Goal: Task Accomplishment & Management: Manage account settings

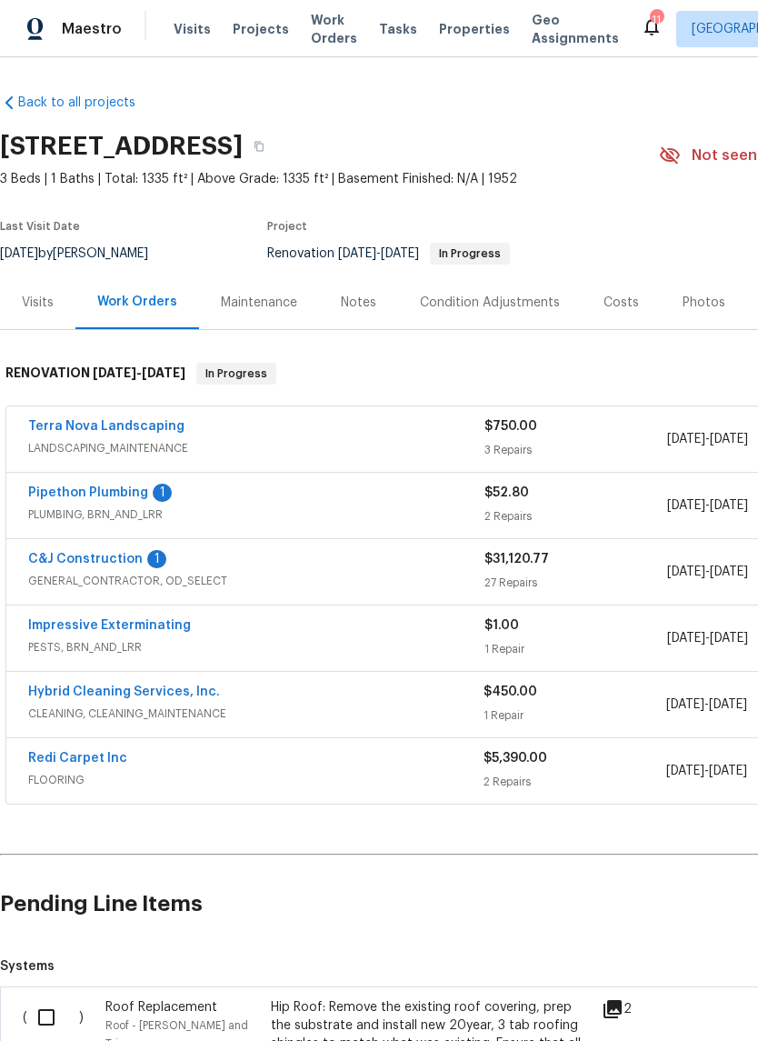
click at [97, 558] on link "C&J Construction" at bounding box center [85, 559] width 115 height 13
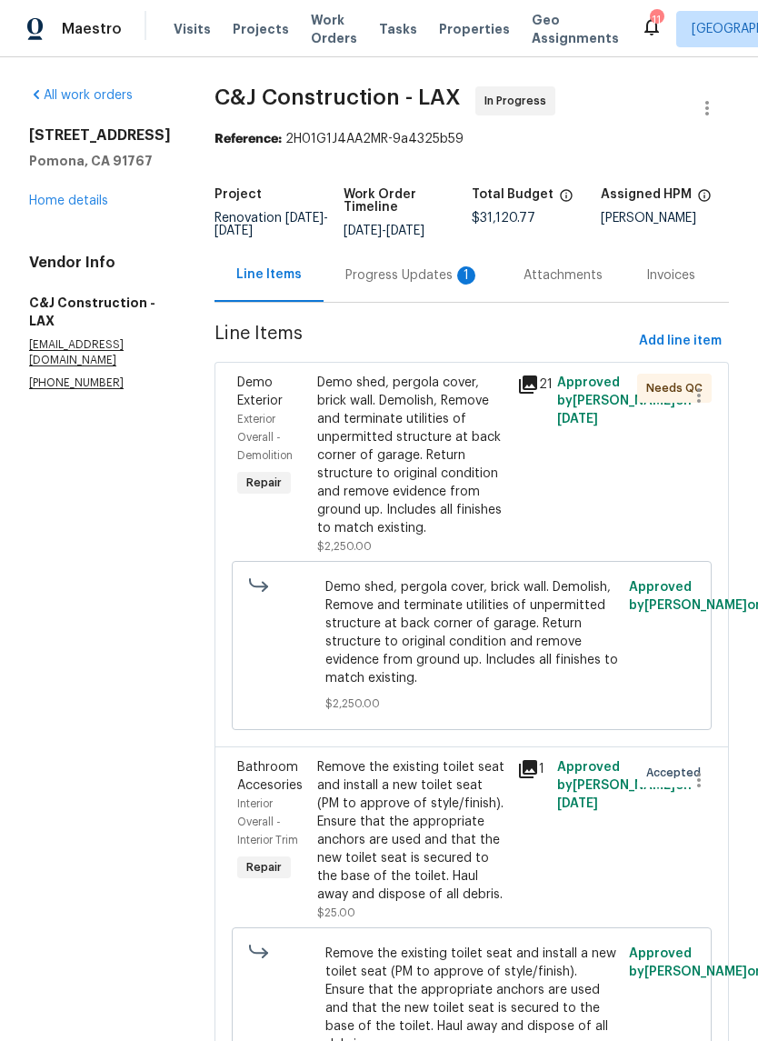
click at [90, 195] on link "Home details" at bounding box center [68, 201] width 79 height 13
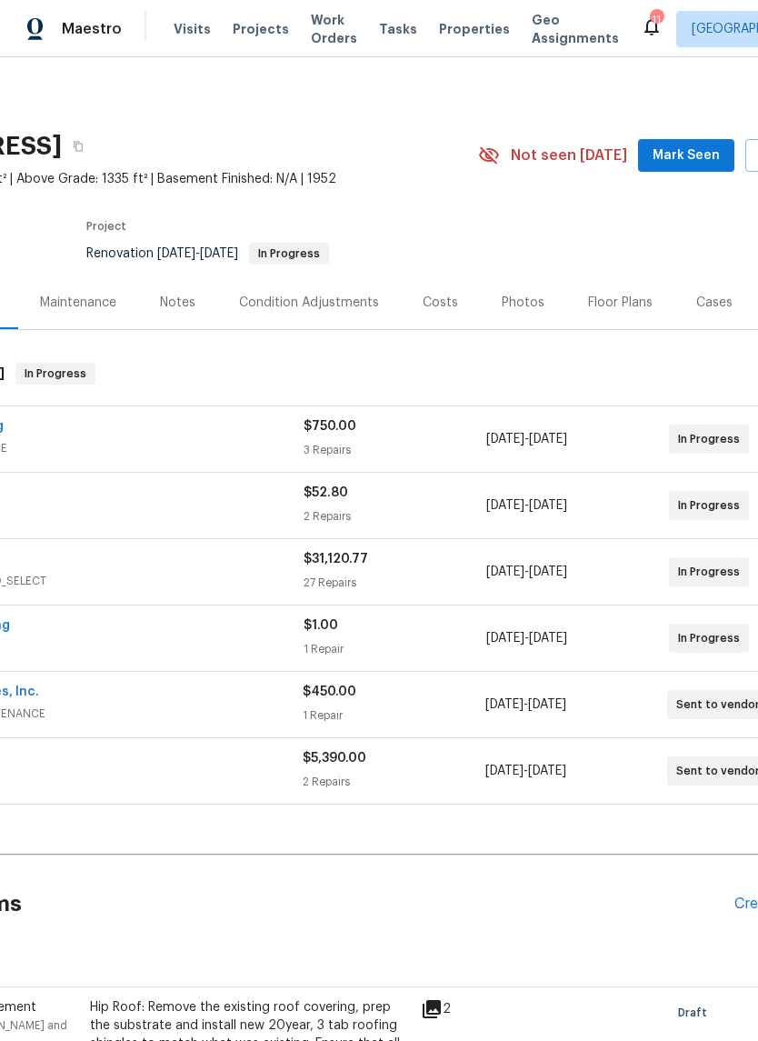
scroll to position [0, 182]
click at [613, 305] on div "Floor Plans" at bounding box center [619, 303] width 65 height 18
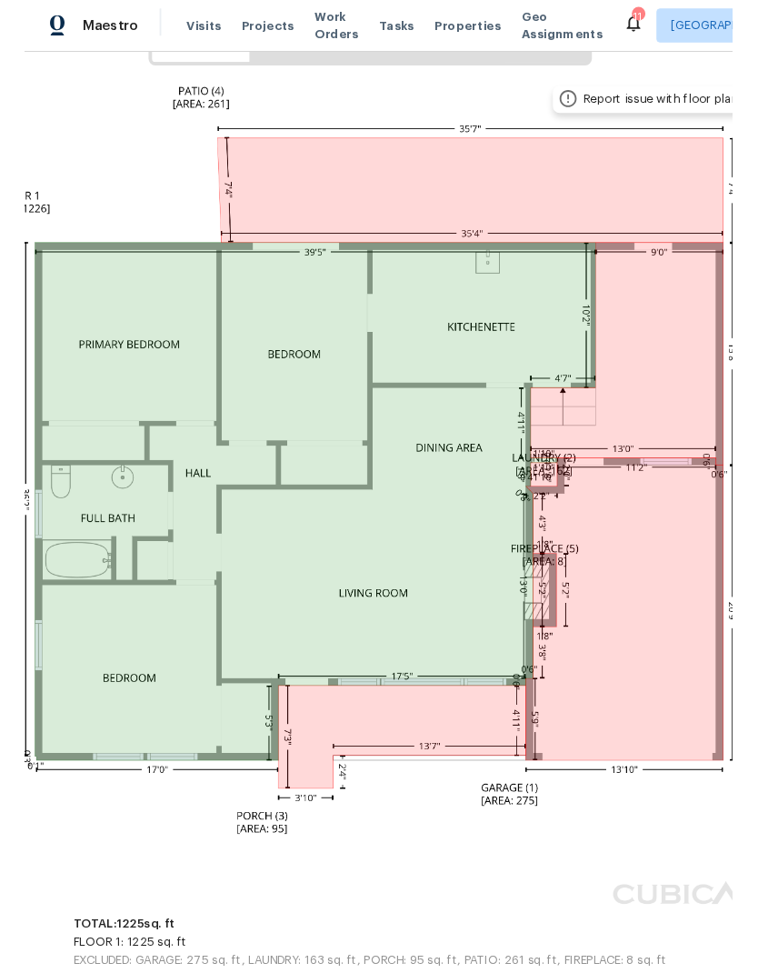
scroll to position [322, 143]
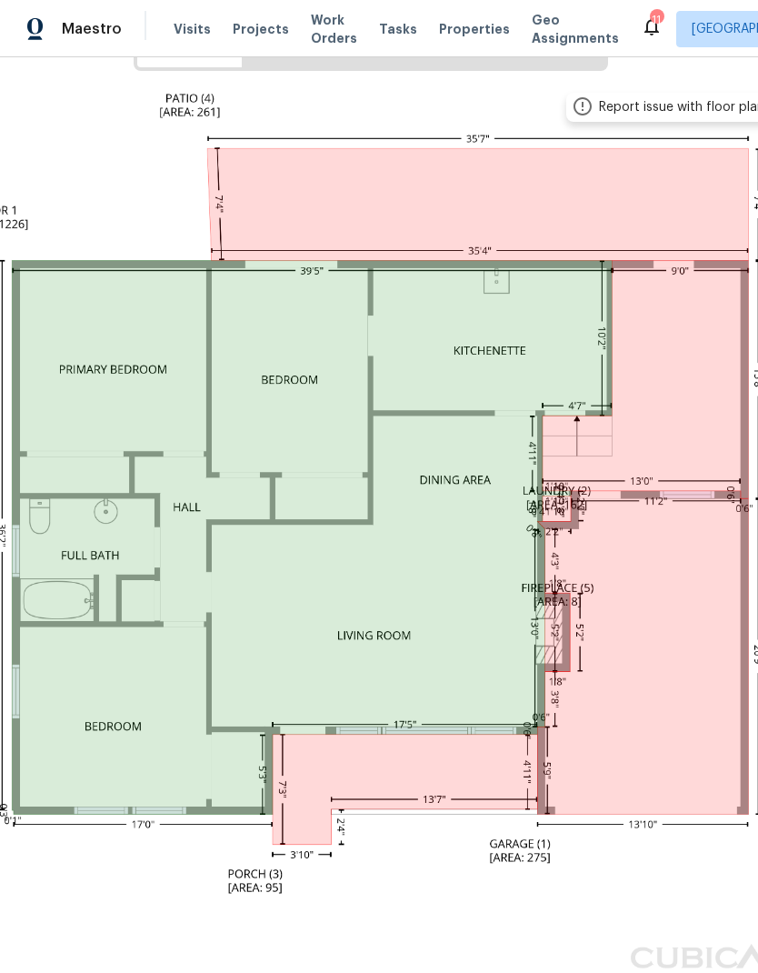
click at [489, 572] on img at bounding box center [371, 529] width 893 height 894
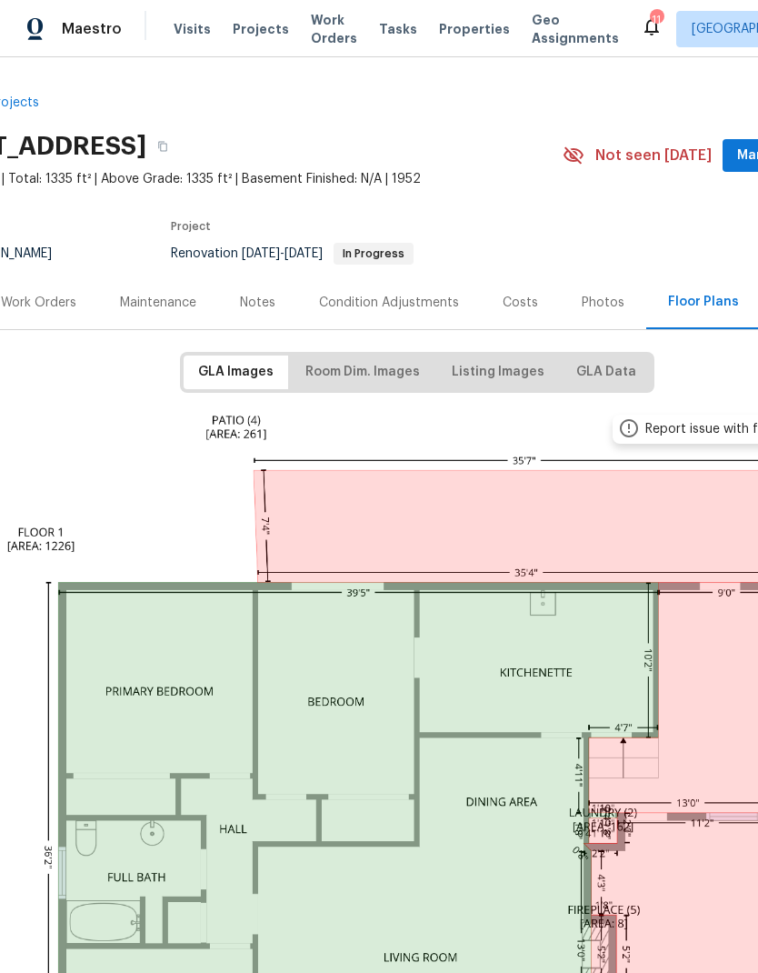
scroll to position [0, 96]
click at [402, 307] on div "Condition Adjustments" at bounding box center [389, 303] width 140 height 18
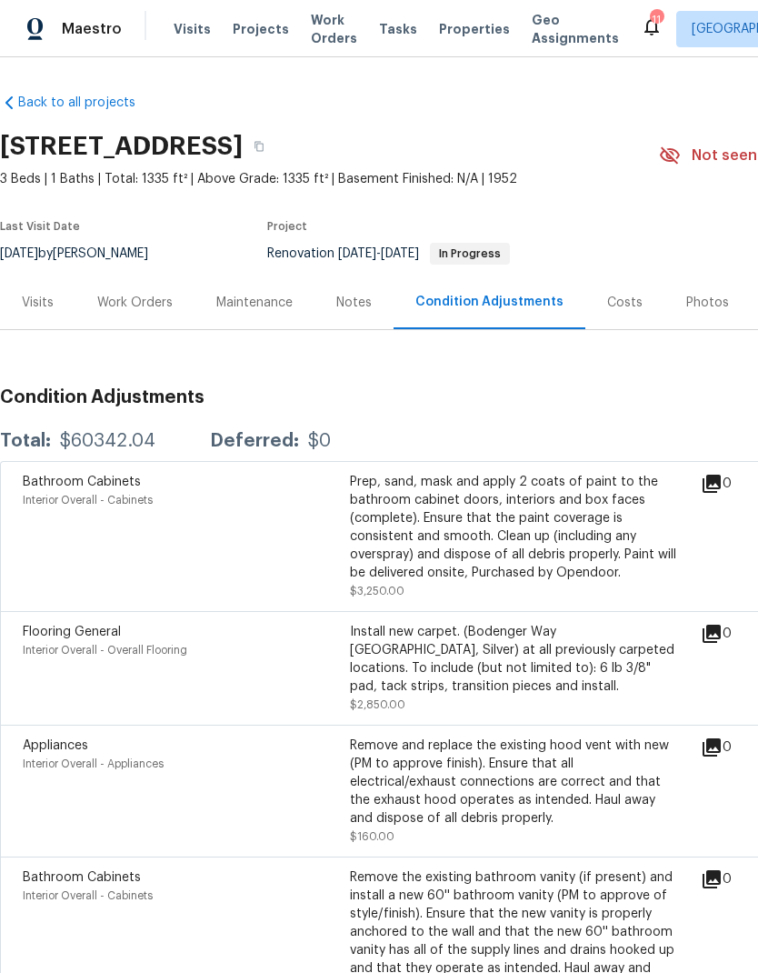
click at [195, 661] on div "Flooring General Interior Overall - Overall Flooring" at bounding box center [186, 668] width 327 height 91
click at [424, 668] on div "Install new carpet. (Bodenger Way 945 Winter Ash, Silver) at all previously car…" at bounding box center [513, 659] width 327 height 73
click at [158, 305] on div "Work Orders" at bounding box center [134, 303] width 75 height 18
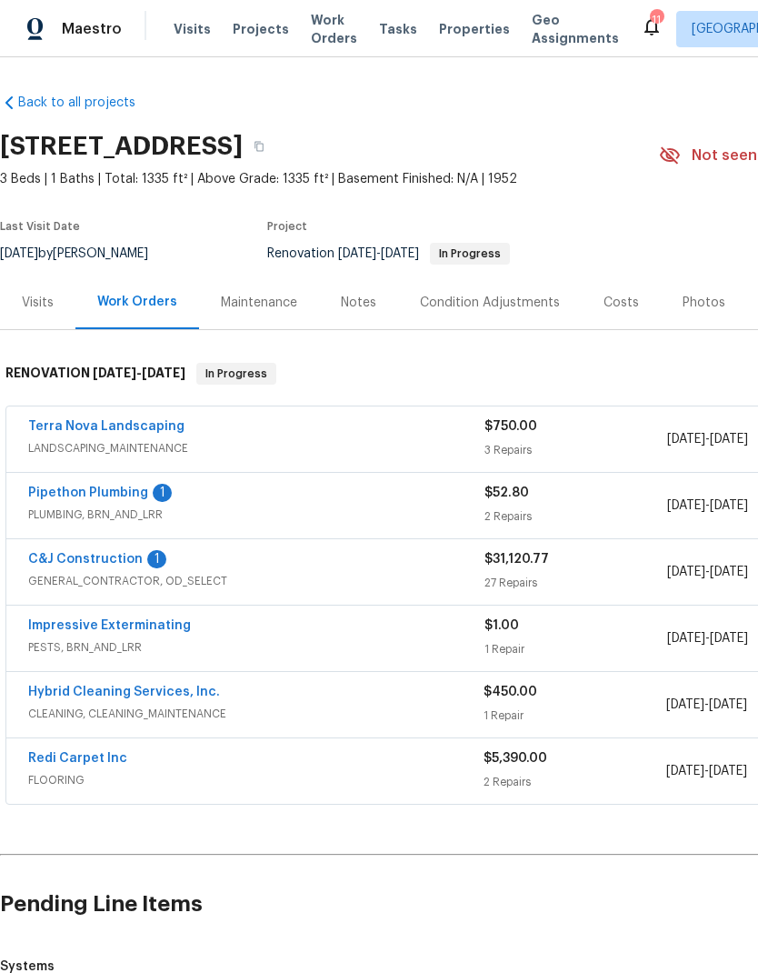
click at [93, 555] on link "C&J Construction" at bounding box center [85, 559] width 115 height 13
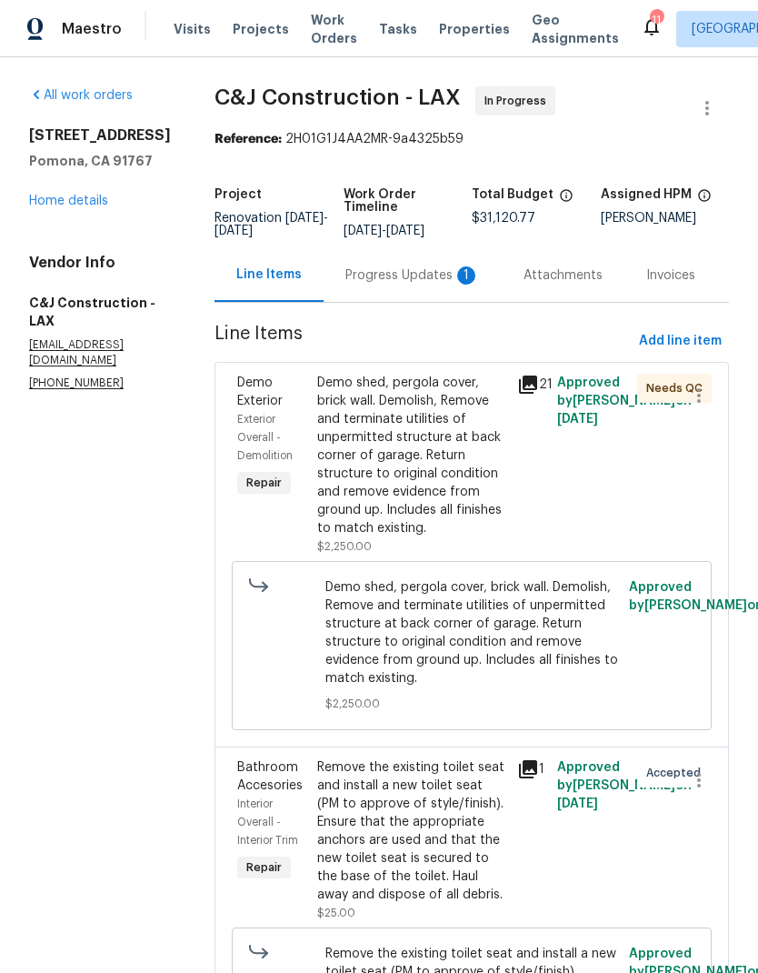
click at [415, 285] on div "Progress Updates 1" at bounding box center [412, 275] width 135 height 18
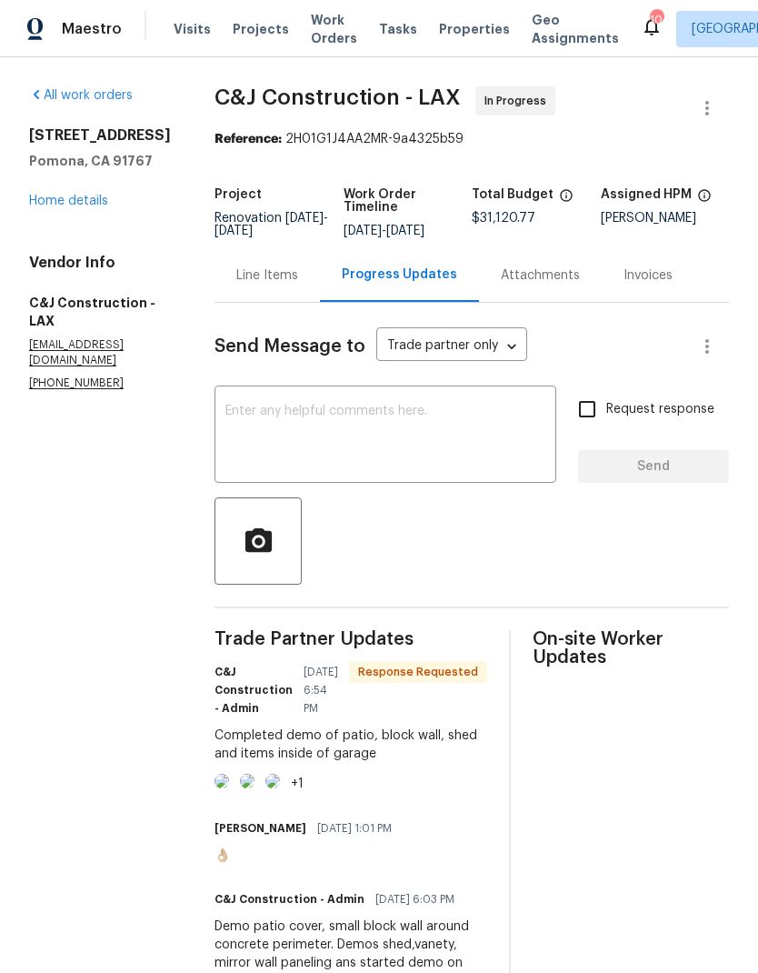
click at [266, 285] on div "Line Items" at bounding box center [267, 275] width 62 height 18
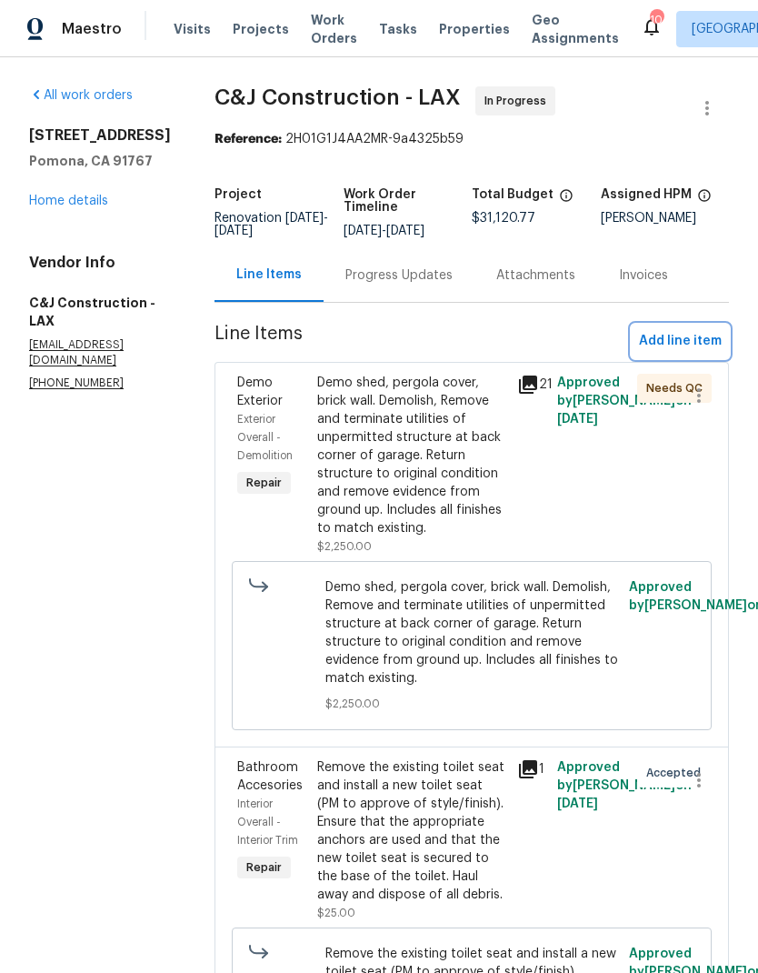
click at [681, 353] on span "Add line item" at bounding box center [680, 341] width 83 height 23
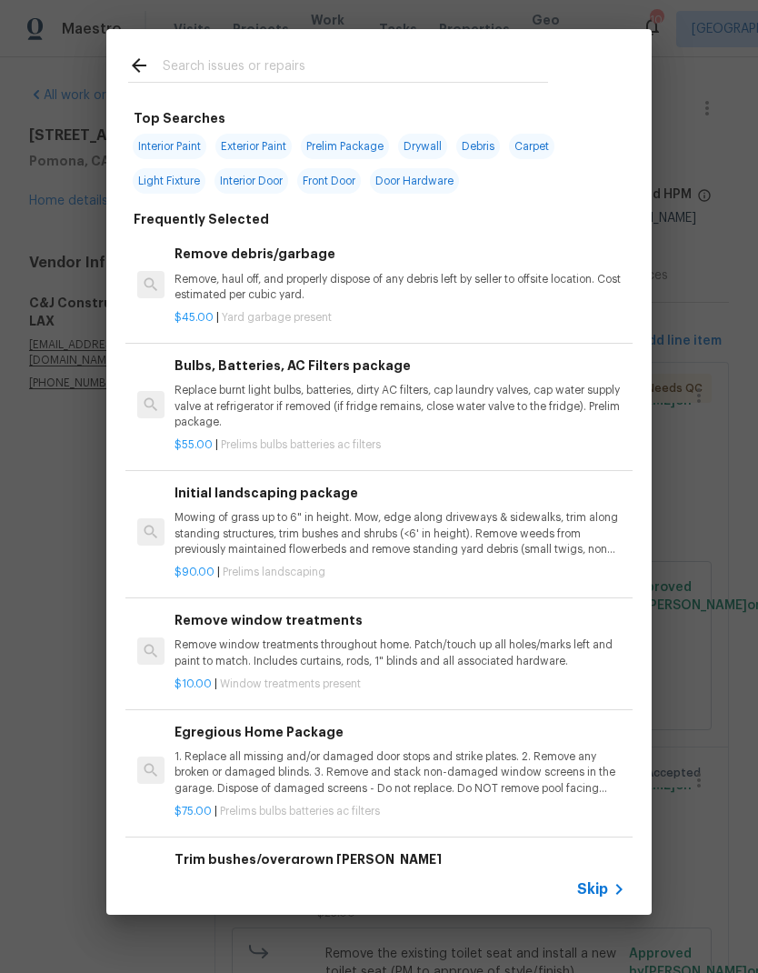
click at [343, 63] on input "text" at bounding box center [355, 68] width 385 height 27
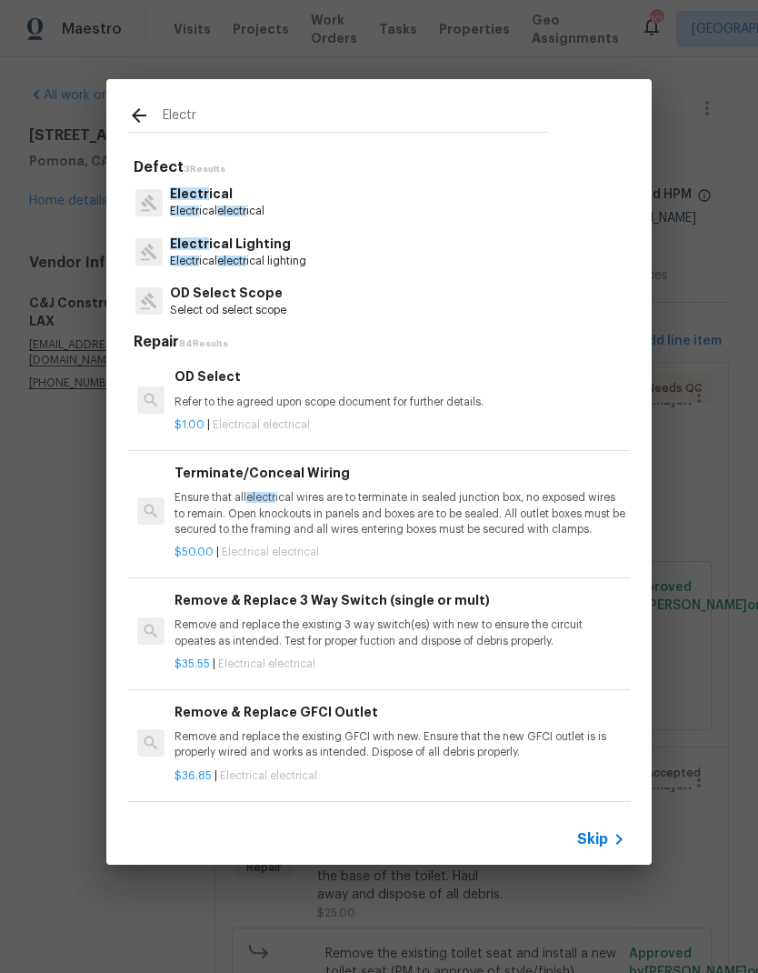
type input "Electr"
click at [315, 205] on div "Electr ical Electr ical electr ical" at bounding box center [379, 201] width 502 height 49
click at [280, 204] on div "Electr ical Electr ical electr ical" at bounding box center [379, 201] width 502 height 49
click at [248, 205] on p "Electr ical electr ical" at bounding box center [217, 211] width 95 height 15
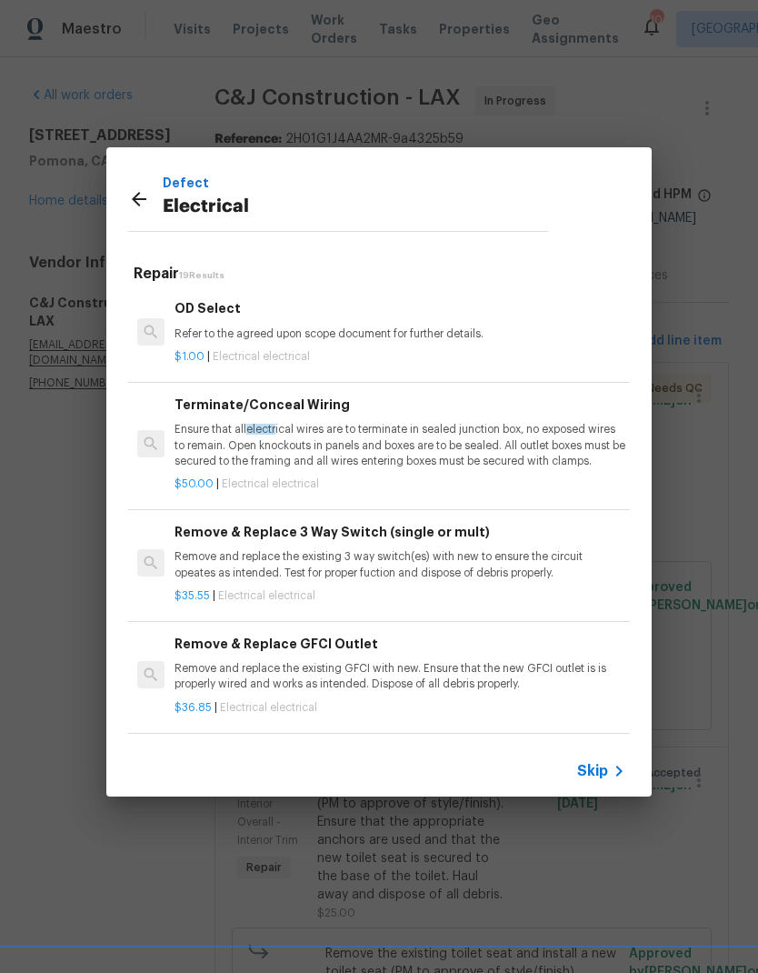
click at [604, 779] on span "Skip" at bounding box center [592, 771] width 31 height 18
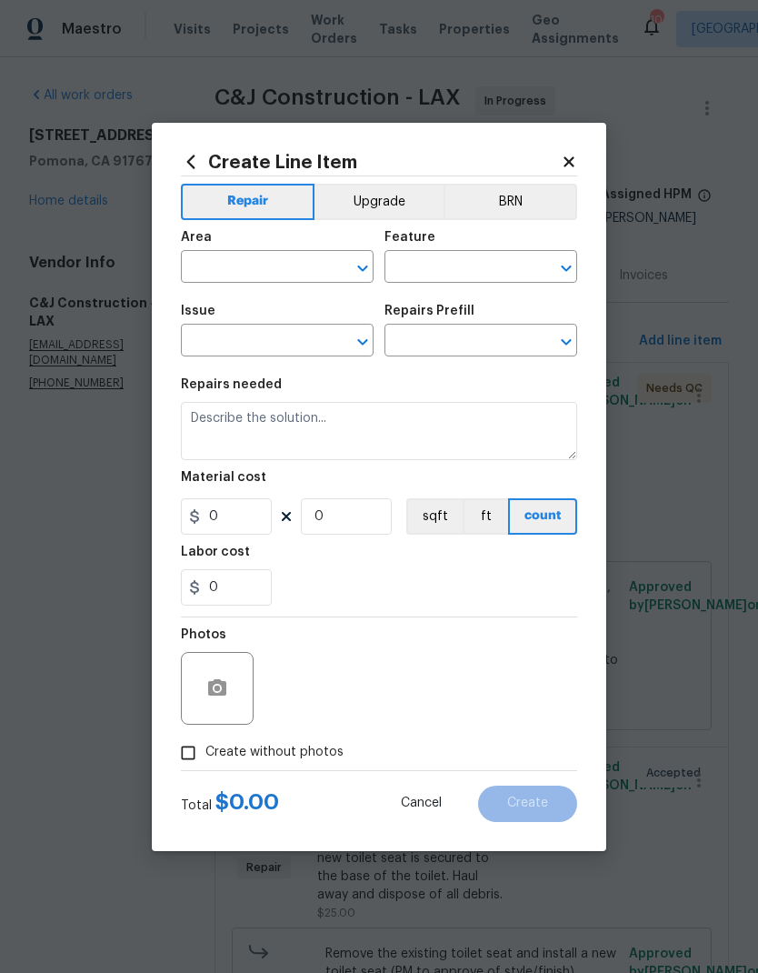
click at [415, 797] on button "Cancel" at bounding box center [421, 803] width 99 height 36
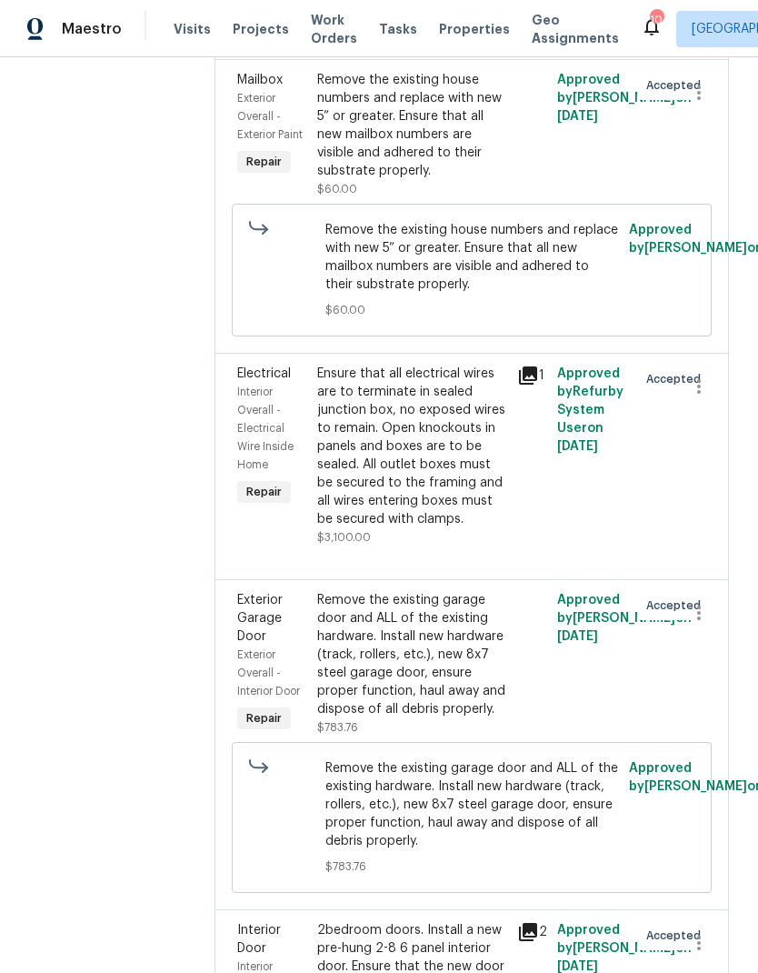
scroll to position [1054, 0]
click at [447, 490] on div "Ensure that all electrical wires are to terminate in sealed junction box, no ex…" at bounding box center [411, 447] width 189 height 164
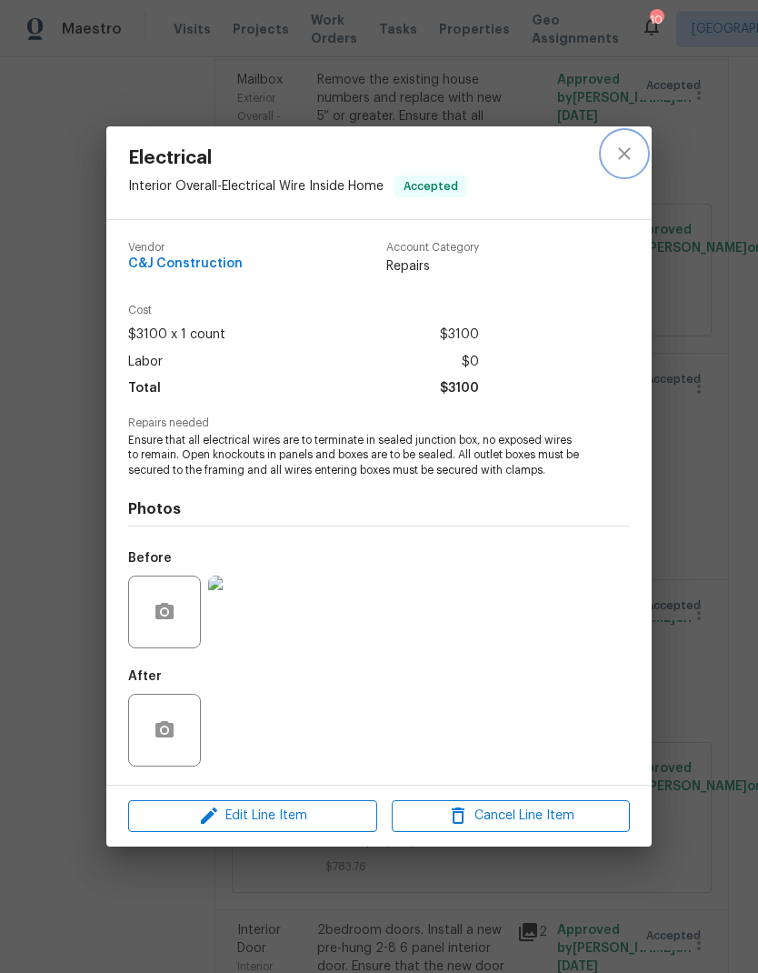
click at [628, 160] on icon "close" at bounding box center [625, 154] width 22 height 22
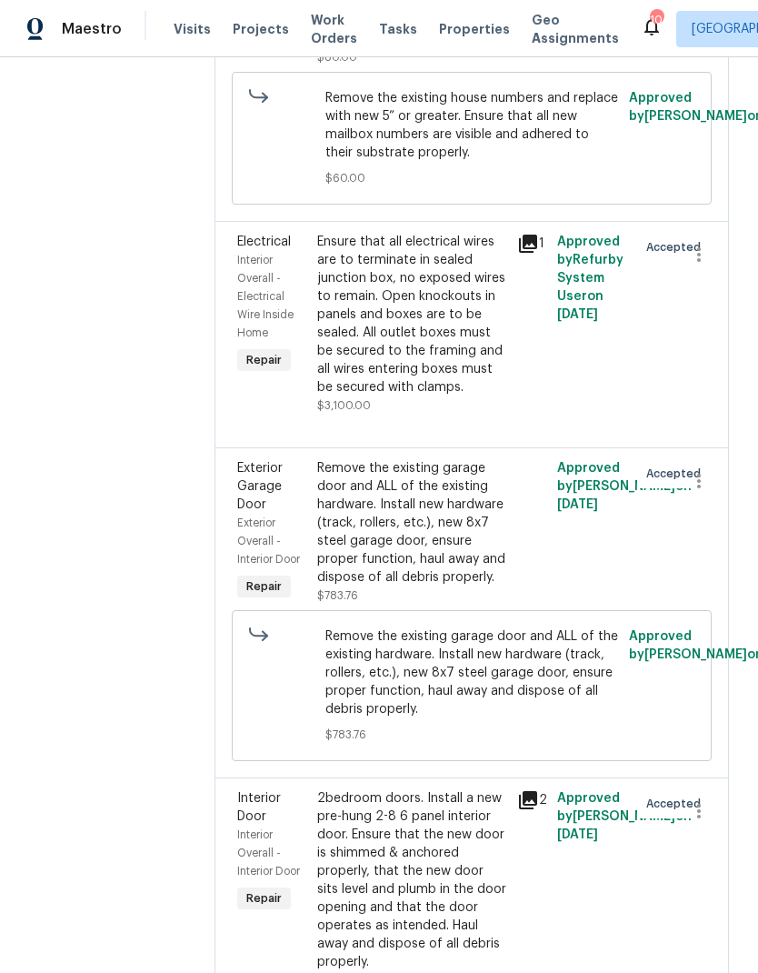
scroll to position [1186, 0]
click at [402, 574] on div "Remove the existing garage door and ALL of the existing hardware. Install new h…" at bounding box center [411, 521] width 189 height 127
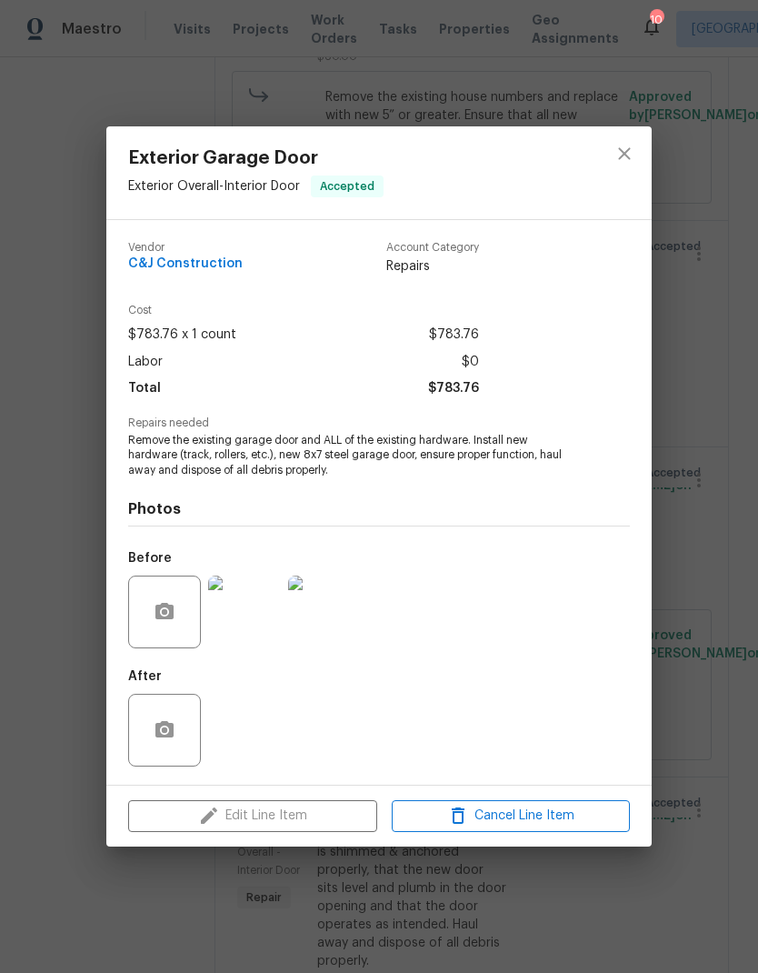
click at [289, 822] on div "Edit Line Item Cancel Line Item" at bounding box center [378, 815] width 545 height 61
click at [724, 636] on div "Exterior Garage Door Exterior Overall - Interior Door Accepted Vendor C&J Const…" at bounding box center [379, 486] width 758 height 973
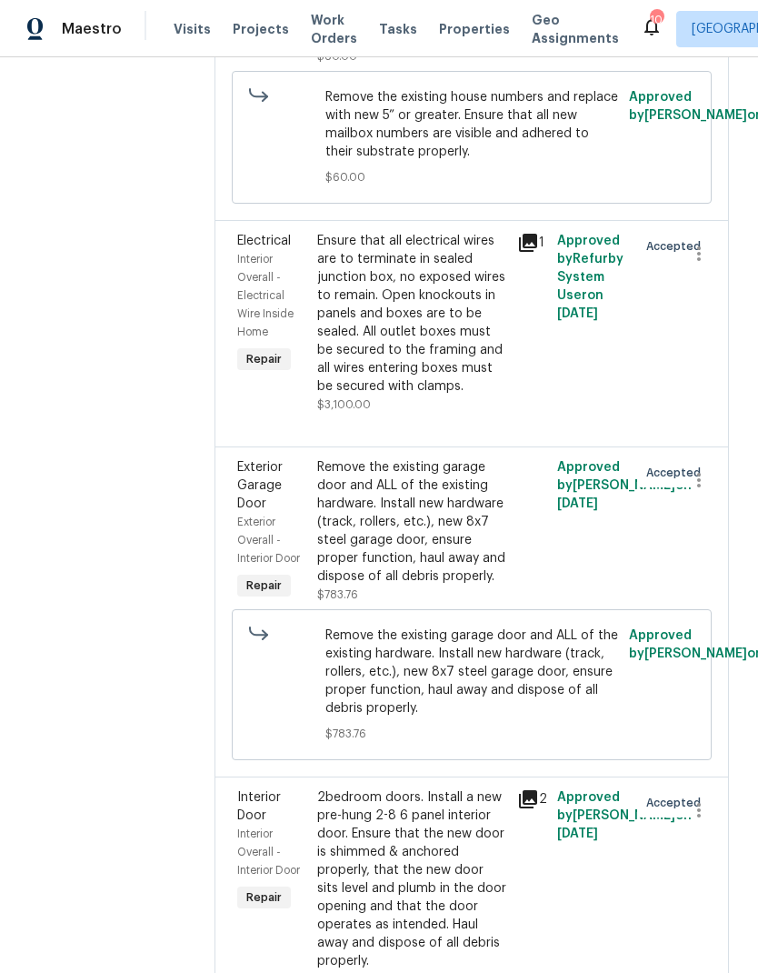
click at [426, 544] on div "Remove the existing garage door and ALL of the existing hardware. Install new h…" at bounding box center [411, 521] width 189 height 127
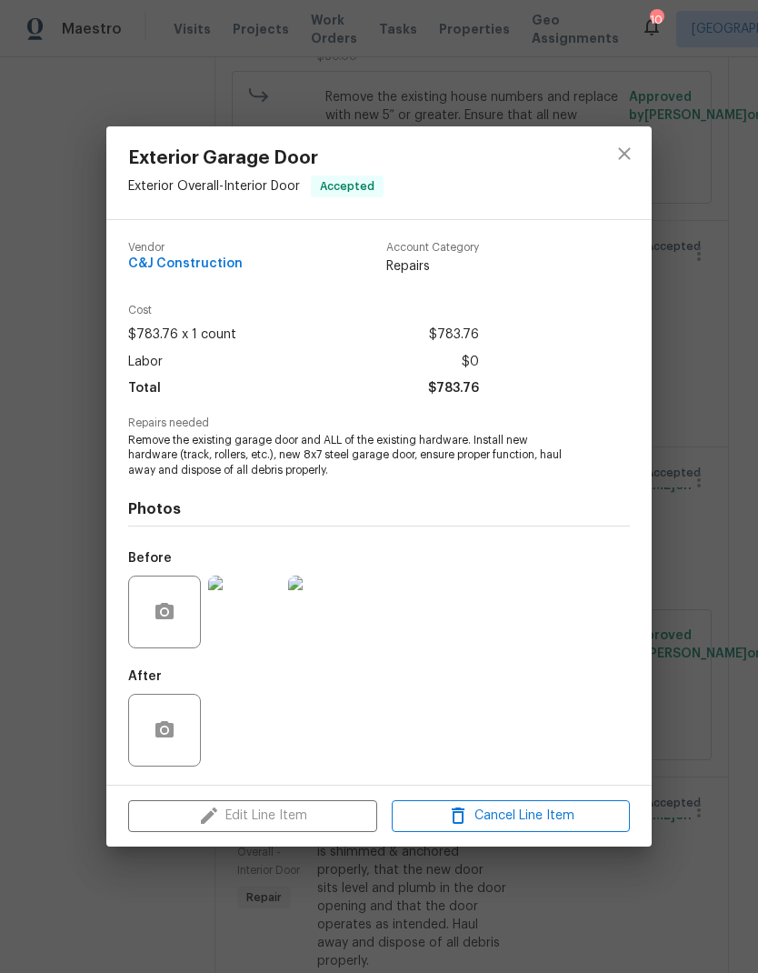
click at [50, 591] on div "Exterior Garage Door Exterior Overall - Interior Door Accepted Vendor C&J Const…" at bounding box center [379, 486] width 758 height 973
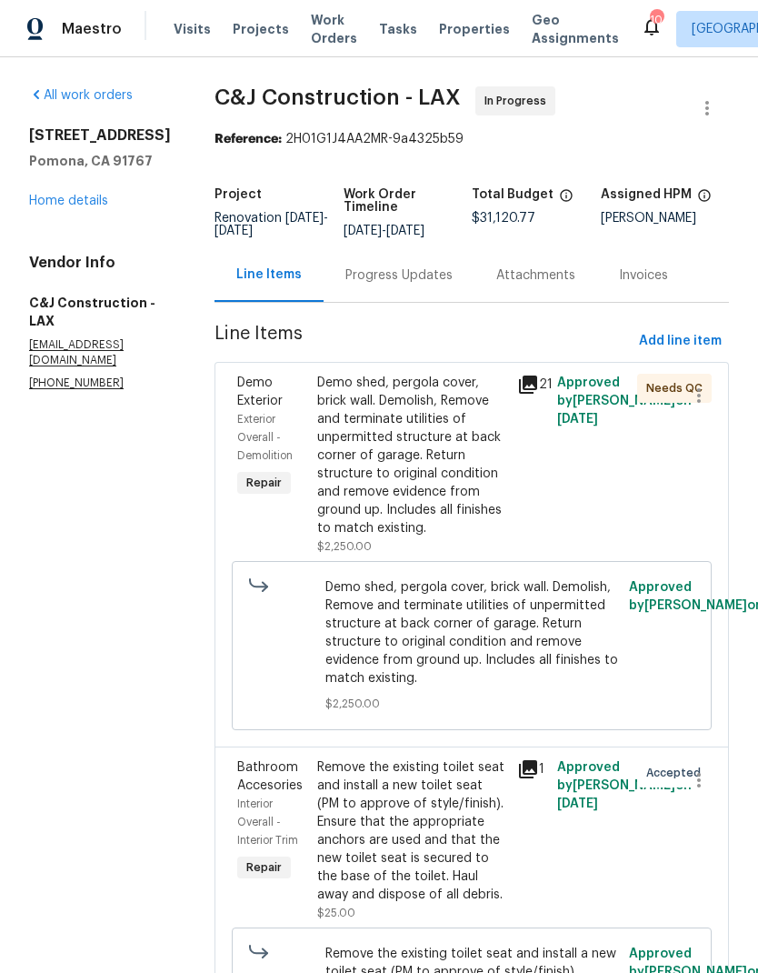
scroll to position [0, 0]
click at [81, 195] on link "Home details" at bounding box center [68, 201] width 79 height 13
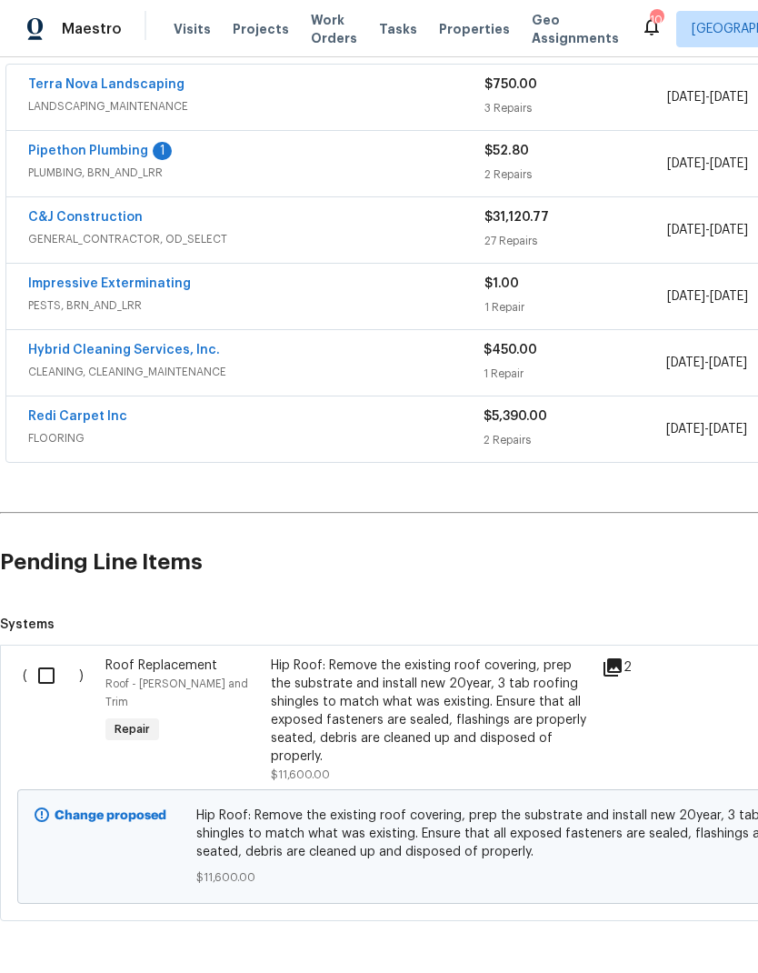
scroll to position [341, 0]
click at [32, 682] on input "checkbox" at bounding box center [53, 676] width 52 height 38
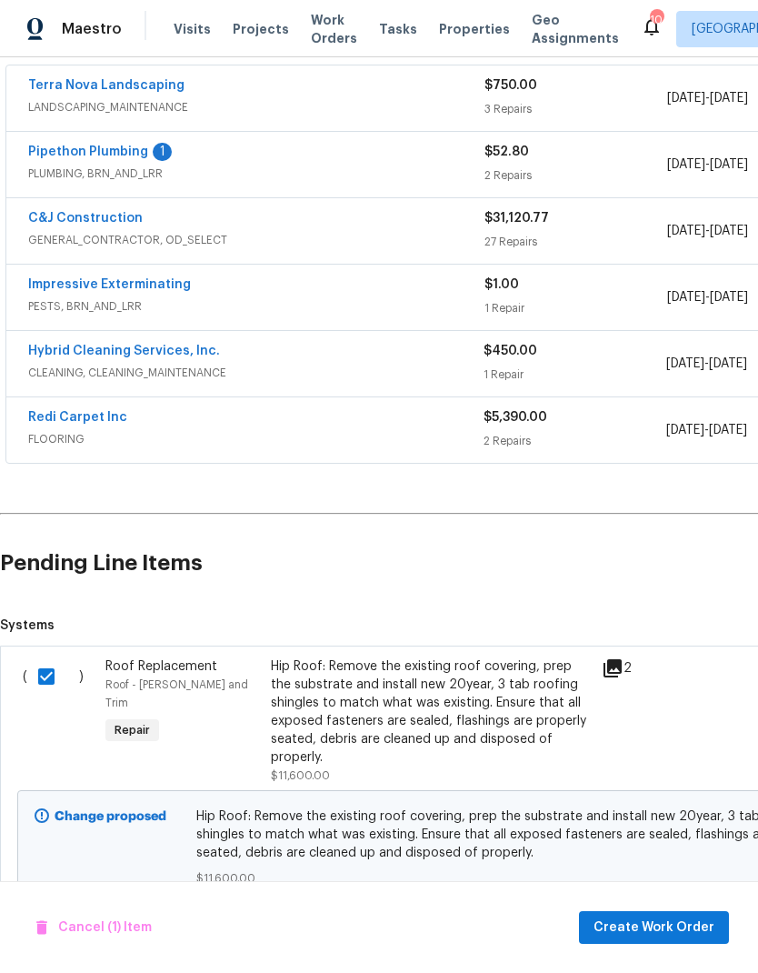
click at [54, 679] on input "checkbox" at bounding box center [53, 676] width 52 height 38
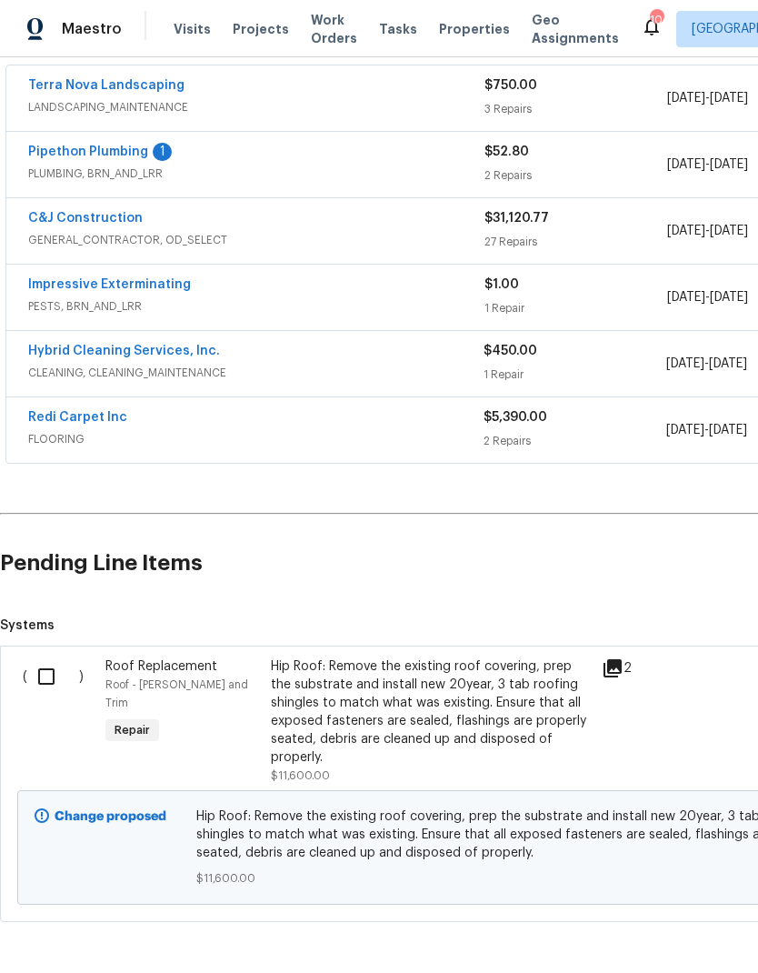
click at [295, 674] on div "Hip Roof: Remove the existing roof covering, prep the substrate and install new…" at bounding box center [431, 711] width 320 height 109
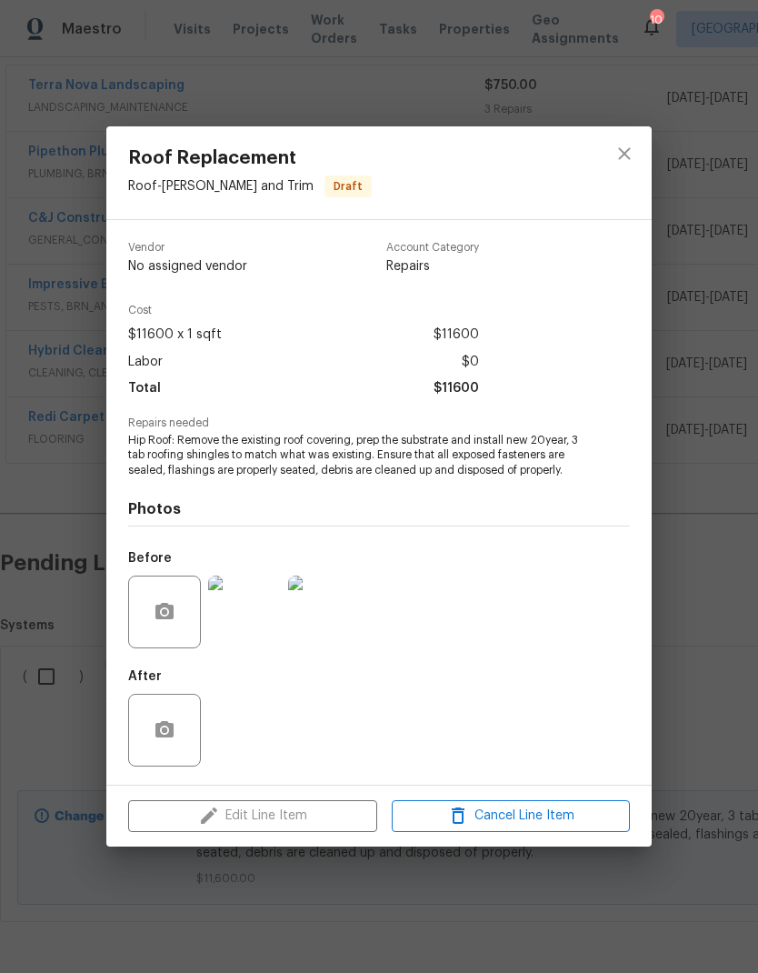
click at [697, 706] on div "Roof Replacement Roof - Eaves and Trim Draft Vendor No assigned vendor Account …" at bounding box center [379, 486] width 758 height 973
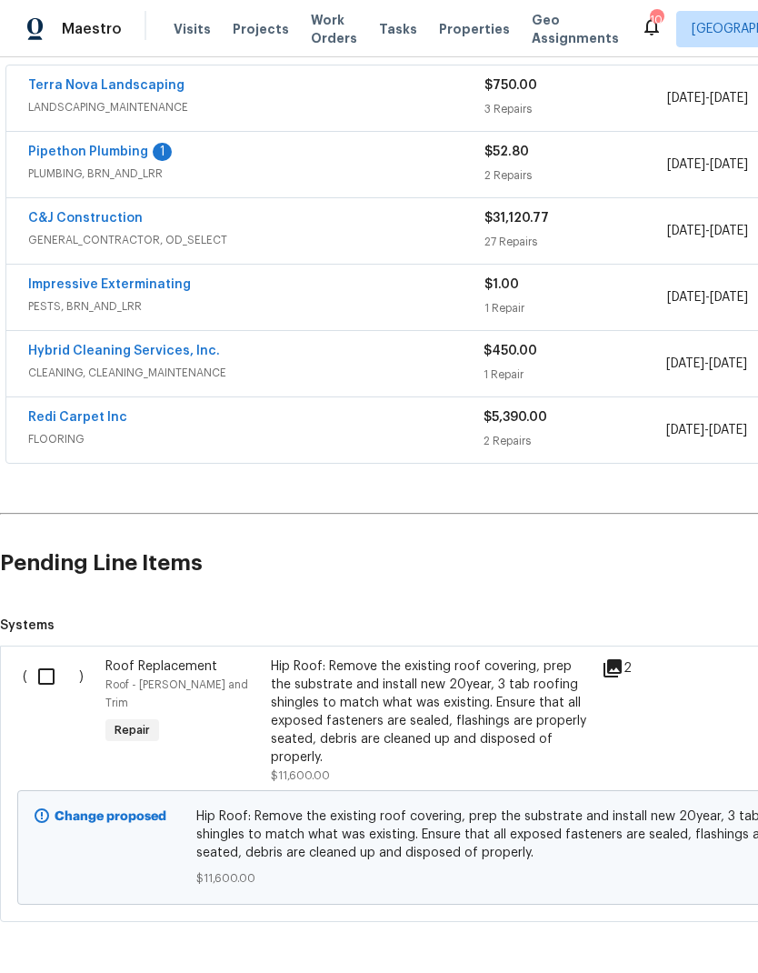
click at [41, 667] on input "checkbox" at bounding box center [53, 676] width 52 height 38
checkbox input "true"
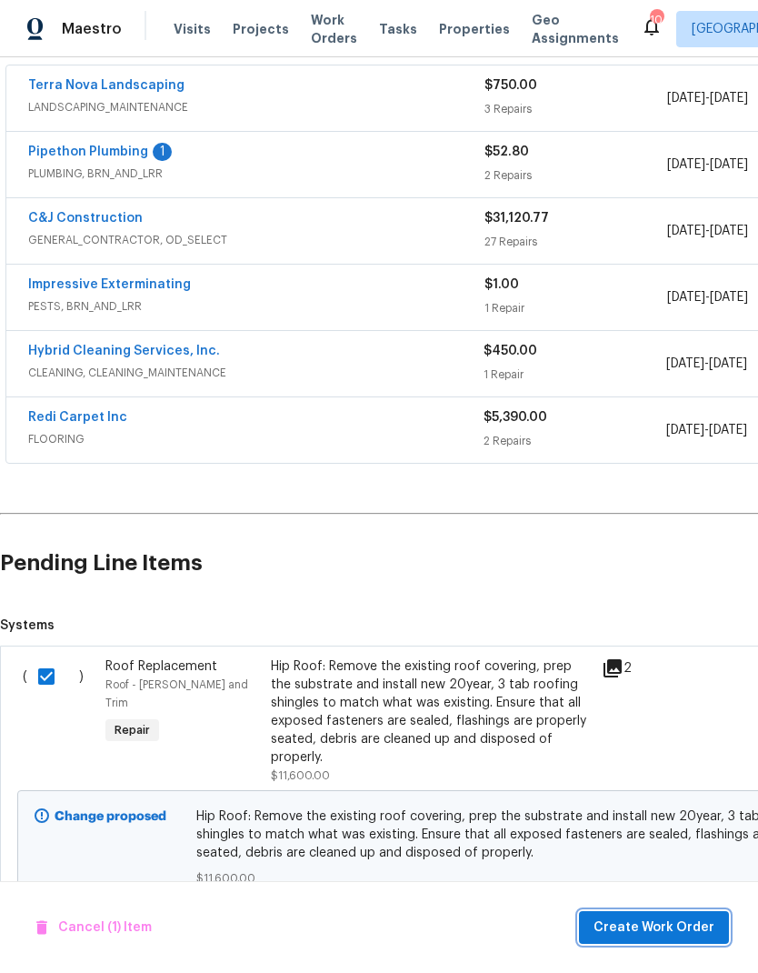
click at [660, 937] on span "Create Work Order" at bounding box center [654, 927] width 121 height 23
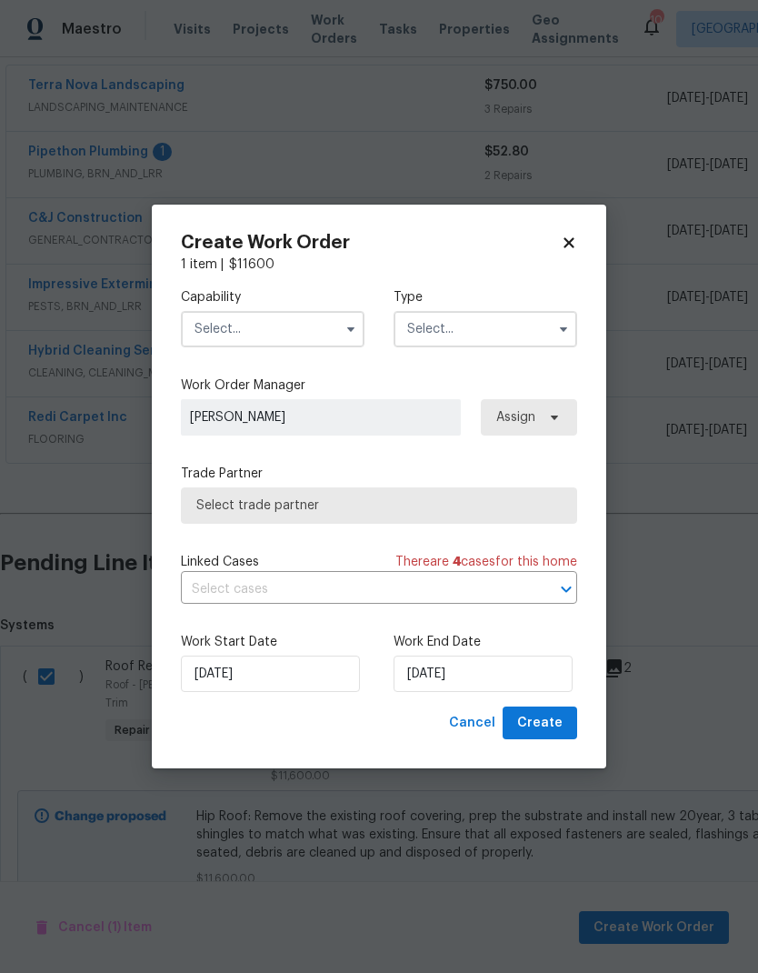
click at [316, 336] on input "text" at bounding box center [273, 329] width 184 height 36
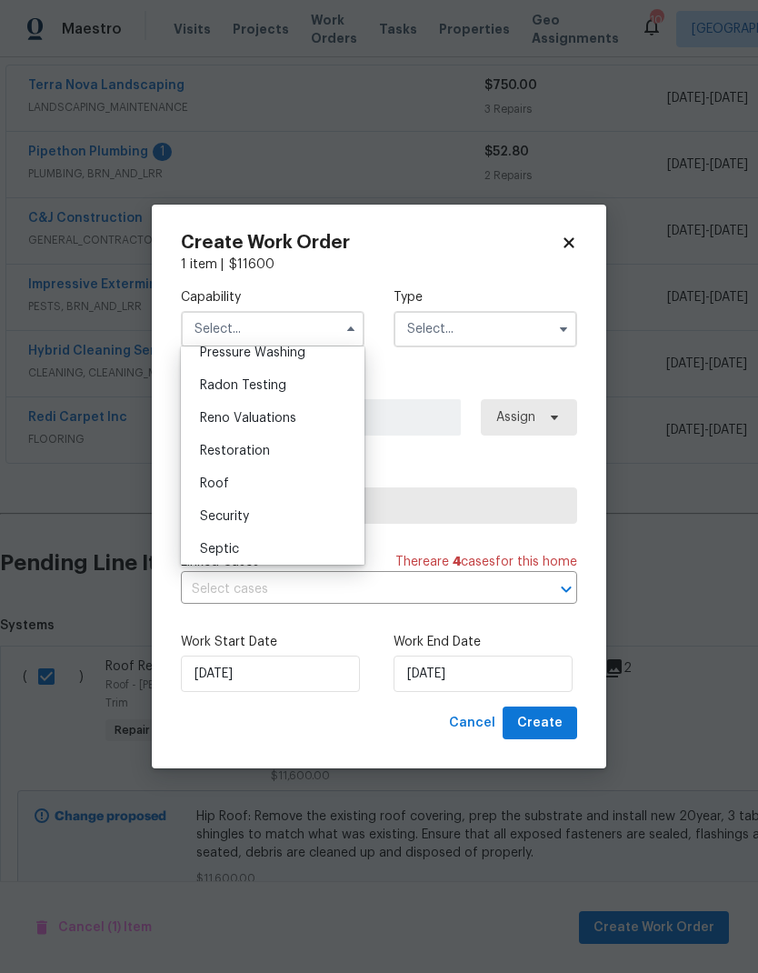
scroll to position [1737, 0]
click at [262, 486] on div "Roof" at bounding box center [272, 484] width 175 height 33
type input "Roof"
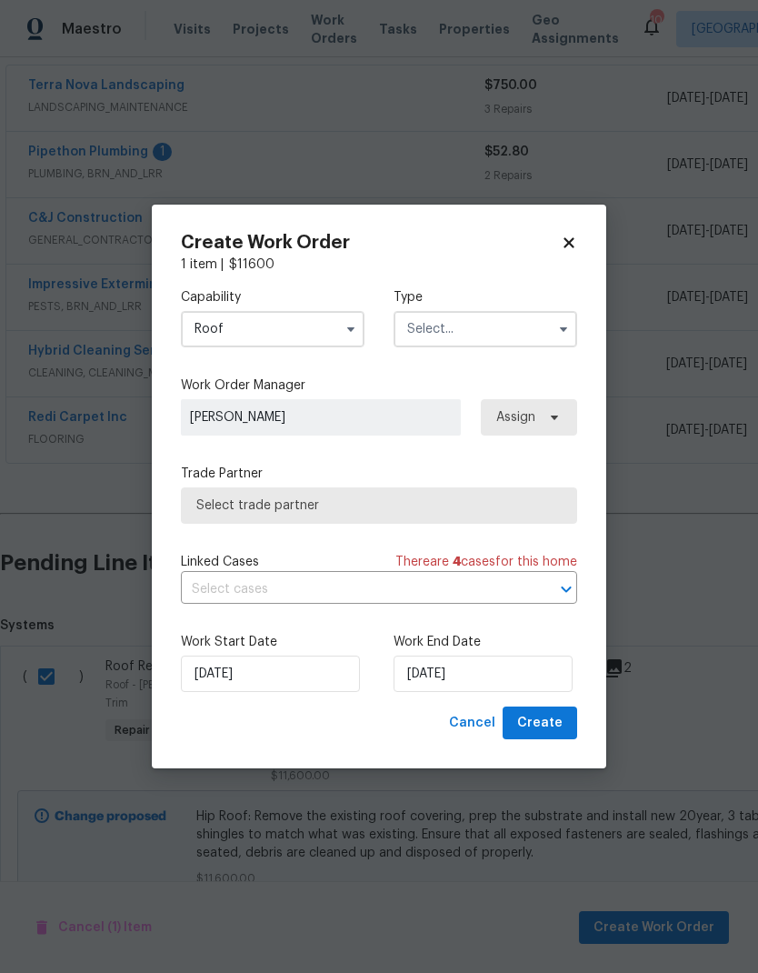
click at [487, 333] on input "text" at bounding box center [486, 329] width 184 height 36
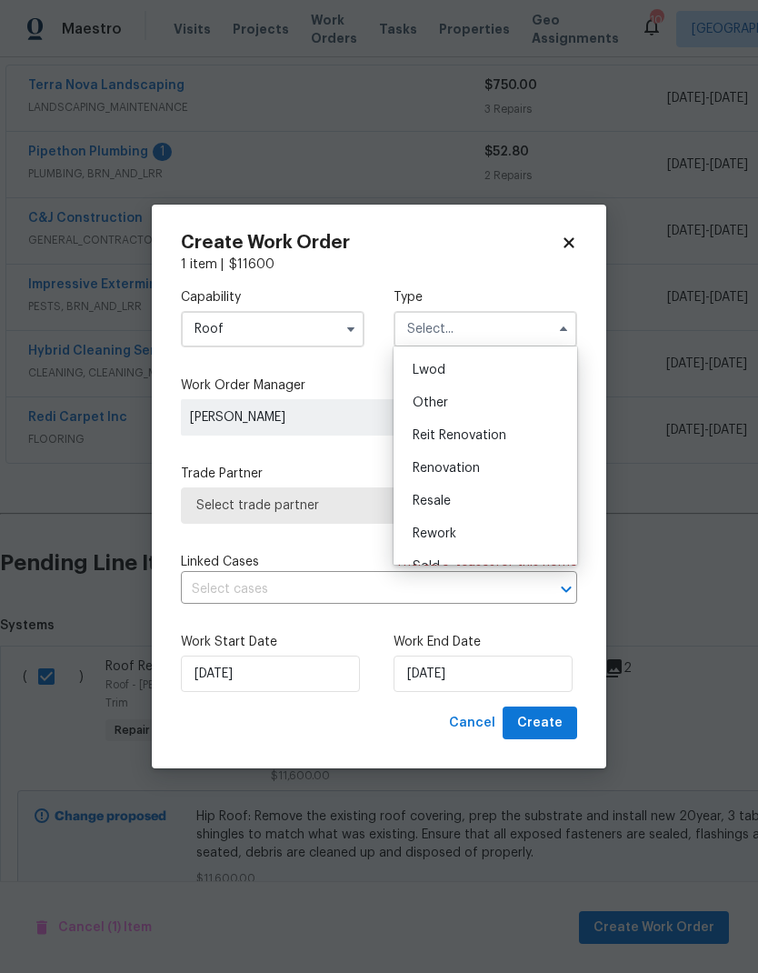
scroll to position [195, 0]
click at [492, 460] on div "Renovation" at bounding box center [485, 467] width 175 height 33
type input "Renovation"
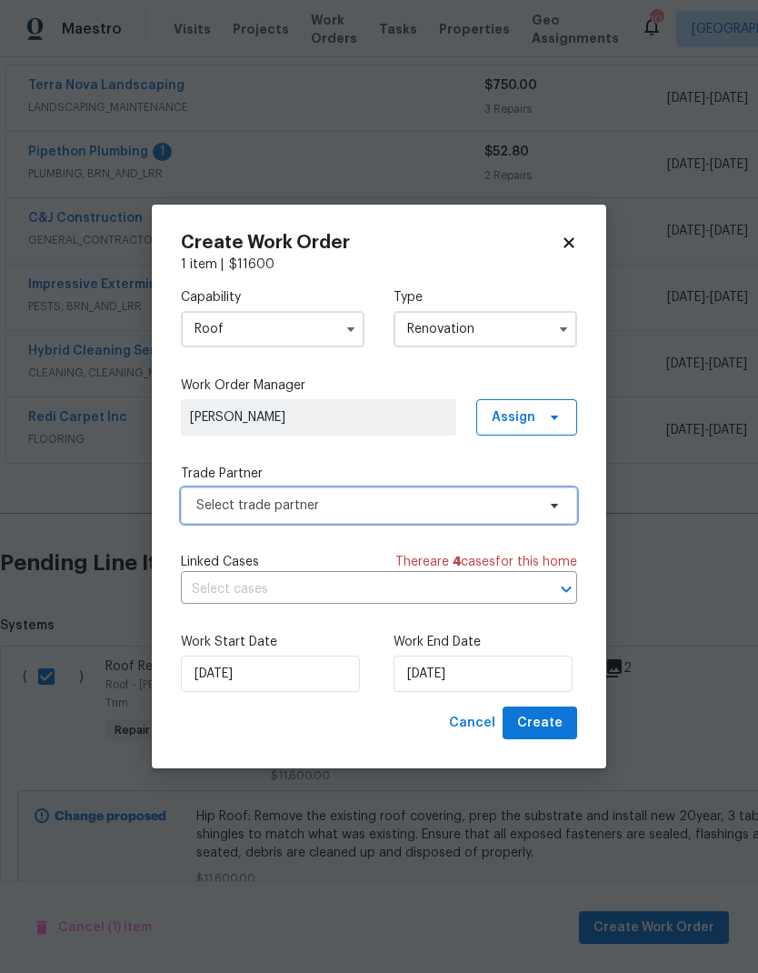
click at [429, 510] on span "Select trade partner" at bounding box center [365, 505] width 339 height 18
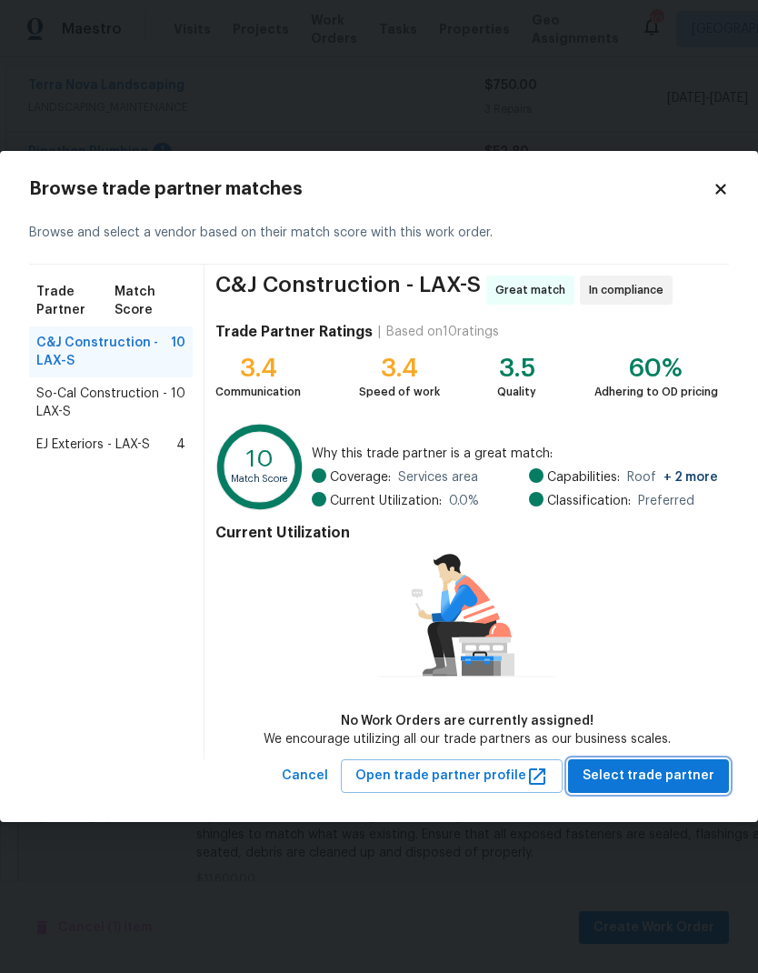
click at [672, 783] on span "Select trade partner" at bounding box center [649, 775] width 132 height 23
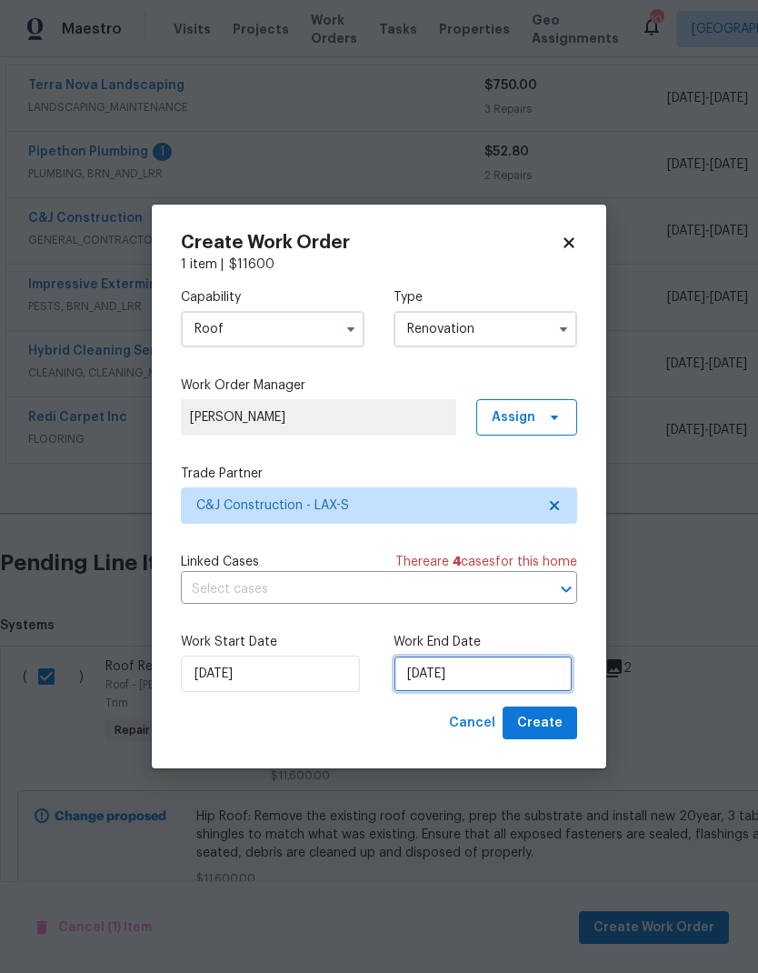
click at [453, 676] on input "[DATE]" at bounding box center [483, 673] width 179 height 36
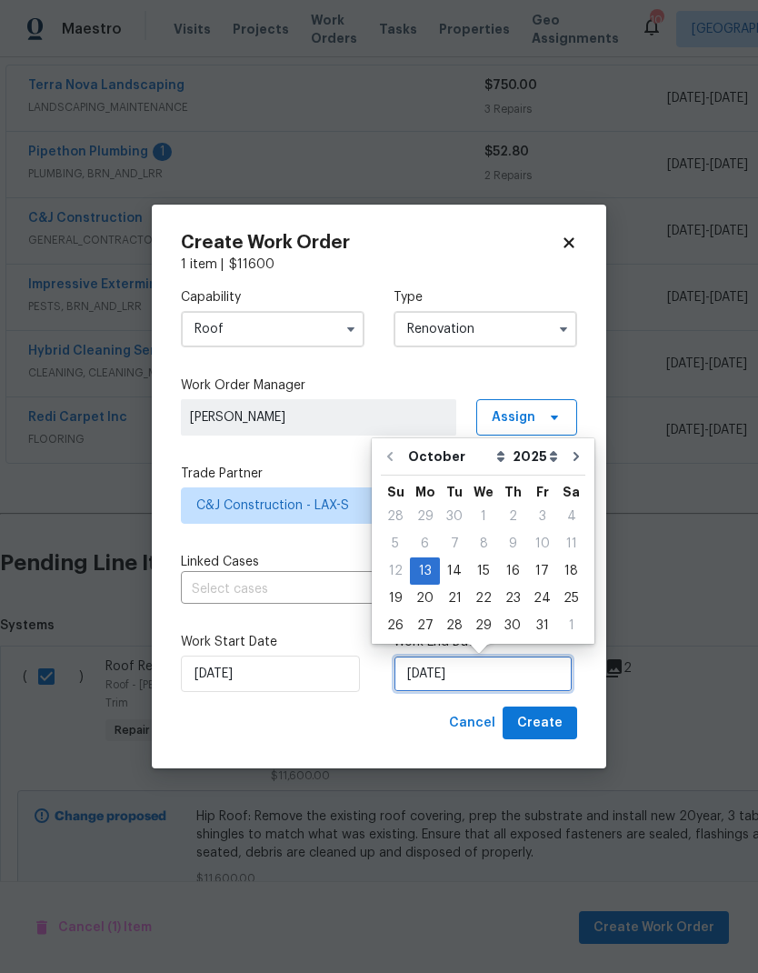
scroll to position [14, 0]
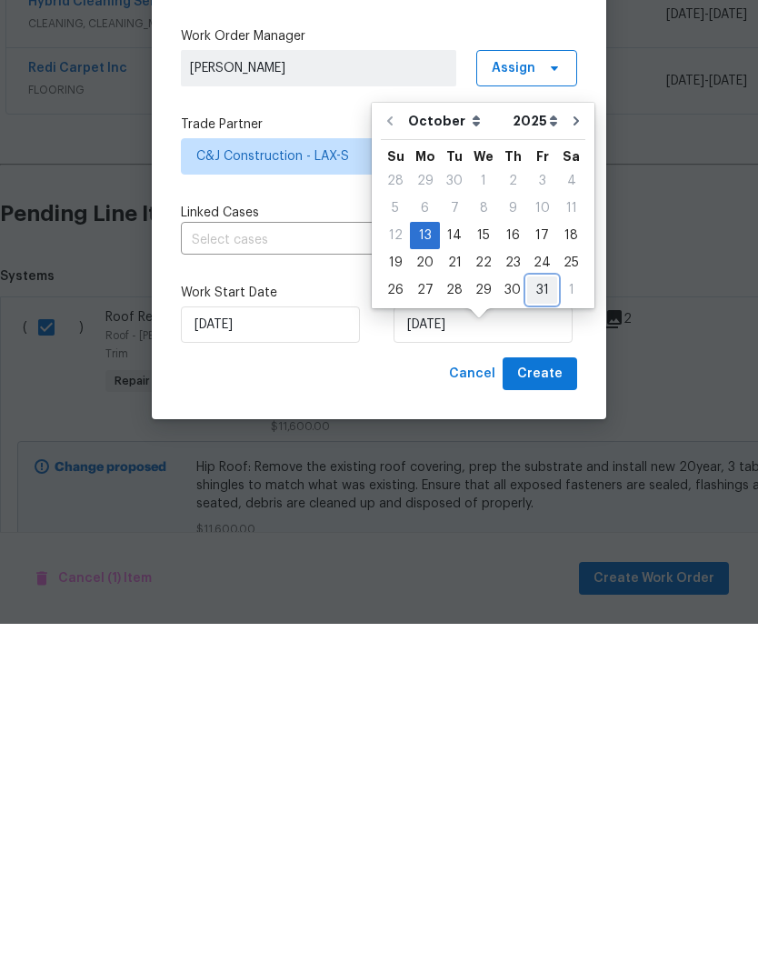
click at [541, 626] on div "31" at bounding box center [542, 638] width 30 height 25
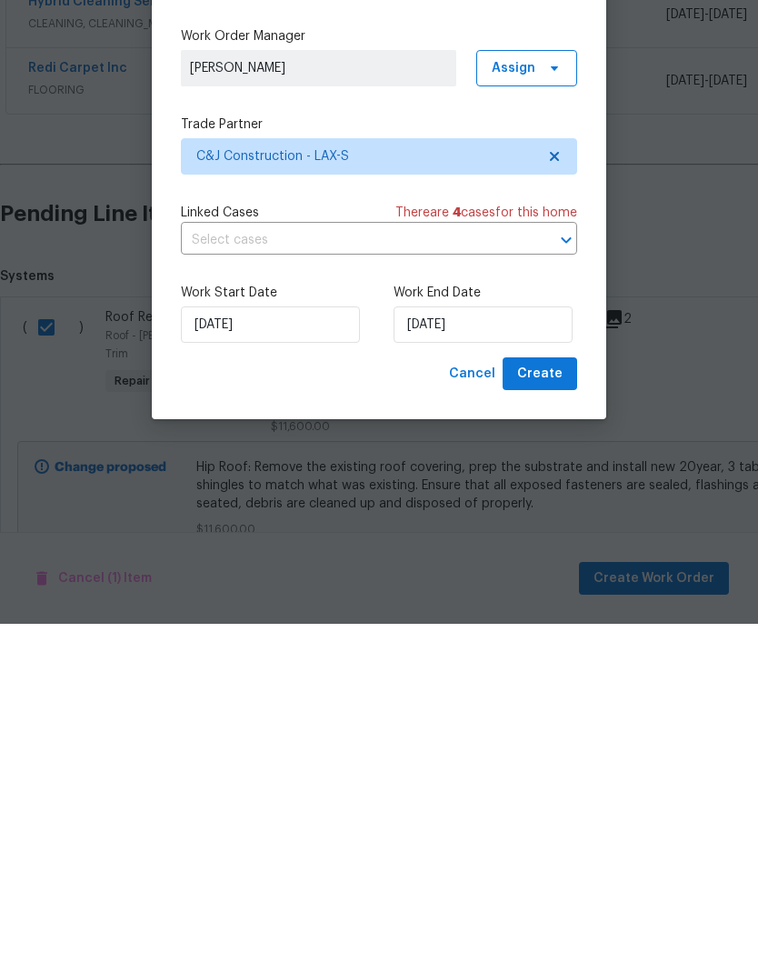
type input "[DATE]"
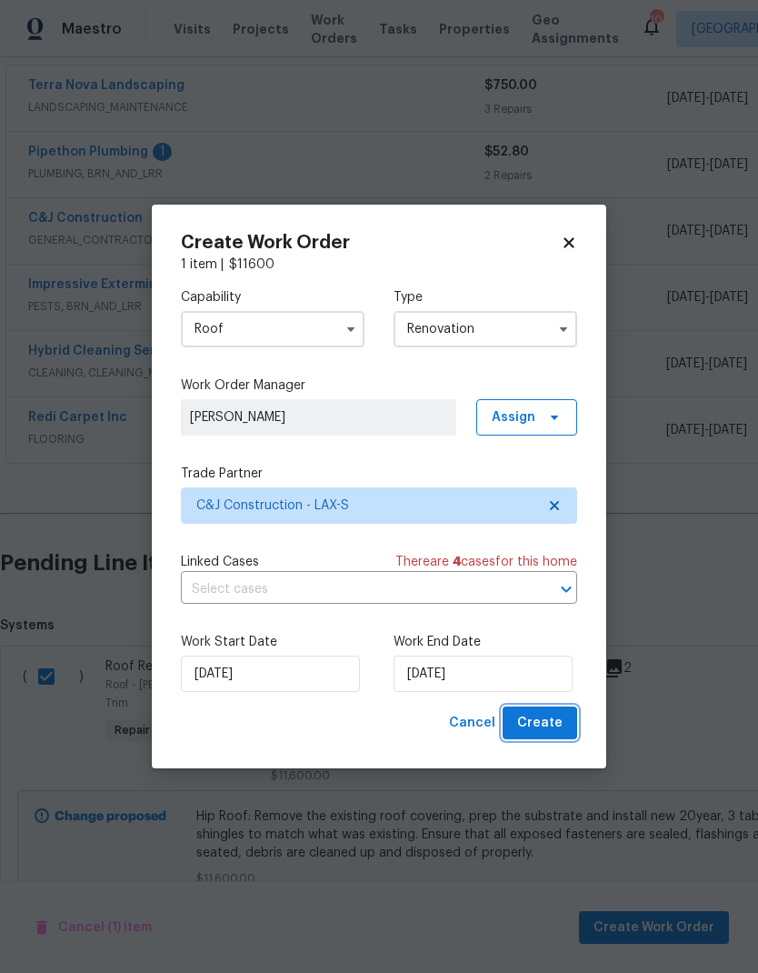
click at [554, 717] on span "Create" at bounding box center [539, 723] width 45 height 23
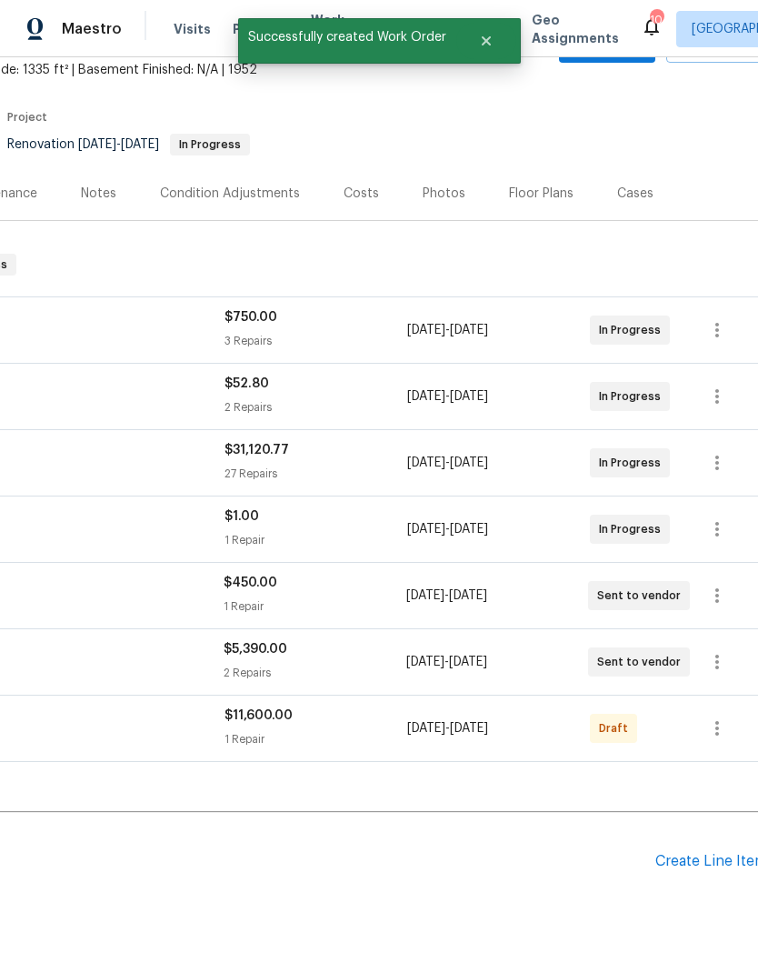
scroll to position [108, 260]
click at [708, 718] on icon "button" at bounding box center [717, 729] width 22 height 22
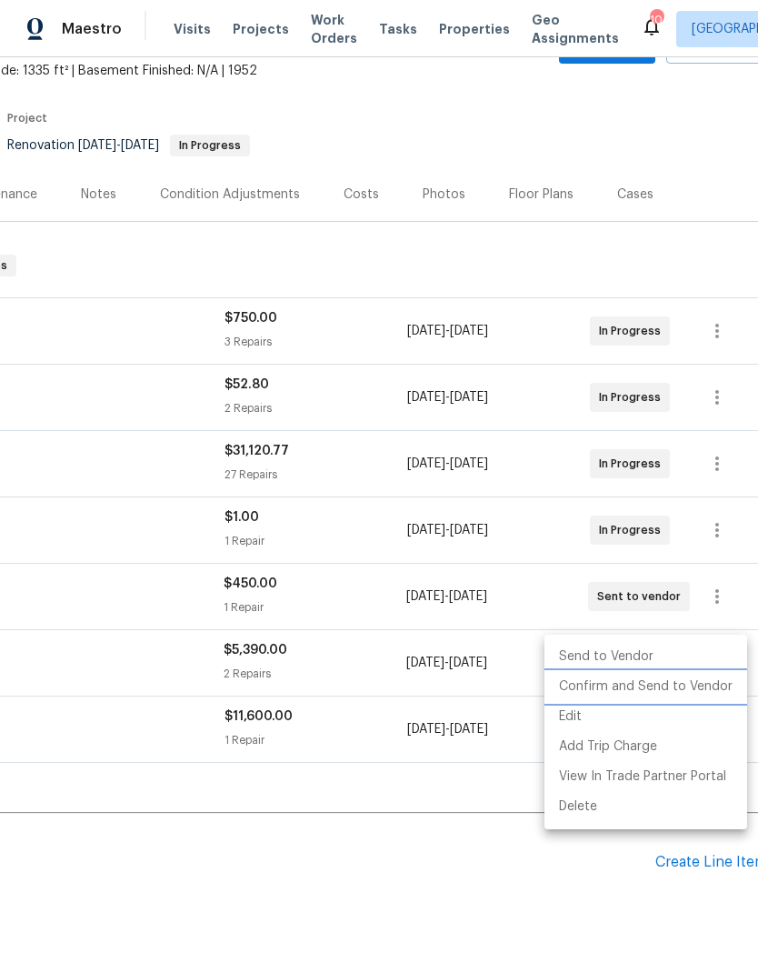
click at [654, 692] on li "Confirm and Send to Vendor" at bounding box center [645, 687] width 203 height 30
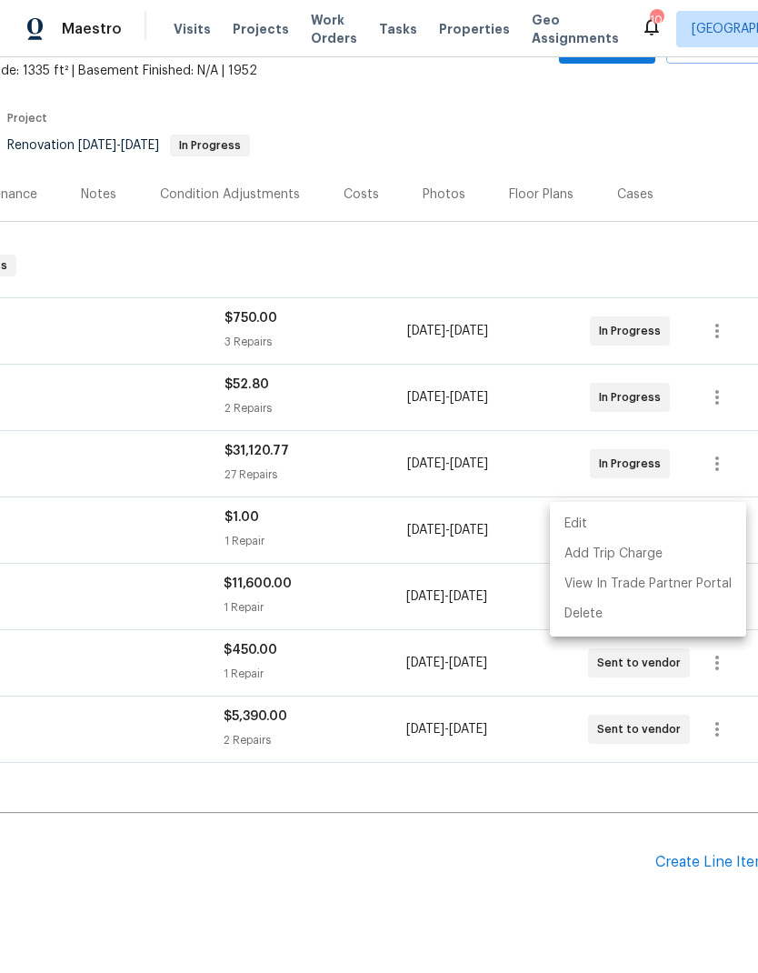
click at [455, 838] on div at bounding box center [379, 486] width 758 height 973
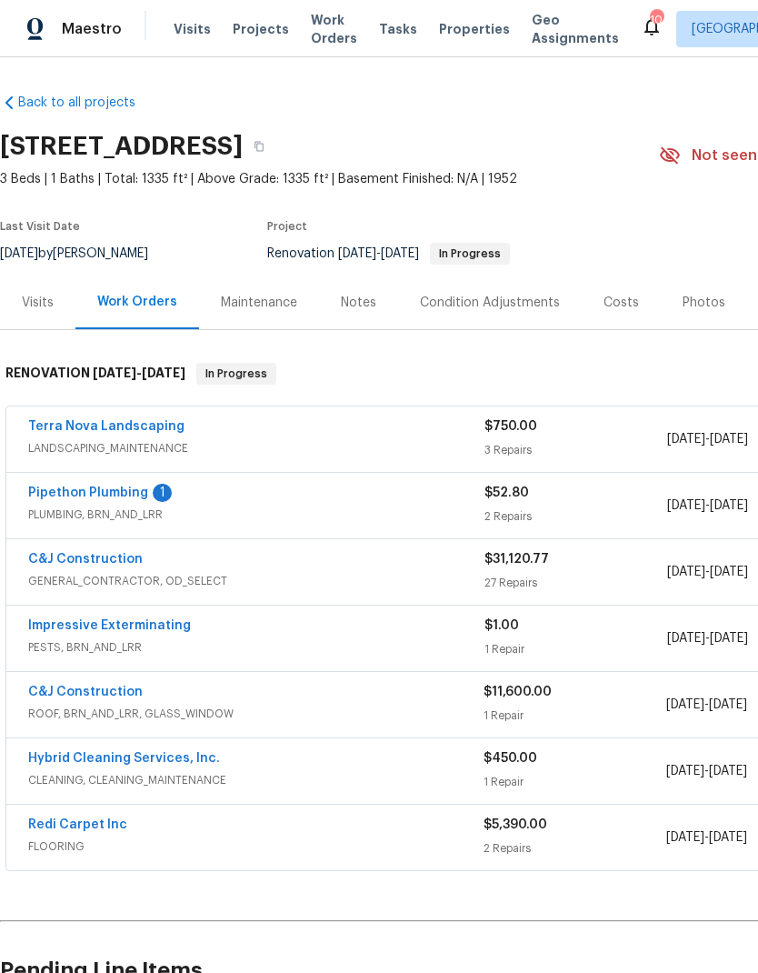
scroll to position [-4, -2]
click at [93, 563] on link "C&J Construction" at bounding box center [85, 559] width 115 height 13
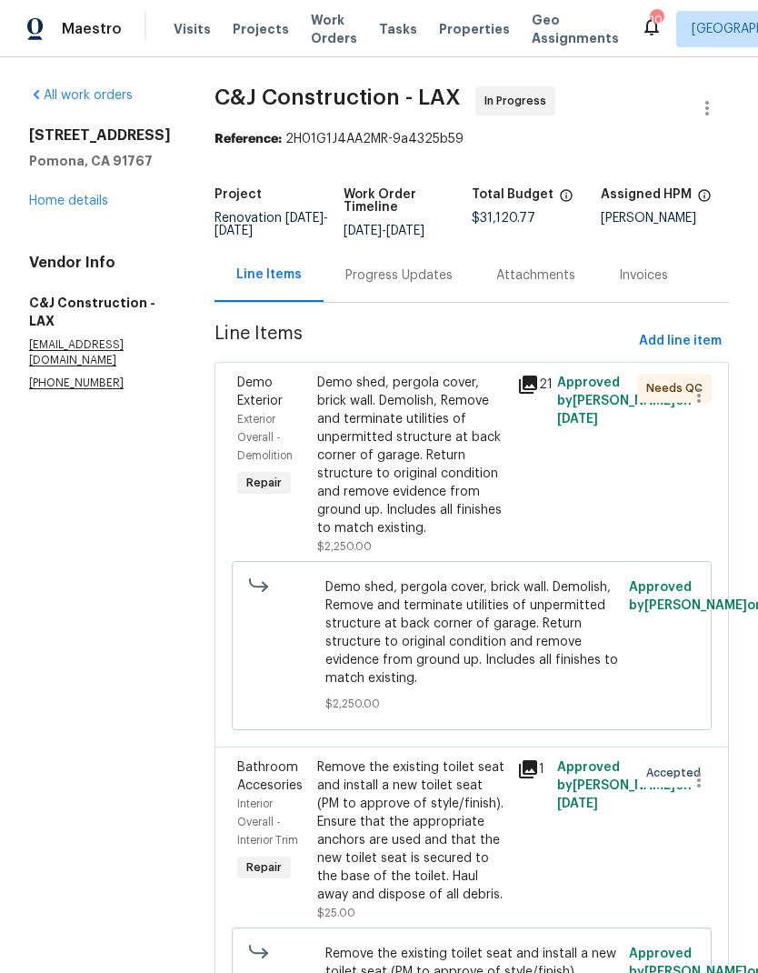
click at [678, 347] on span "Add line item" at bounding box center [680, 341] width 83 height 23
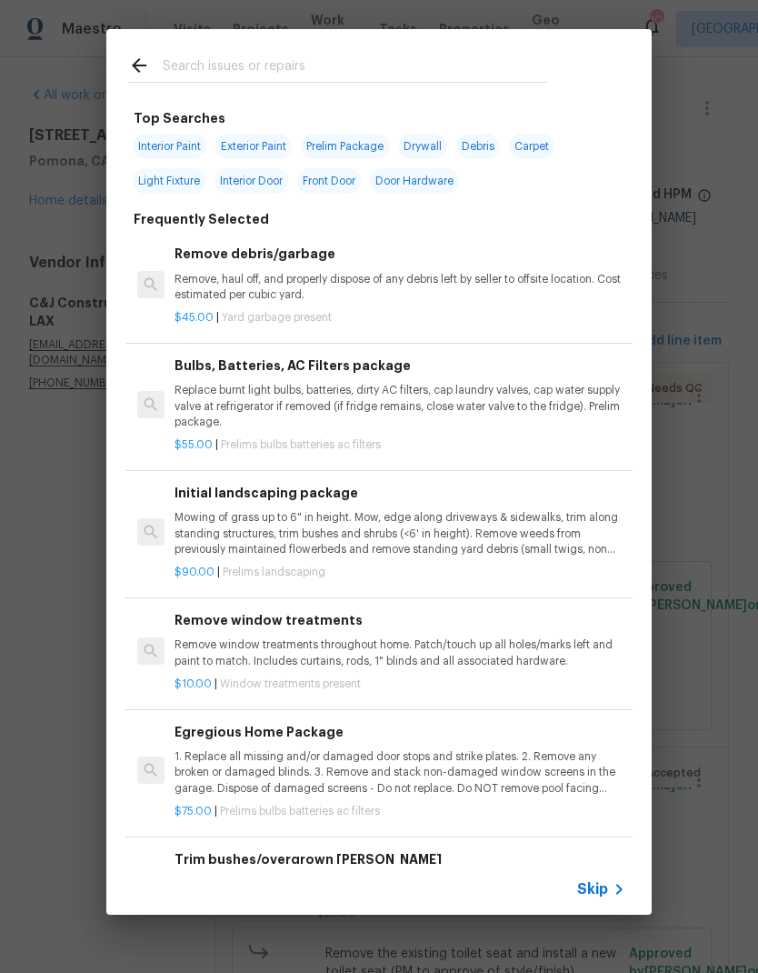
click at [310, 57] on input "text" at bounding box center [355, 68] width 385 height 27
type input "Framing"
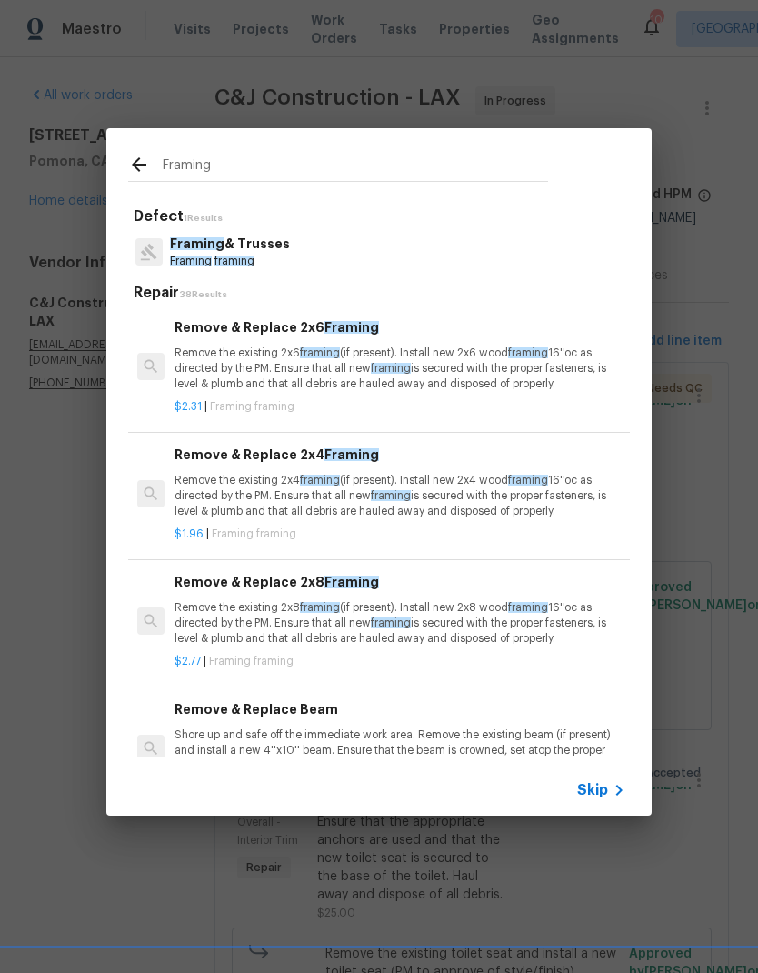
click at [465, 374] on p "Remove the existing 2x6 framing (if present). Install new 2x6 wood framing 16''…" at bounding box center [400, 368] width 451 height 46
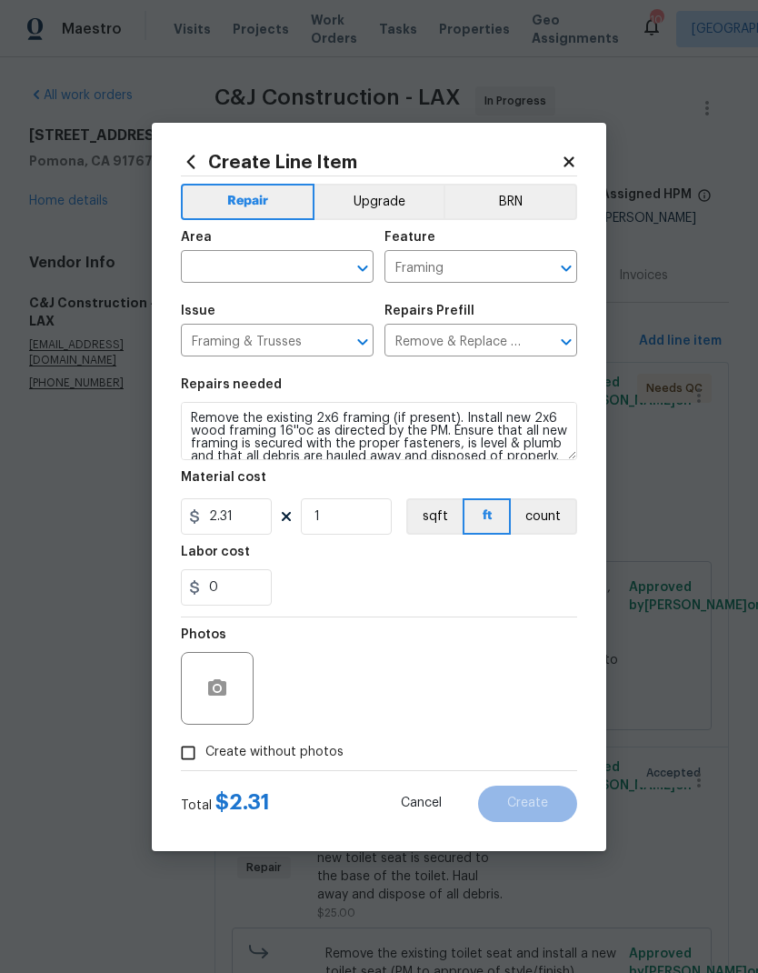
click at [264, 267] on input "text" at bounding box center [252, 269] width 142 height 28
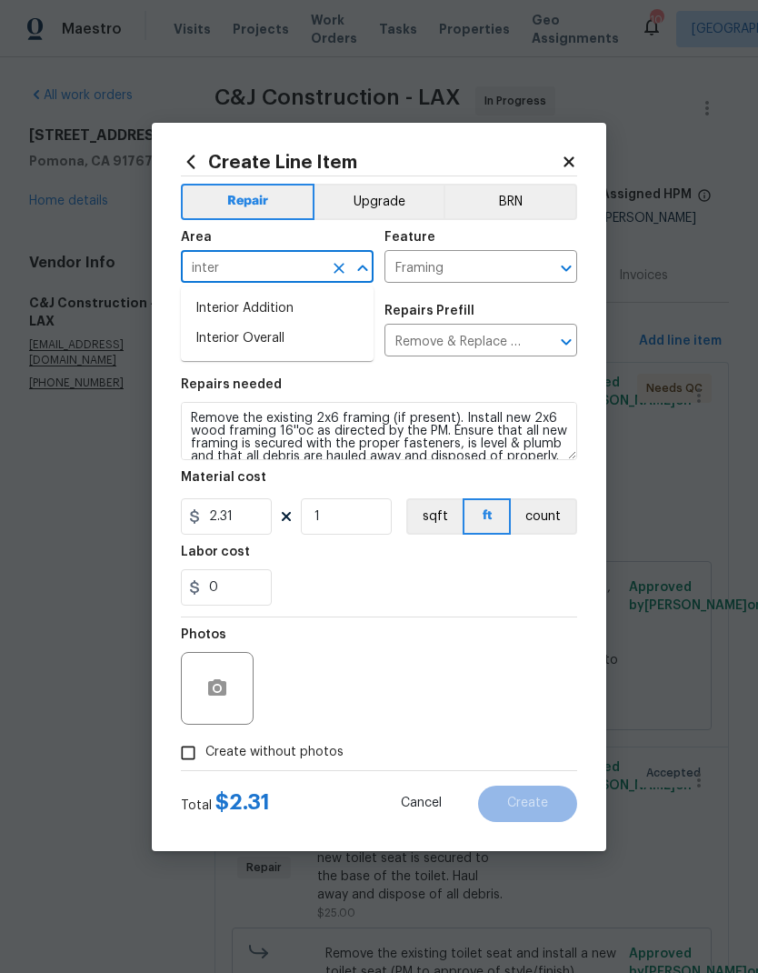
click at [324, 345] on li "Interior Overall" at bounding box center [277, 339] width 193 height 30
type input "Interior Overall"
click at [397, 385] on div "Repairs needed" at bounding box center [379, 390] width 396 height 24
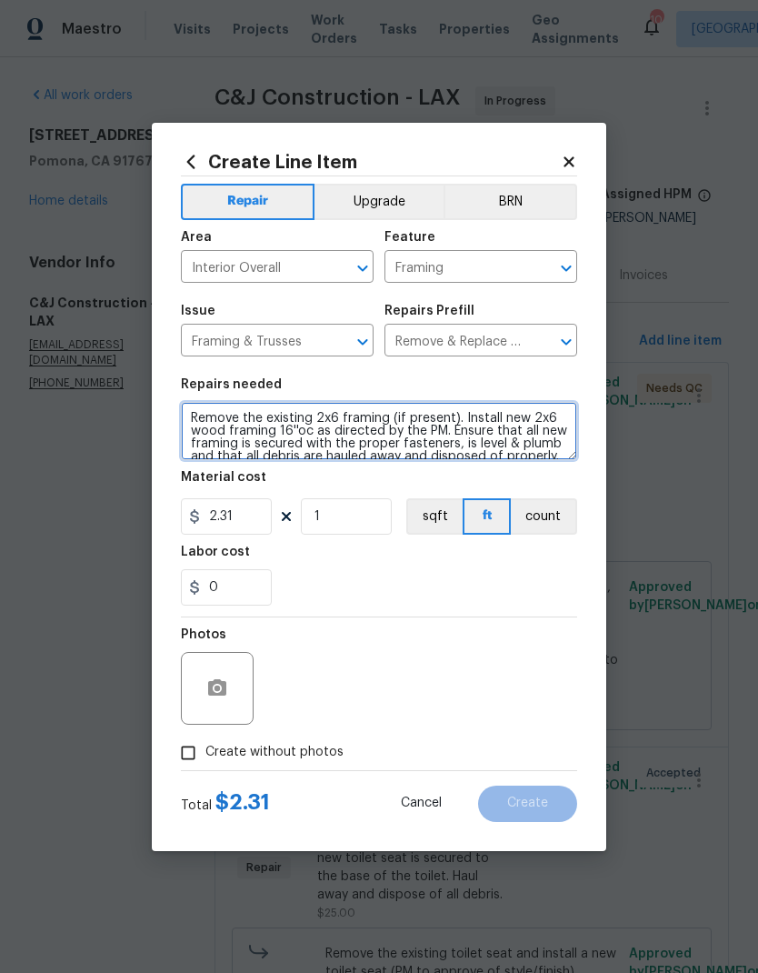
click at [320, 437] on textarea "Remove the existing 2x6 framing (if present). Install new 2x6 wood framing 16''…" at bounding box center [379, 431] width 396 height 58
click at [387, 417] on textarea "Remove the existing 2x6 framing (if present). Install new 2x6 wood framing 16''…" at bounding box center [379, 431] width 396 height 58
click at [387, 474] on div "Material cost" at bounding box center [379, 483] width 396 height 24
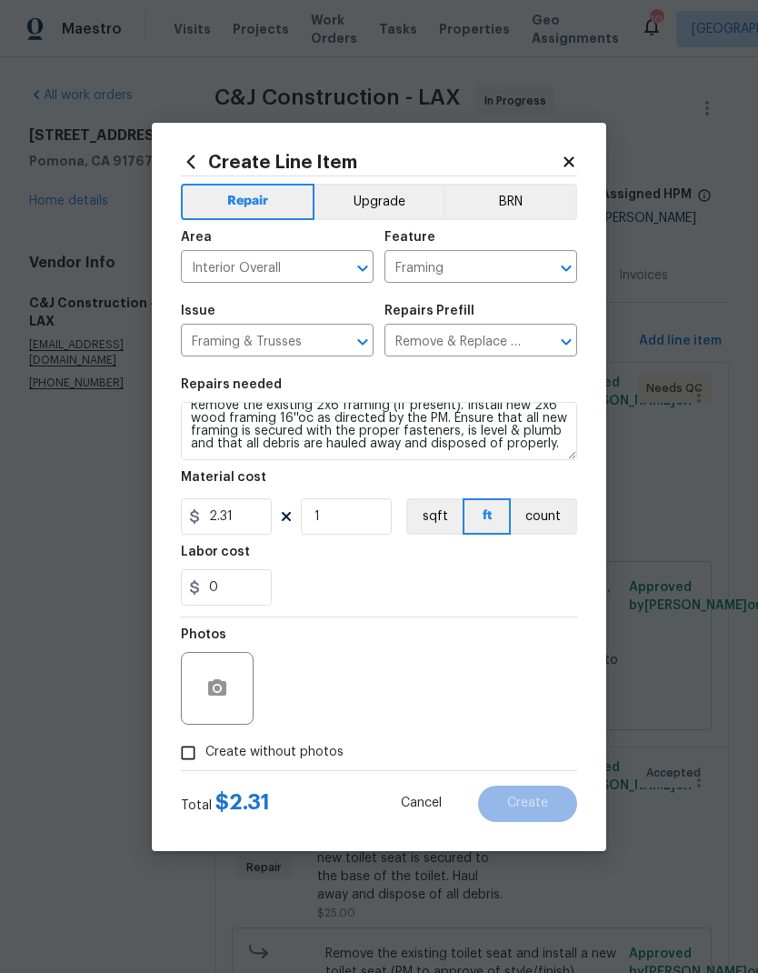
scroll to position [13, 0]
click at [255, 524] on input "2.31" at bounding box center [226, 516] width 91 height 36
click at [249, 517] on input "2.31" at bounding box center [226, 516] width 91 height 36
click at [249, 516] on input "2.31" at bounding box center [226, 516] width 91 height 36
click at [242, 523] on input "2.31" at bounding box center [226, 516] width 91 height 36
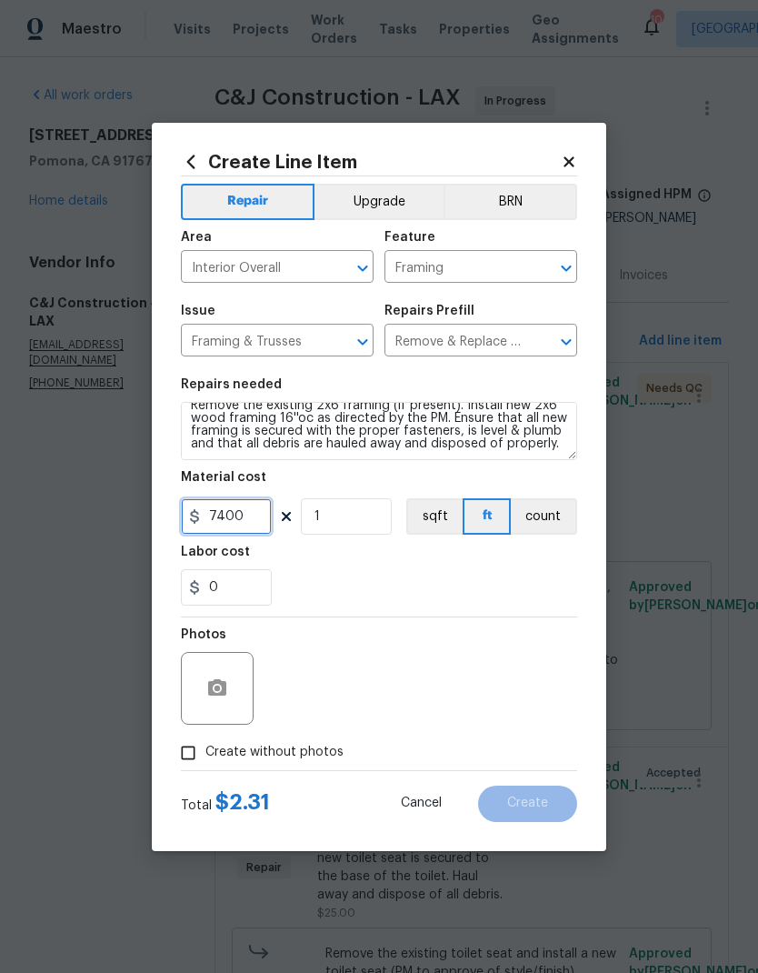
type input "7400"
click at [384, 569] on div "Labor cost" at bounding box center [379, 557] width 396 height 24
click at [228, 698] on button "button" at bounding box center [217, 688] width 44 height 44
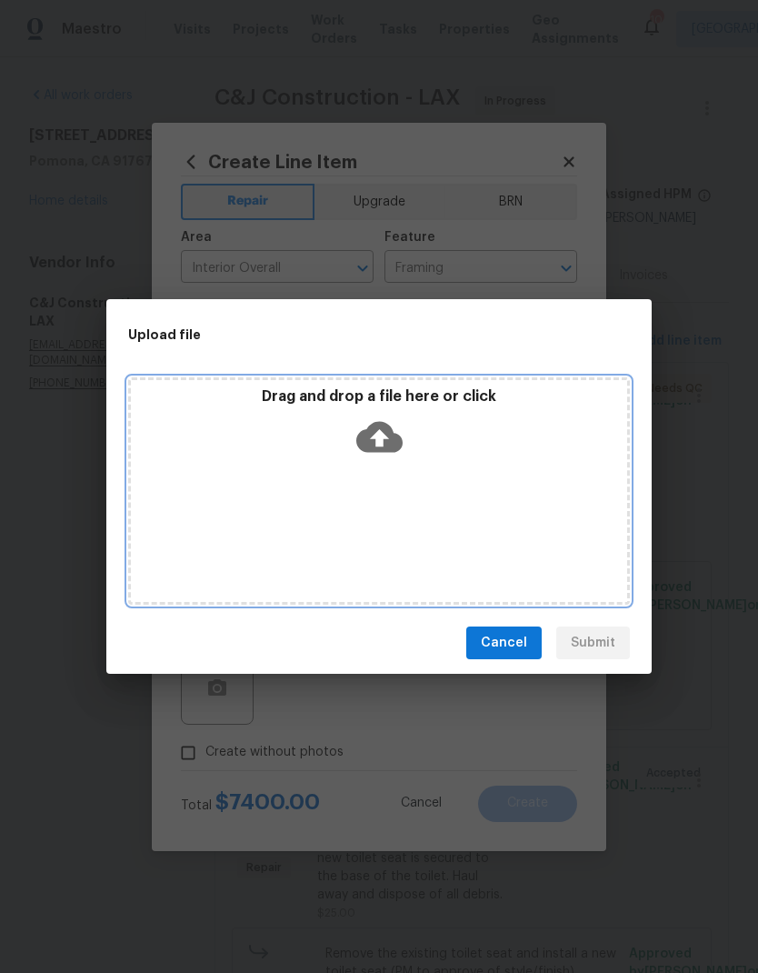
click at [406, 435] on div "Drag and drop a file here or click" at bounding box center [379, 426] width 496 height 78
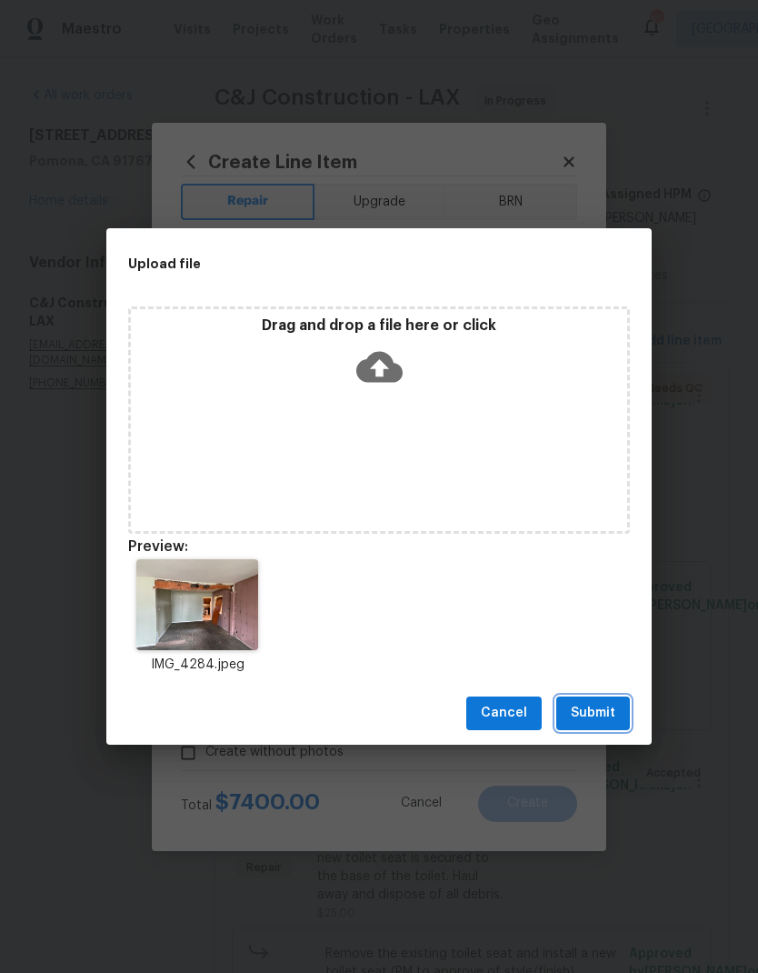
click at [596, 714] on span "Submit" at bounding box center [593, 713] width 45 height 23
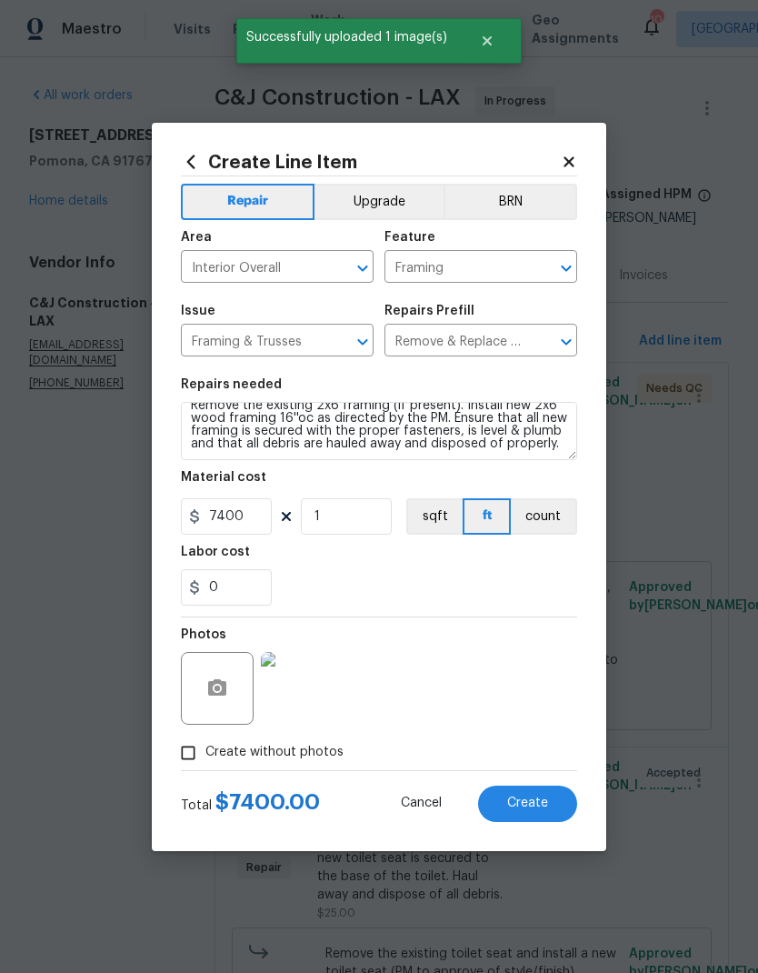
click at [540, 802] on span "Create" at bounding box center [527, 803] width 41 height 14
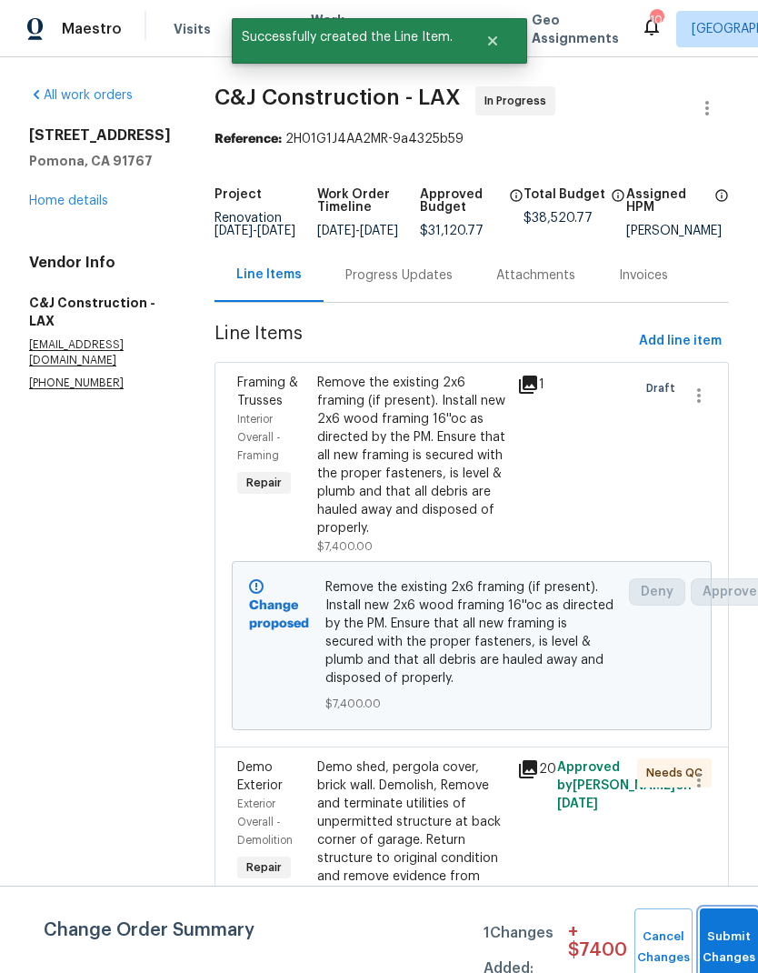
click at [727, 927] on button "Submit Changes" at bounding box center [729, 947] width 58 height 78
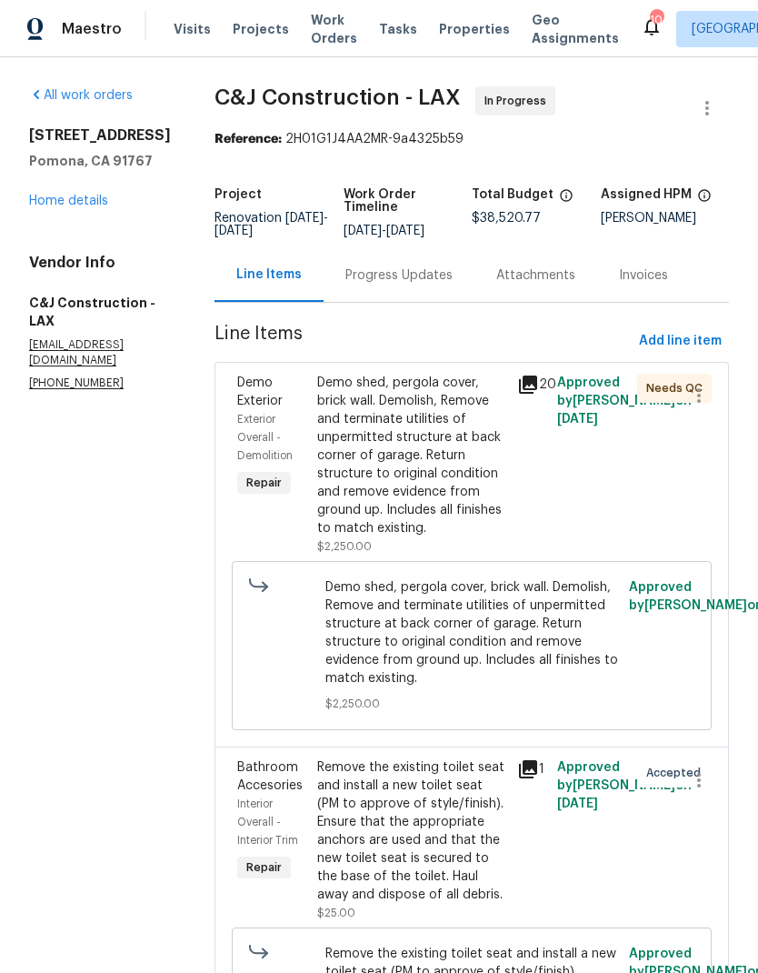
click at [92, 197] on link "Home details" at bounding box center [68, 201] width 79 height 13
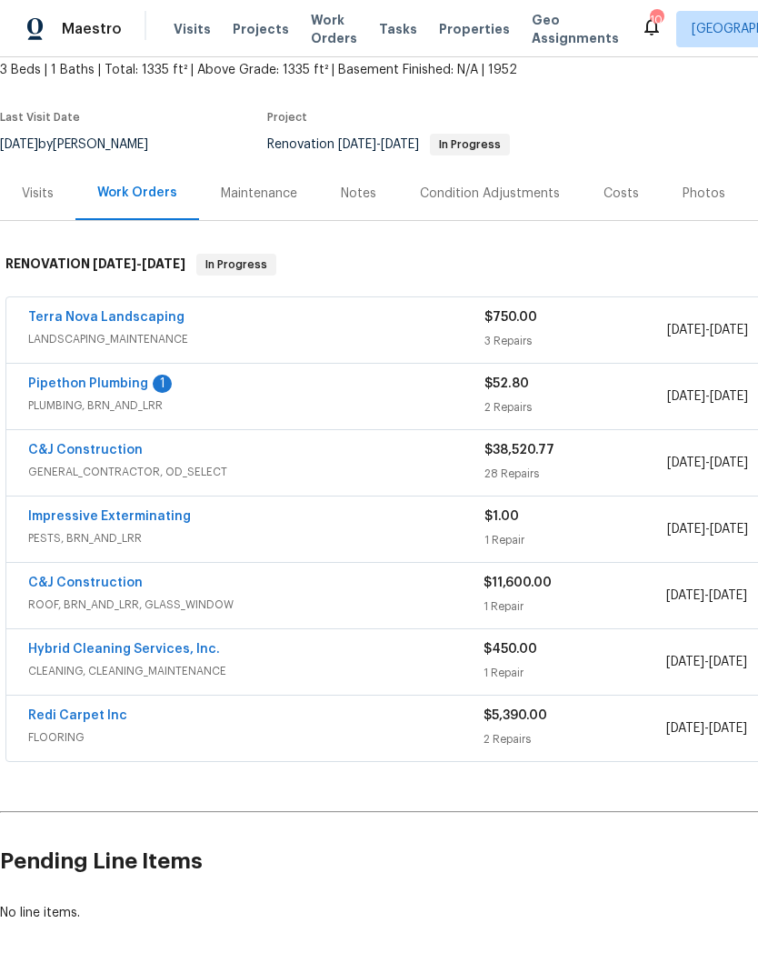
scroll to position [108, 0]
click at [153, 516] on link "Impressive Exterminating" at bounding box center [109, 517] width 163 height 13
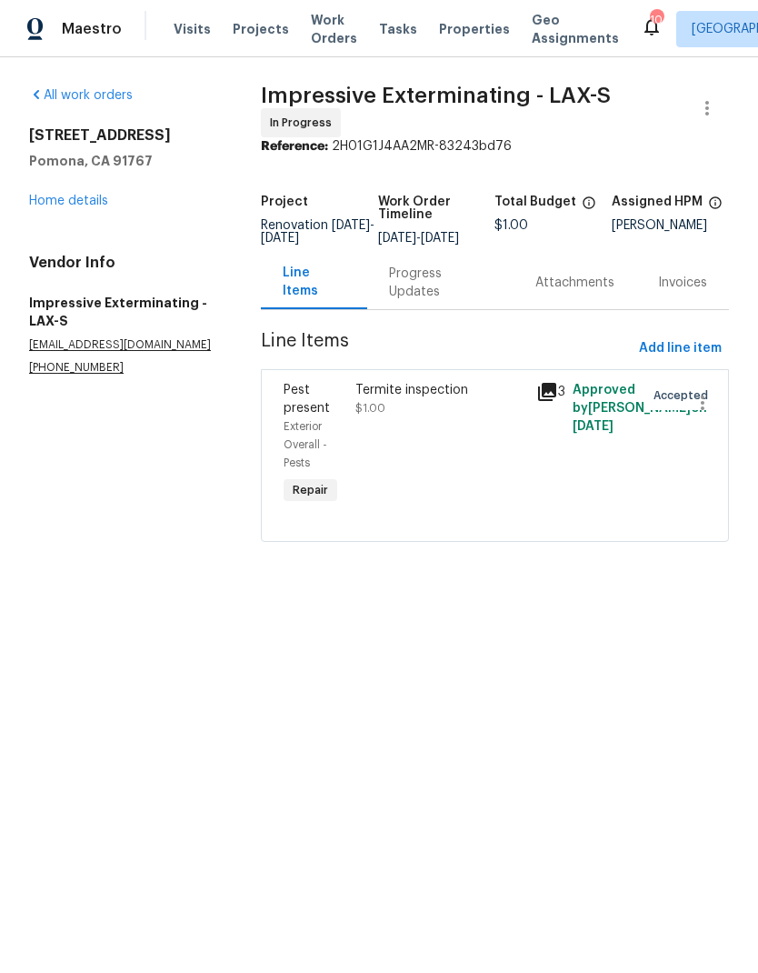
click at [450, 300] on div "Progress Updates" at bounding box center [440, 283] width 103 height 36
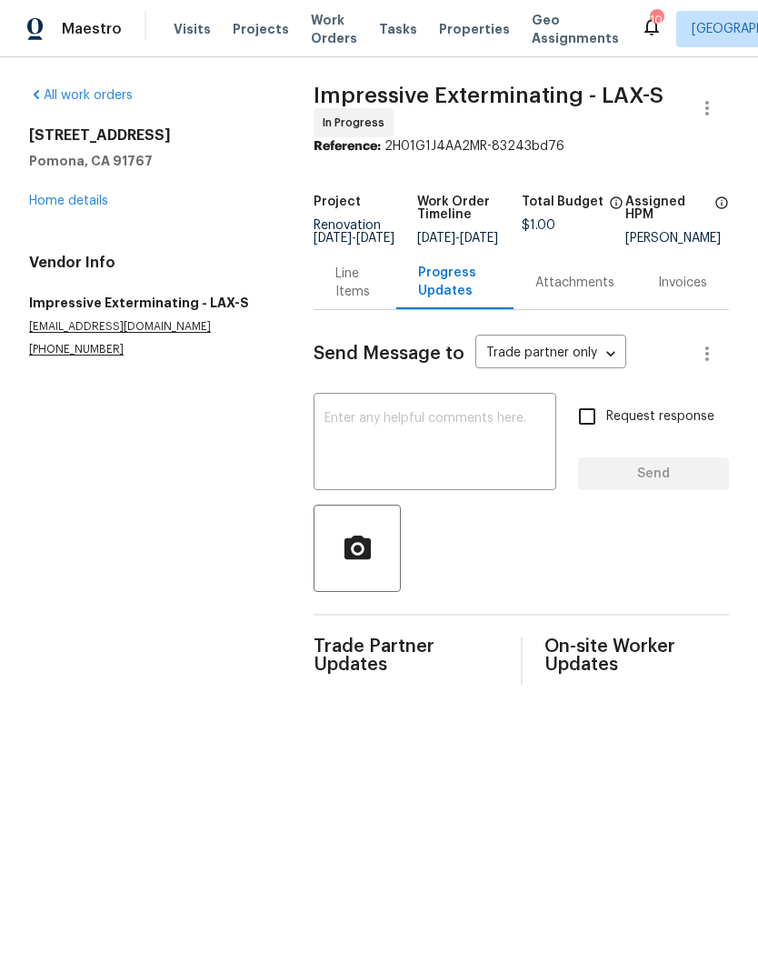
click at [415, 445] on textarea at bounding box center [435, 444] width 221 height 64
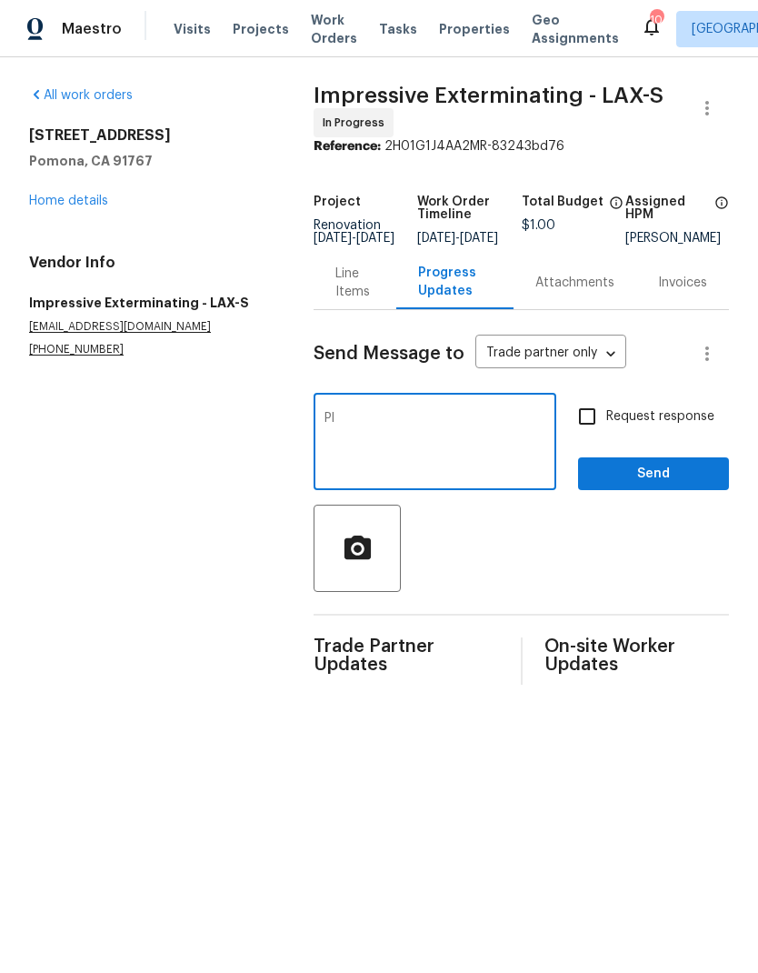
type textarea "P"
click at [198, 491] on section "All work orders [STREET_ADDRESS] Home details Vendor Info Impressive Exterminat…" at bounding box center [149, 385] width 241 height 598
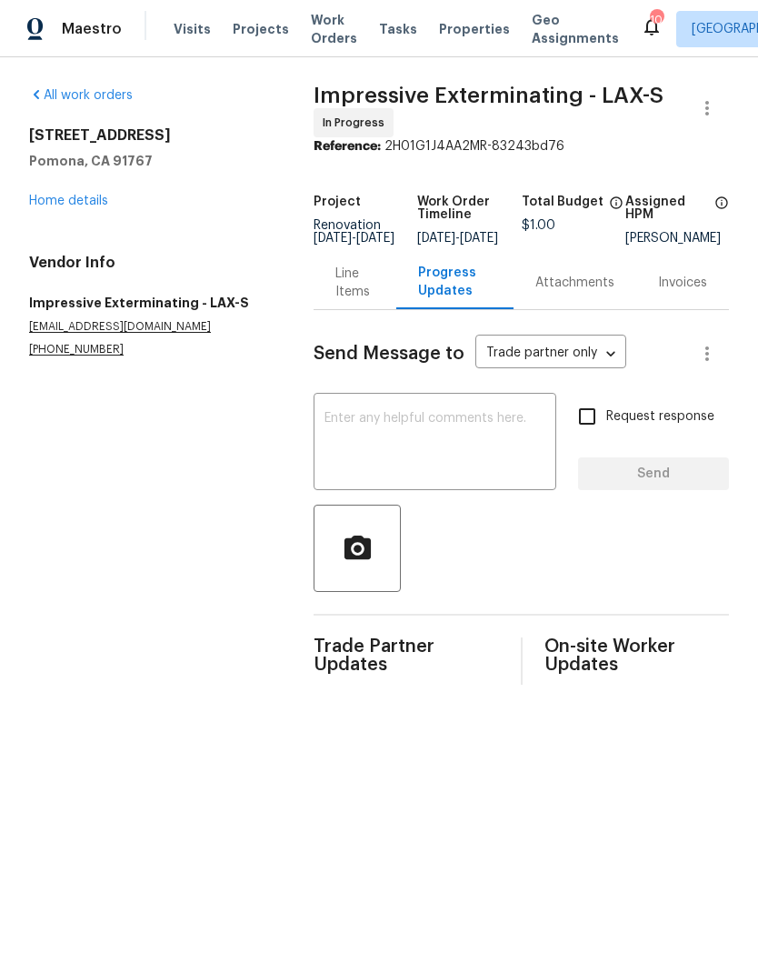
click at [86, 199] on link "Home details" at bounding box center [68, 201] width 79 height 13
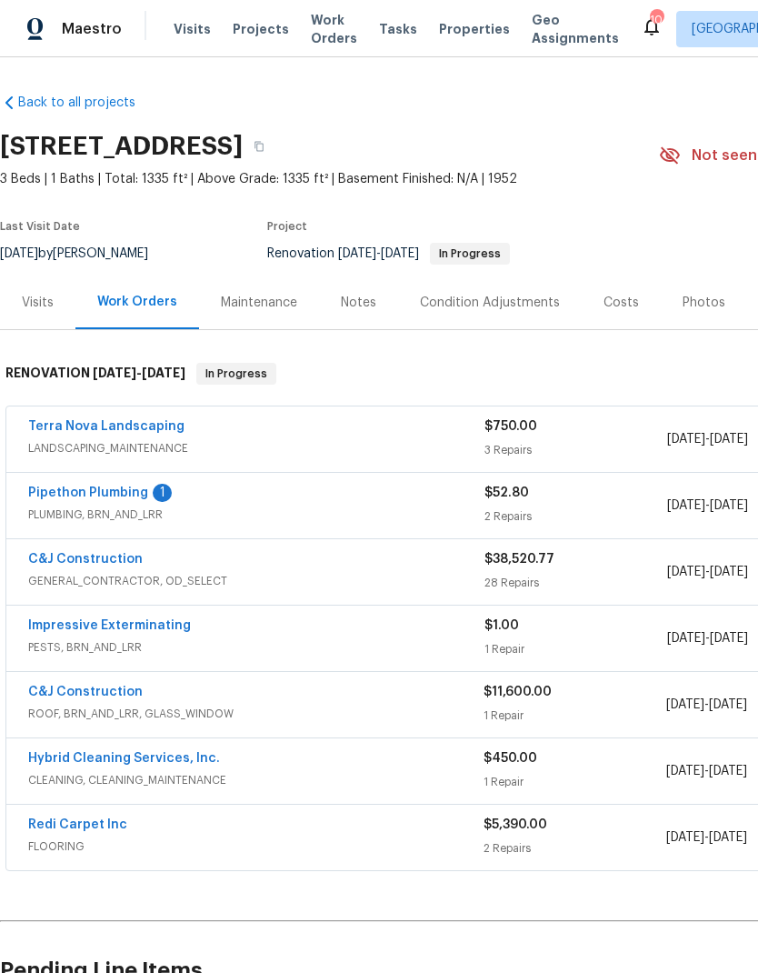
click at [125, 490] on link "Pipethon Plumbing" at bounding box center [88, 492] width 120 height 13
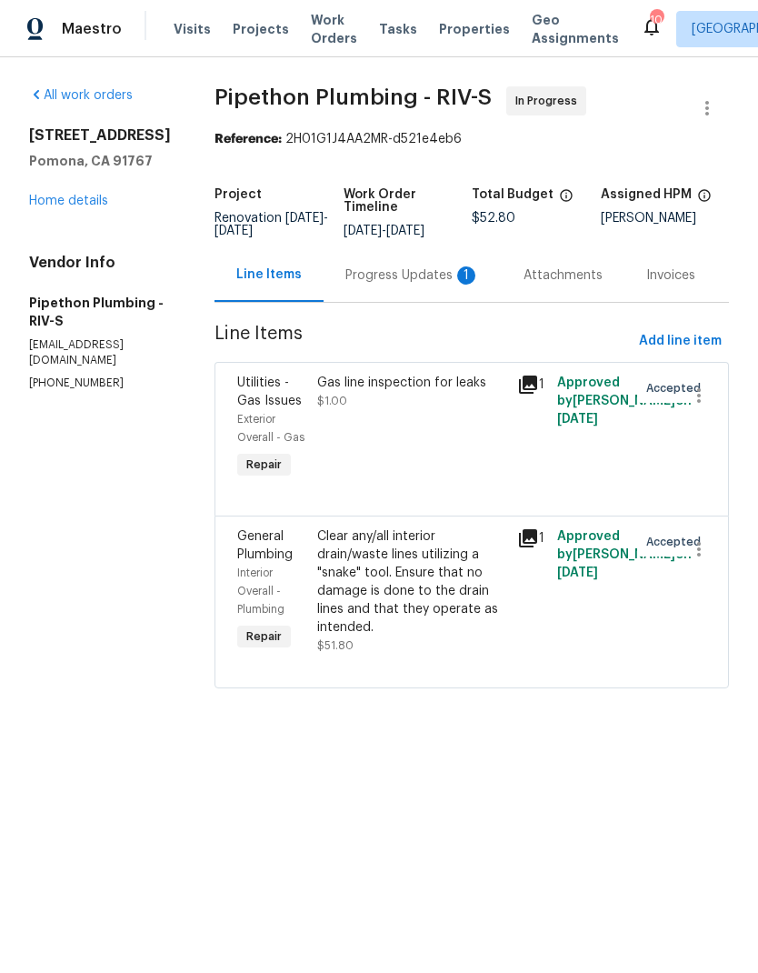
click at [400, 285] on div "Progress Updates 1" at bounding box center [412, 275] width 135 height 18
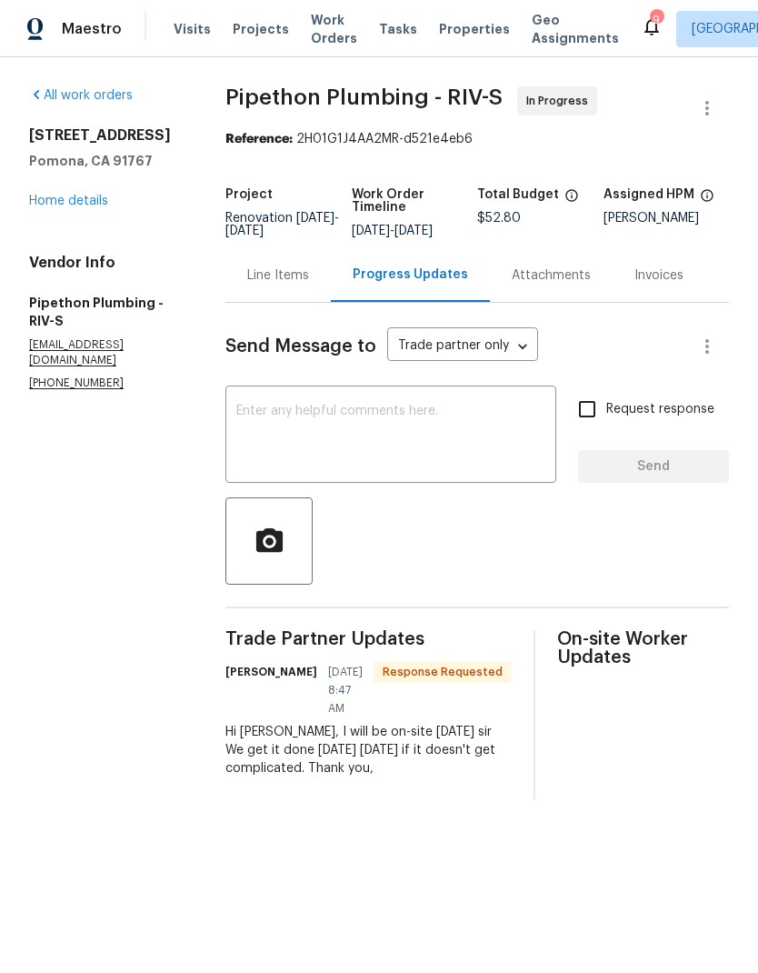
click at [302, 285] on div "Line Items" at bounding box center [278, 275] width 62 height 18
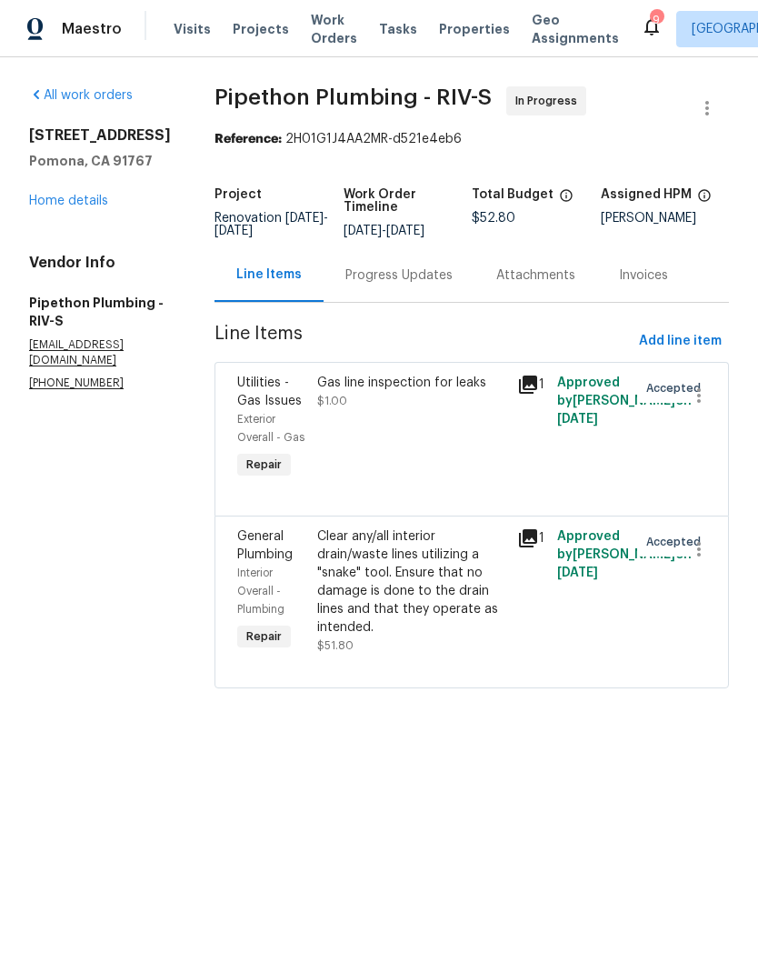
click at [75, 204] on link "Home details" at bounding box center [68, 201] width 79 height 13
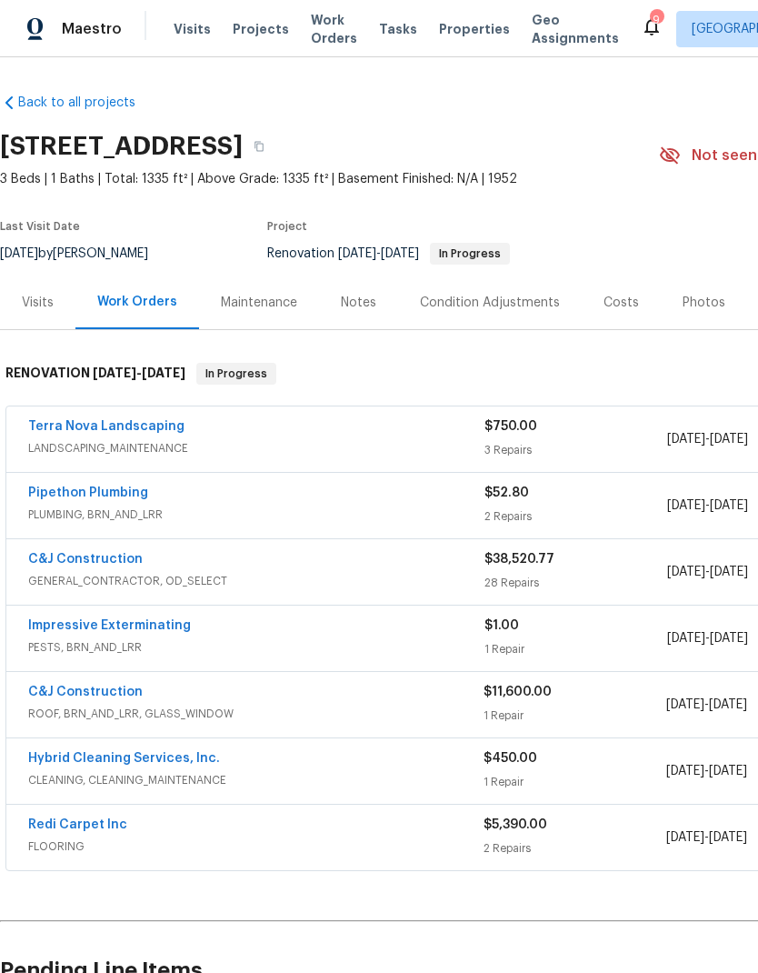
click at [270, 307] on div "Maintenance" at bounding box center [259, 303] width 76 height 18
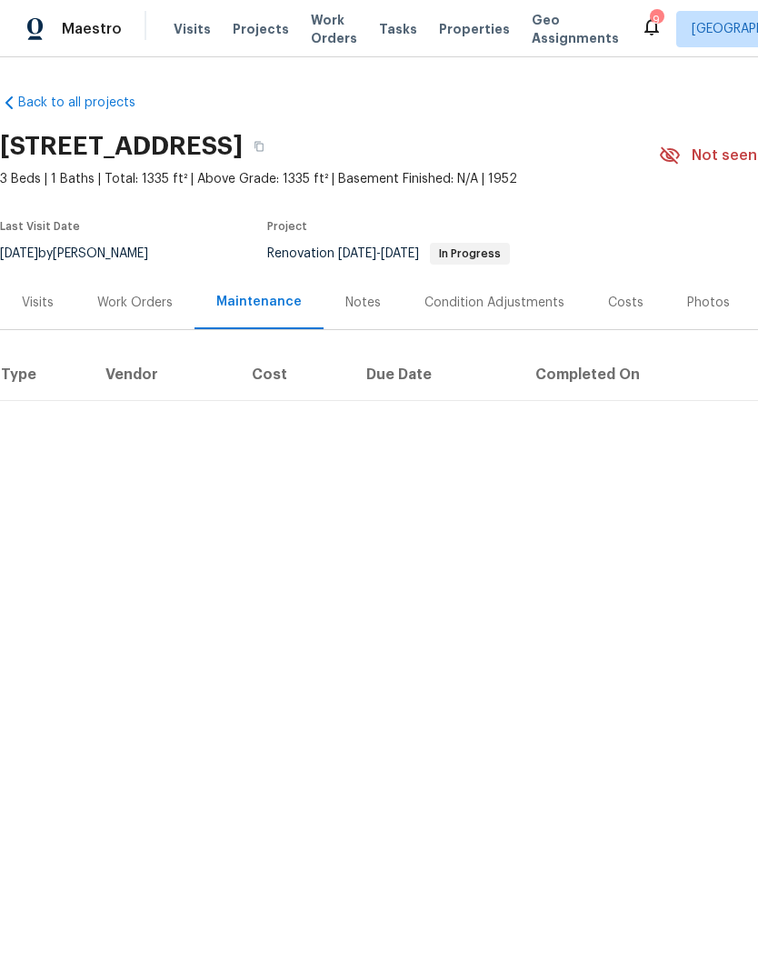
click at [619, 298] on div "Costs" at bounding box center [625, 303] width 35 height 18
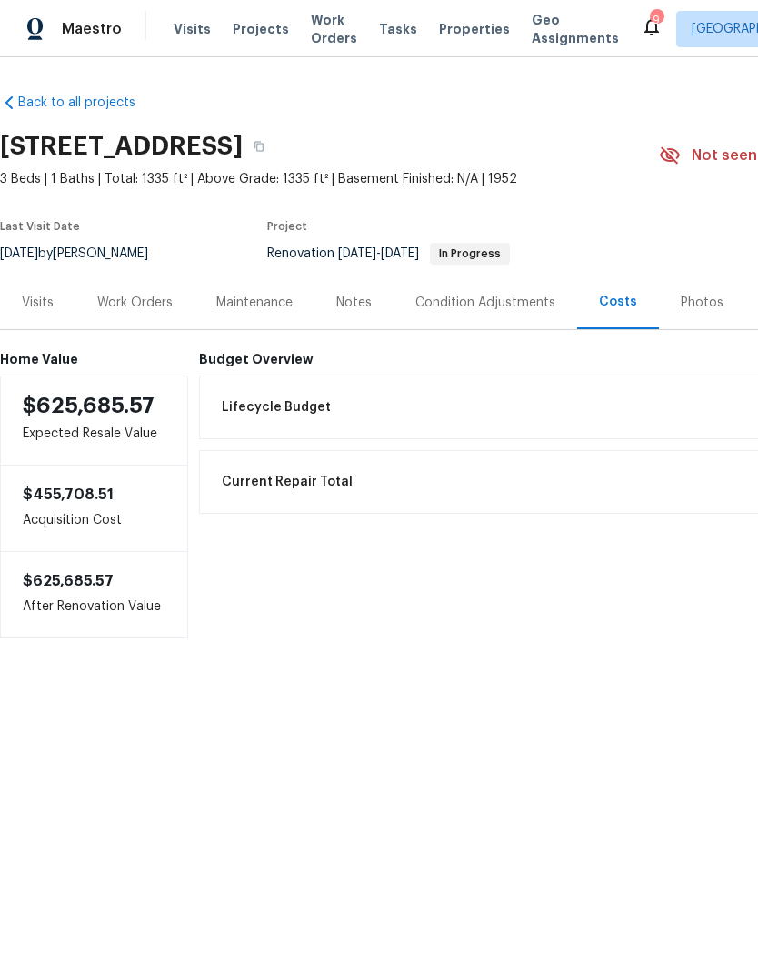
click at [142, 299] on div "Work Orders" at bounding box center [134, 303] width 75 height 18
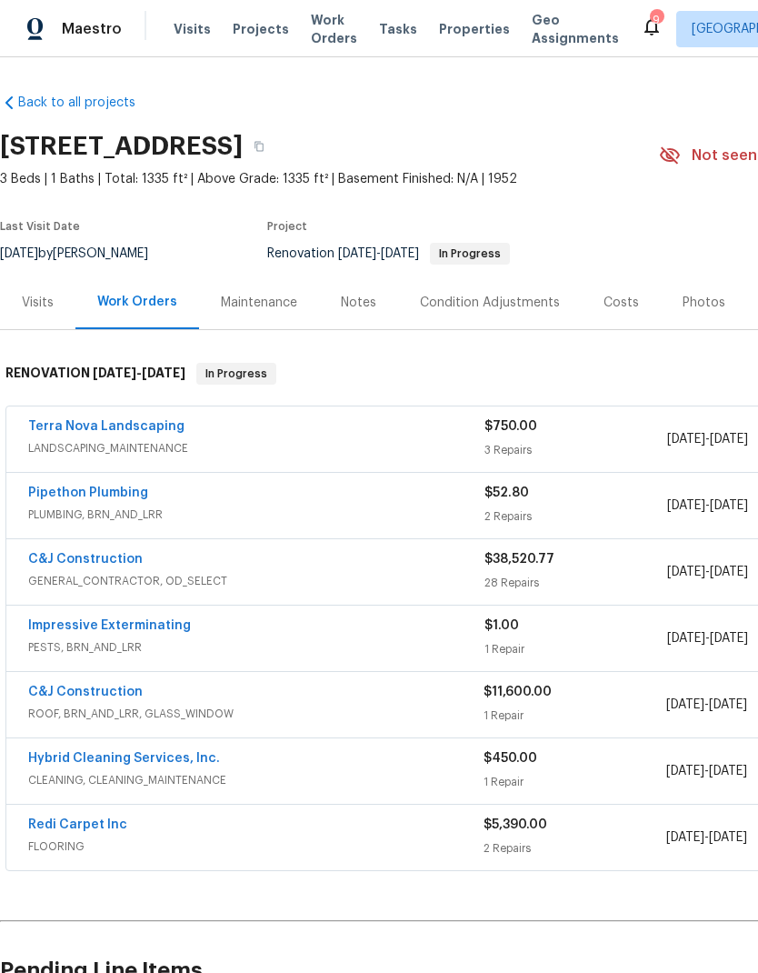
click at [106, 487] on link "Pipethon Plumbing" at bounding box center [88, 492] width 120 height 13
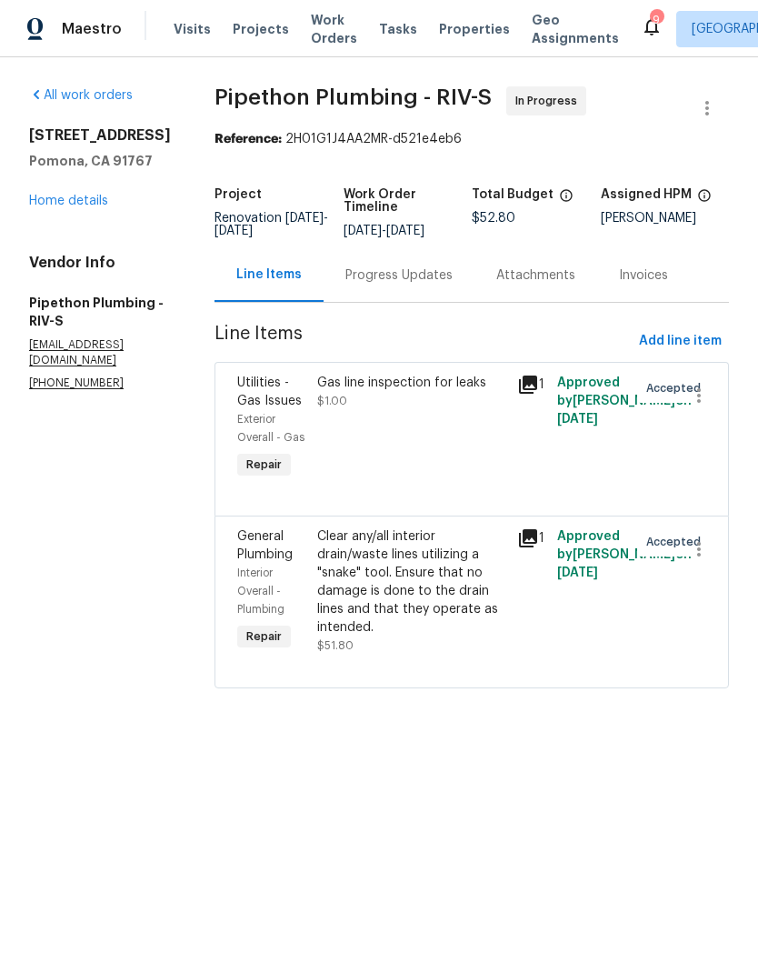
click at [431, 285] on div "Progress Updates" at bounding box center [398, 275] width 107 height 18
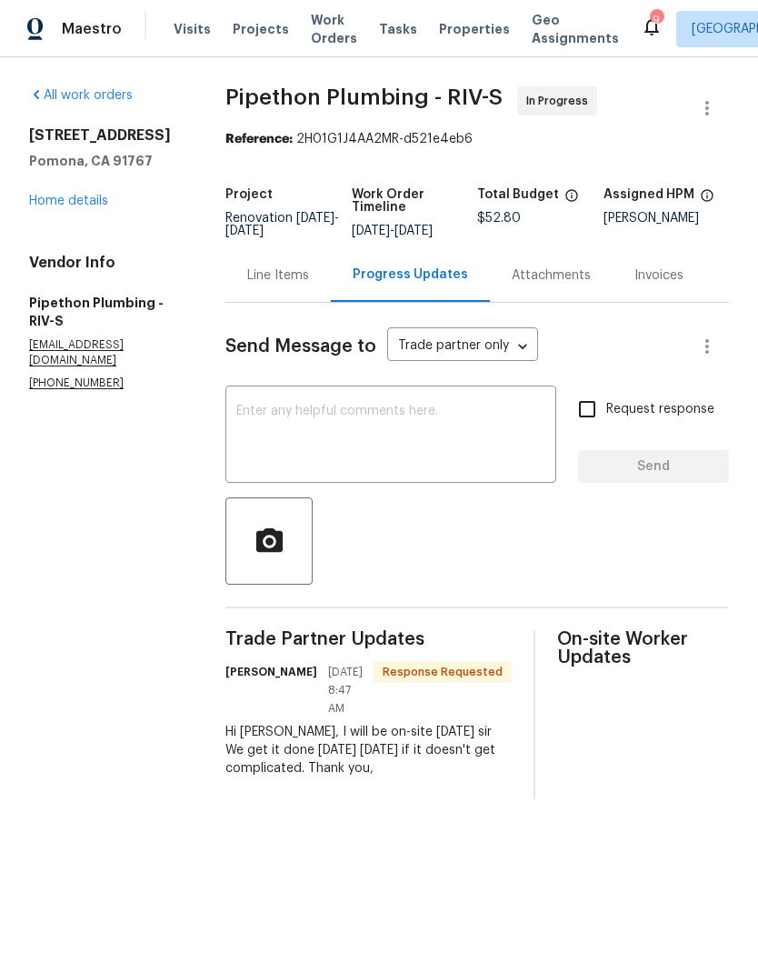
click at [421, 429] on textarea at bounding box center [390, 437] width 309 height 64
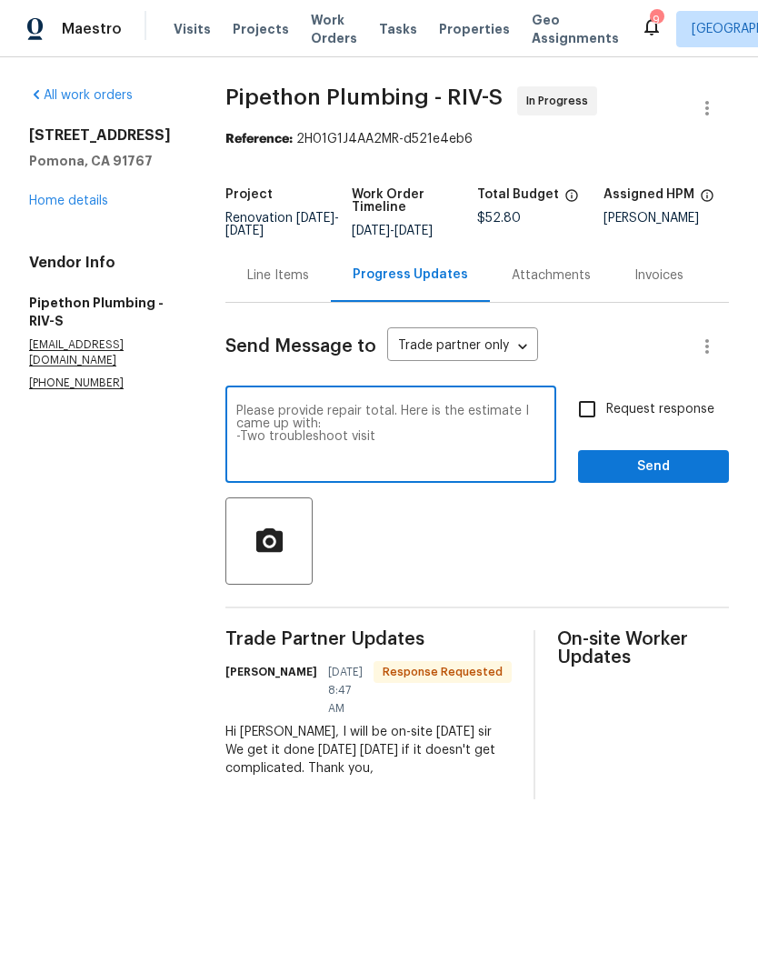
click at [449, 453] on textarea "Please provide repair total. Here is the estimate I came up with: -Two troubles…" at bounding box center [390, 437] width 309 height 64
click at [490, 450] on textarea "Please provide repair total. Here is the estimate I came up with: -Two troubles…" at bounding box center [390, 437] width 309 height 64
click at [362, 464] on textarea "Please provide repair total. Here is the estimate I came up with: -Two troubles…" at bounding box center [390, 437] width 309 height 64
click at [375, 454] on textarea "Please provide repair total. Here is the estimate I came up with: -Two troubles…" at bounding box center [390, 437] width 309 height 64
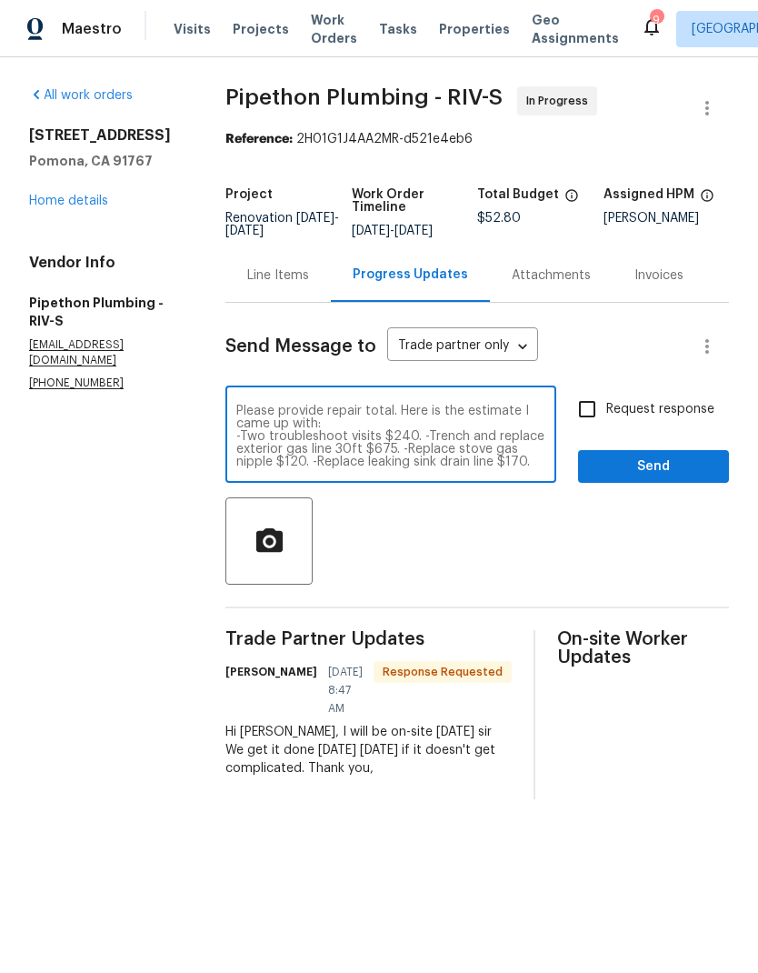
click at [362, 468] on textarea "Please provide repair total. Here is the estimate I came up with: -Two troubles…" at bounding box center [390, 437] width 309 height 64
click at [365, 435] on textarea "Please provide repair total. Here is the estimate I came up with: -Two troubles…" at bounding box center [390, 437] width 309 height 64
click at [351, 437] on textarea "Please provide repair total. Here is the estimate I came up with: -Two troubles…" at bounding box center [390, 437] width 309 height 64
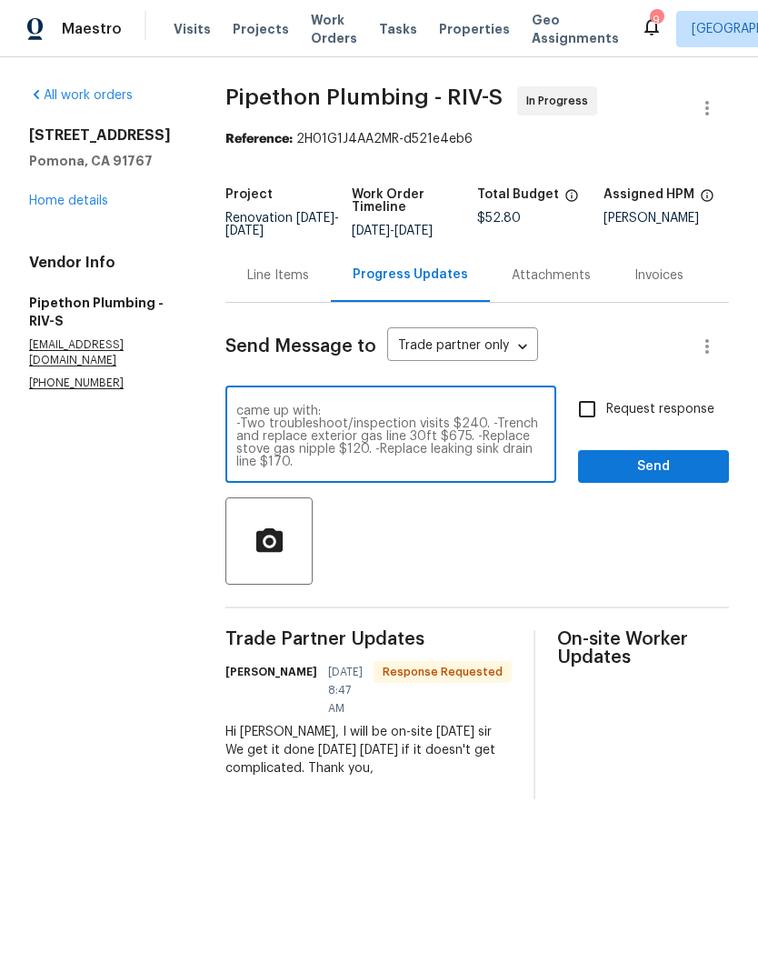
click at [379, 468] on textarea "Please provide repair total. Here is the estimate I came up with: -Two troubles…" at bounding box center [390, 437] width 309 height 64
click at [491, 434] on textarea "Please provide repair total. Here is the estimate I came up with: -Two troubles…" at bounding box center [390, 437] width 309 height 64
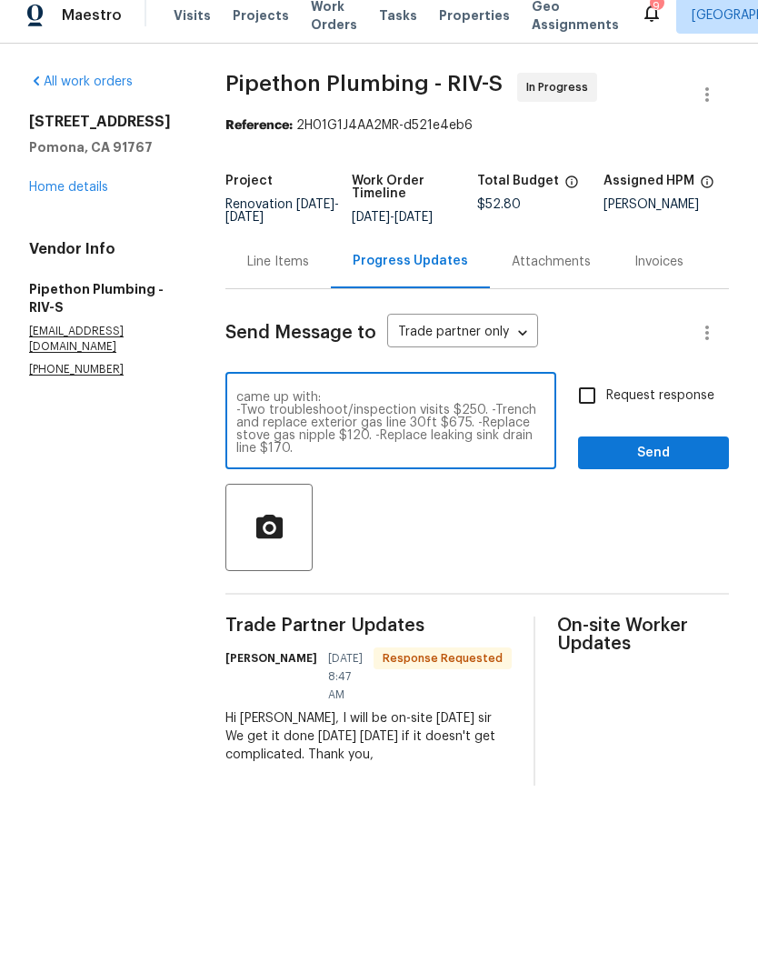
click at [414, 466] on textarea "Please provide repair total. Here is the estimate I came up with: -Two troubles…" at bounding box center [390, 437] width 309 height 64
click at [476, 430] on textarea "Please provide repair total. Here is the estimate I came up with: -Two troubles…" at bounding box center [390, 437] width 309 height 64
click at [395, 458] on textarea "Please provide repair total. Here is the estimate I came up with: -Two troubles…" at bounding box center [390, 437] width 309 height 64
click at [337, 445] on textarea "Please provide repair total. Here is the estimate I came up with: -Two troubles…" at bounding box center [390, 437] width 309 height 64
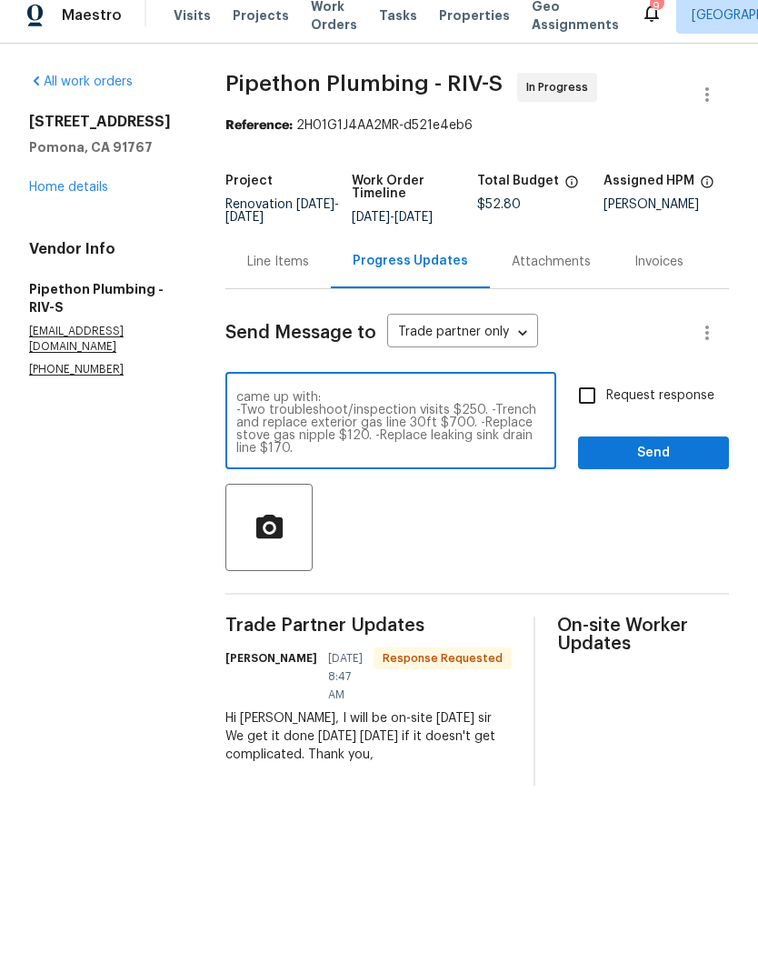
click at [337, 444] on textarea "Please provide repair total. Here is the estimate I came up with: -Two troubles…" at bounding box center [390, 437] width 309 height 64
click at [278, 446] on textarea "Please provide repair total. Here is the estimate I came up with: -Two troubles…" at bounding box center [390, 437] width 309 height 64
click at [312, 451] on textarea "Please provide repair total. Here is the estimate I came up with: -Two troubles…" at bounding box center [390, 437] width 309 height 64
click at [311, 451] on textarea "Please provide repair total. Here is the estimate I came up with: -Two troubles…" at bounding box center [390, 437] width 309 height 64
click at [284, 441] on textarea "Please provide repair total. Here is the estimate I came up with: -Two troubles…" at bounding box center [390, 437] width 309 height 64
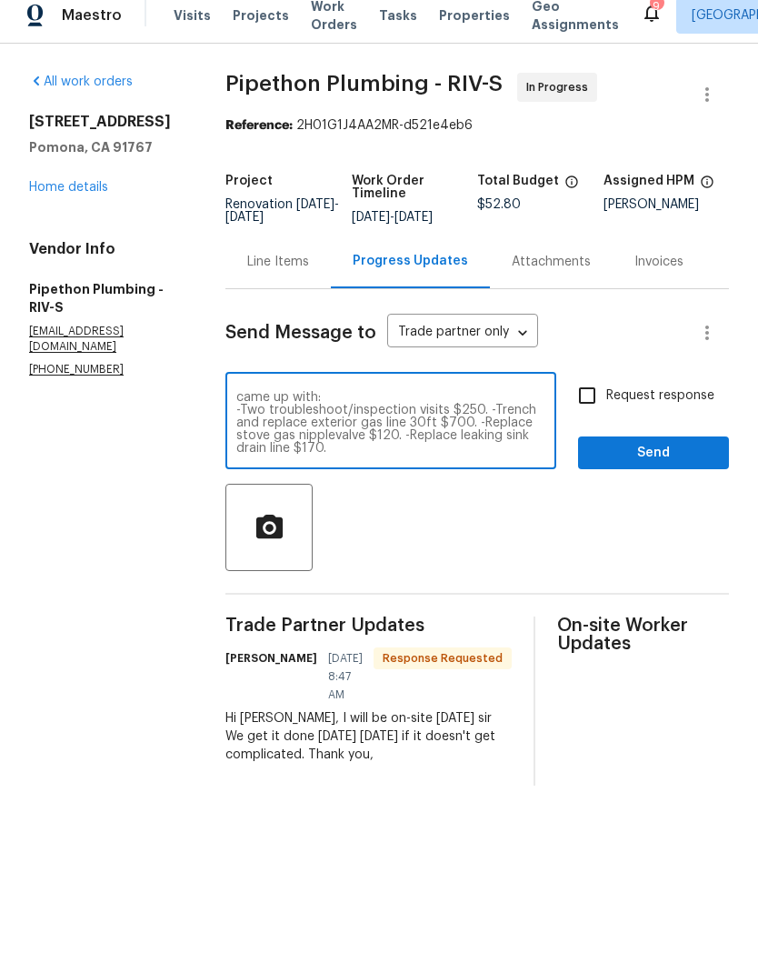
type textarea "Please provide repair total. Here is the estimate I came up with: -Two troubles…"
click at [587, 413] on input "Request response" at bounding box center [587, 409] width 38 height 38
checkbox input "true"
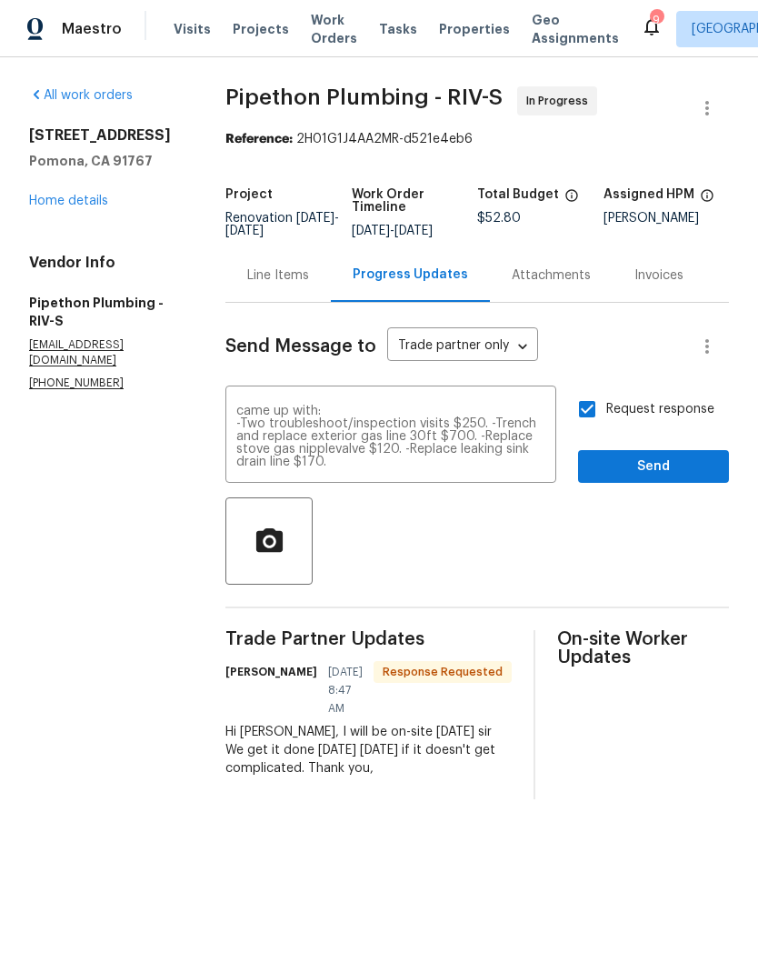
click at [301, 468] on textarea "Please provide repair total. Here is the estimate I came up with: -Two troubles…" at bounding box center [390, 437] width 309 height 64
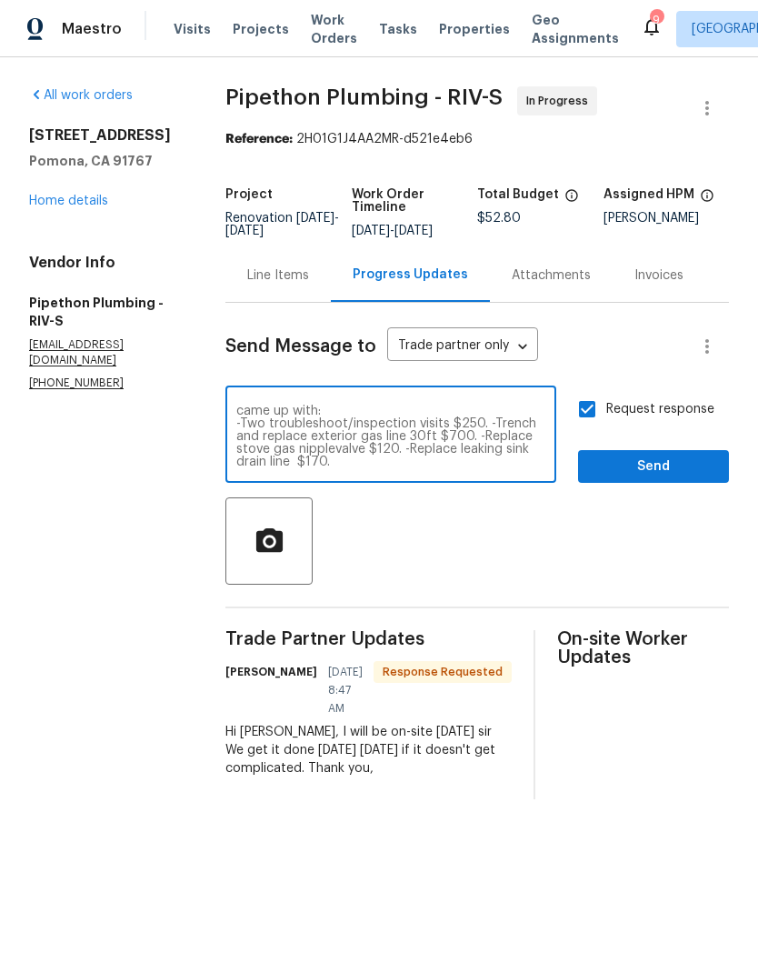
click at [414, 426] on textarea "Please provide repair total. Here is the estimate I came up with: -Two troubles…" at bounding box center [390, 437] width 309 height 64
click at [442, 434] on textarea "Please provide repair total. Here is the estimate I came up with: -Two troubles…" at bounding box center [390, 437] width 309 height 64
click at [422, 468] on textarea "Please provide repair total. Here is the estimate I came up with: -Two troubles…" at bounding box center [390, 437] width 309 height 64
type textarea "Please provide repair total. Here is the estimate I came up with: -Two troubles…"
click at [512, 530] on div at bounding box center [477, 540] width 504 height 87
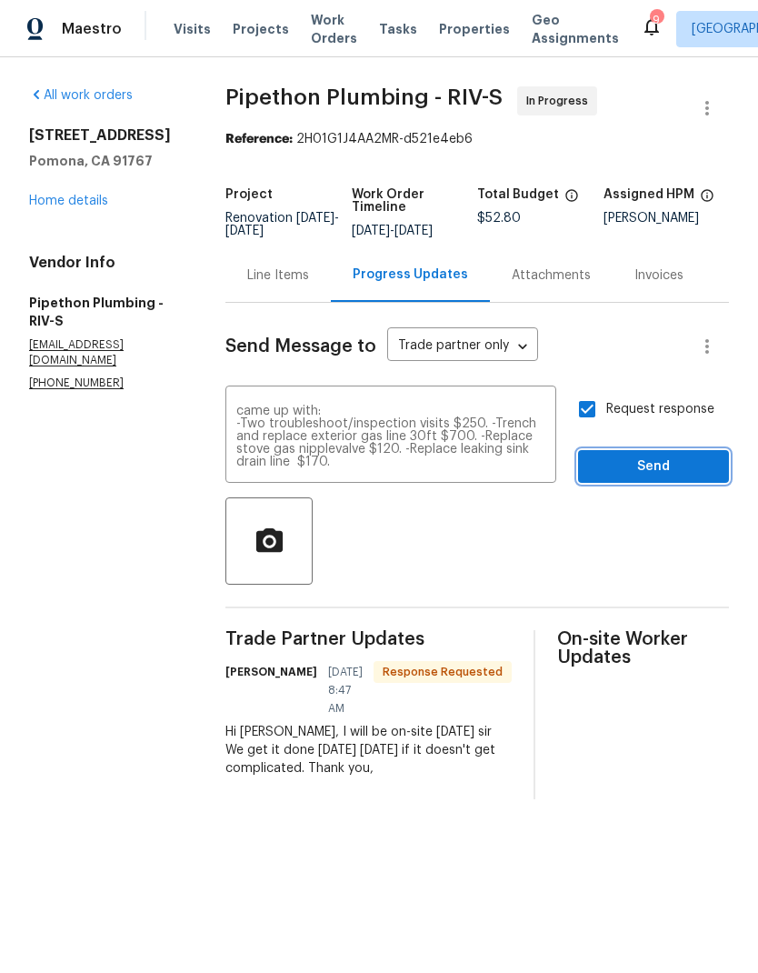
click at [655, 475] on span "Send" at bounding box center [654, 466] width 122 height 23
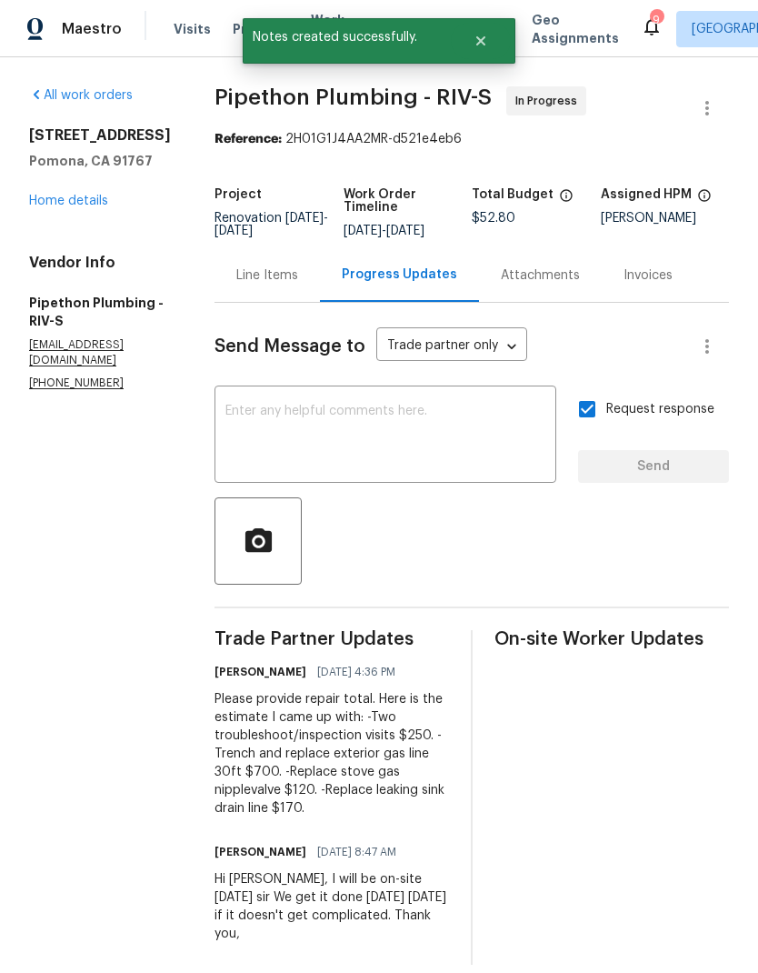
scroll to position [35, 0]
click at [295, 266] on div "Line Items" at bounding box center [267, 275] width 62 height 18
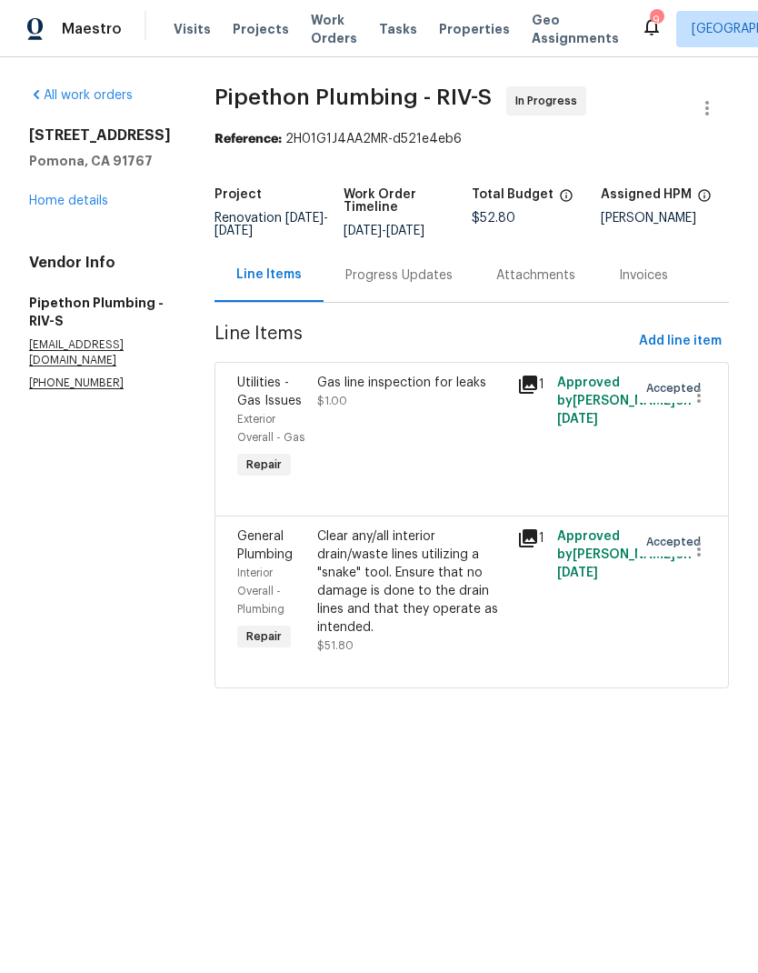
click at [74, 206] on link "Home details" at bounding box center [68, 201] width 79 height 13
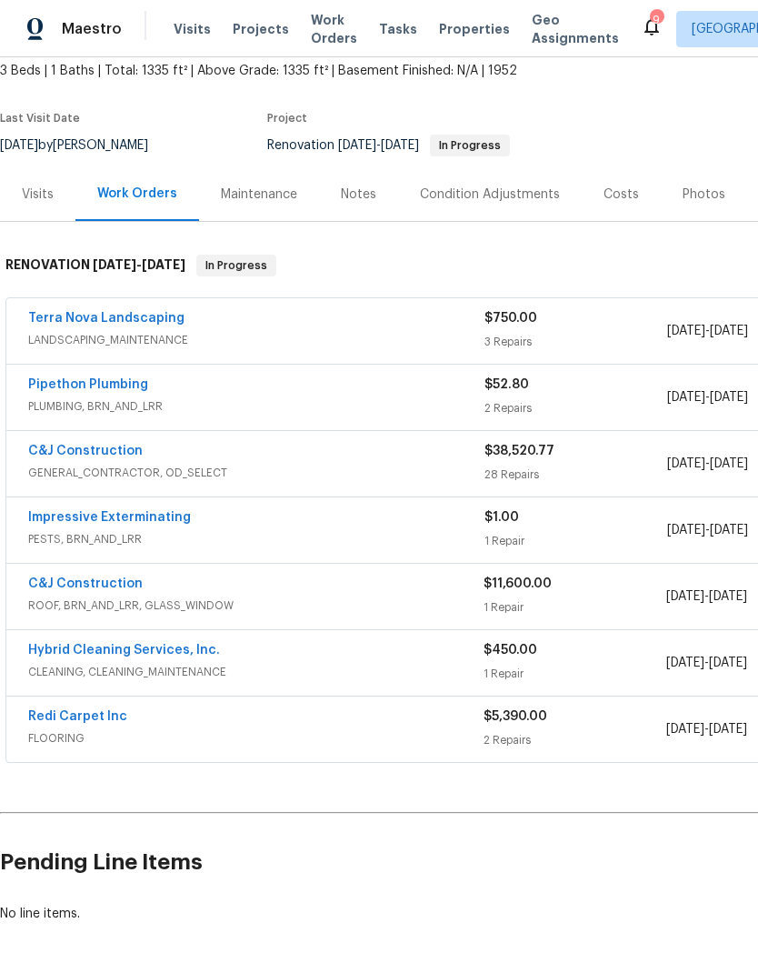
click at [333, 725] on div "Redi Carpet Inc" at bounding box center [255, 718] width 455 height 22
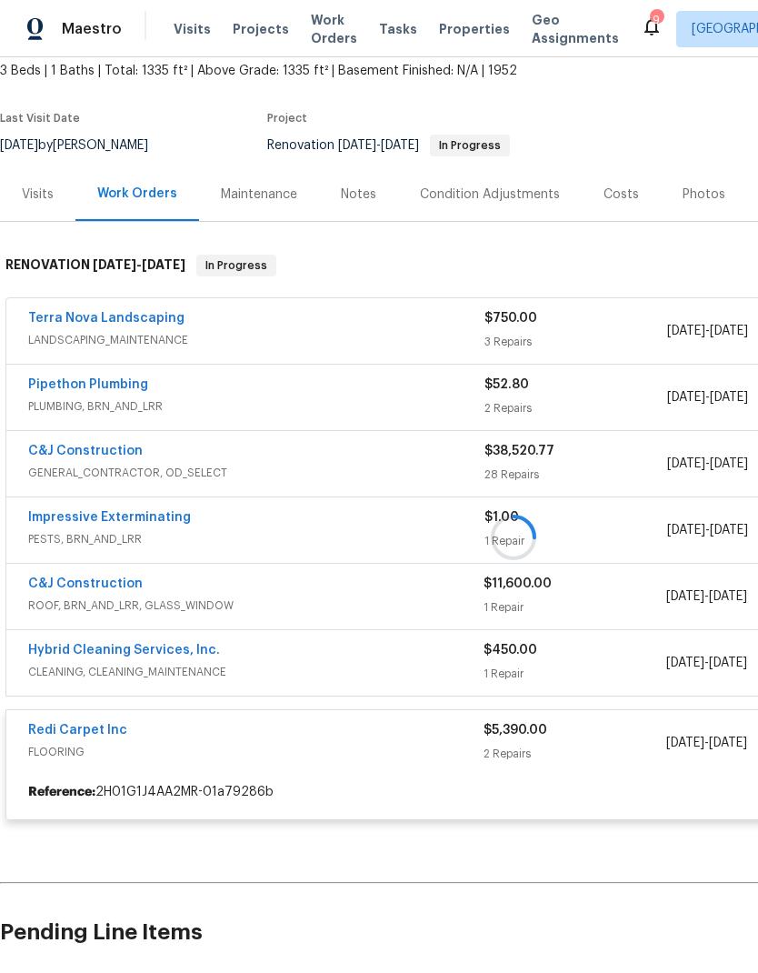
click at [318, 730] on div at bounding box center [513, 537] width 1027 height 602
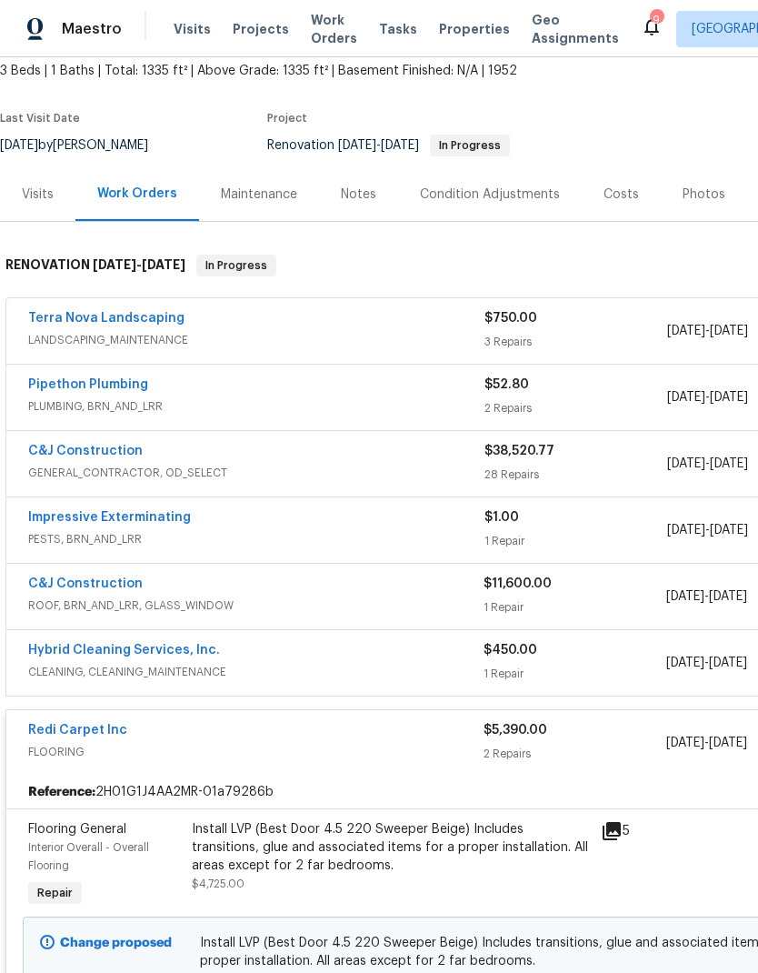
click at [334, 727] on div "Redi Carpet Inc" at bounding box center [255, 732] width 455 height 22
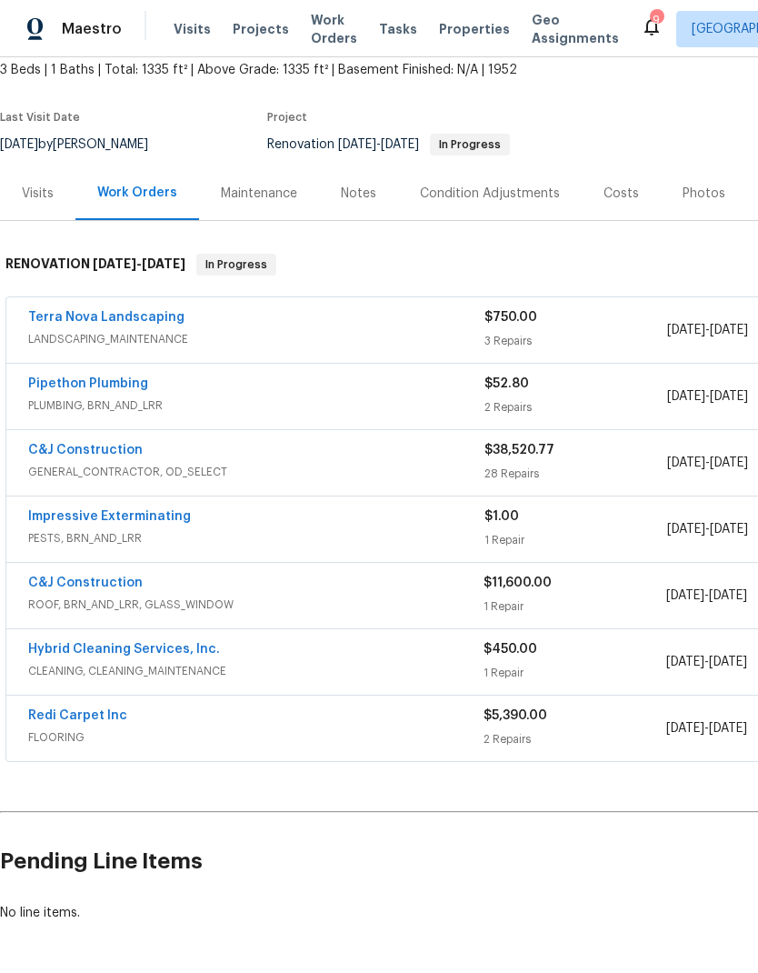
scroll to position [108, 0]
click at [95, 446] on link "C&J Construction" at bounding box center [85, 450] width 115 height 13
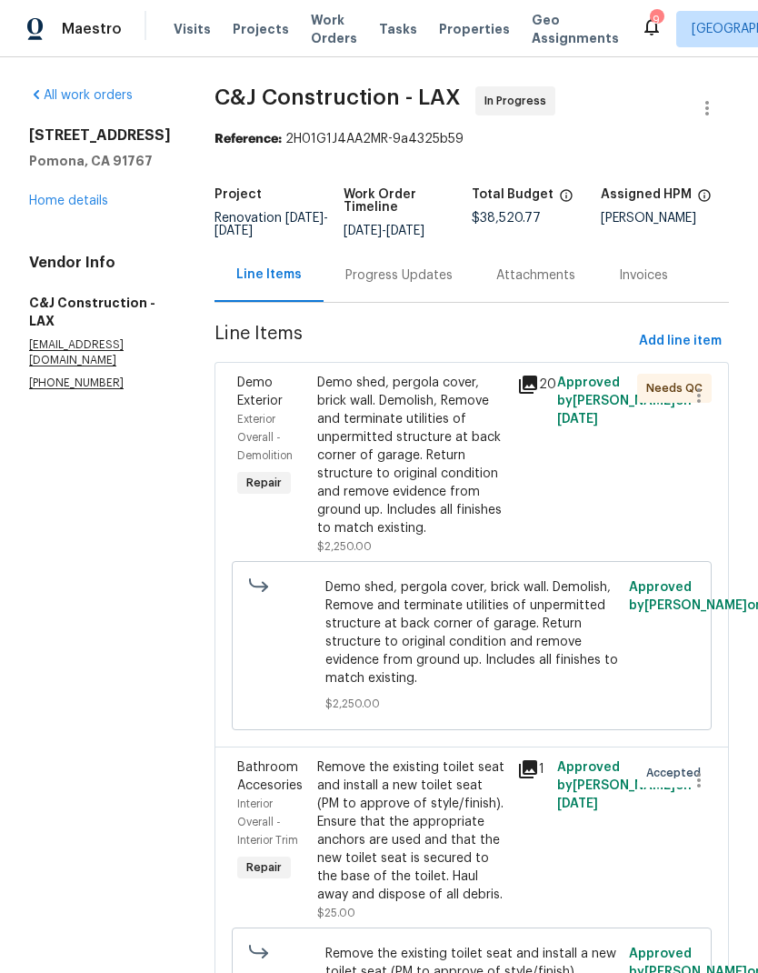
click at [402, 283] on div "Progress Updates" at bounding box center [398, 275] width 107 height 18
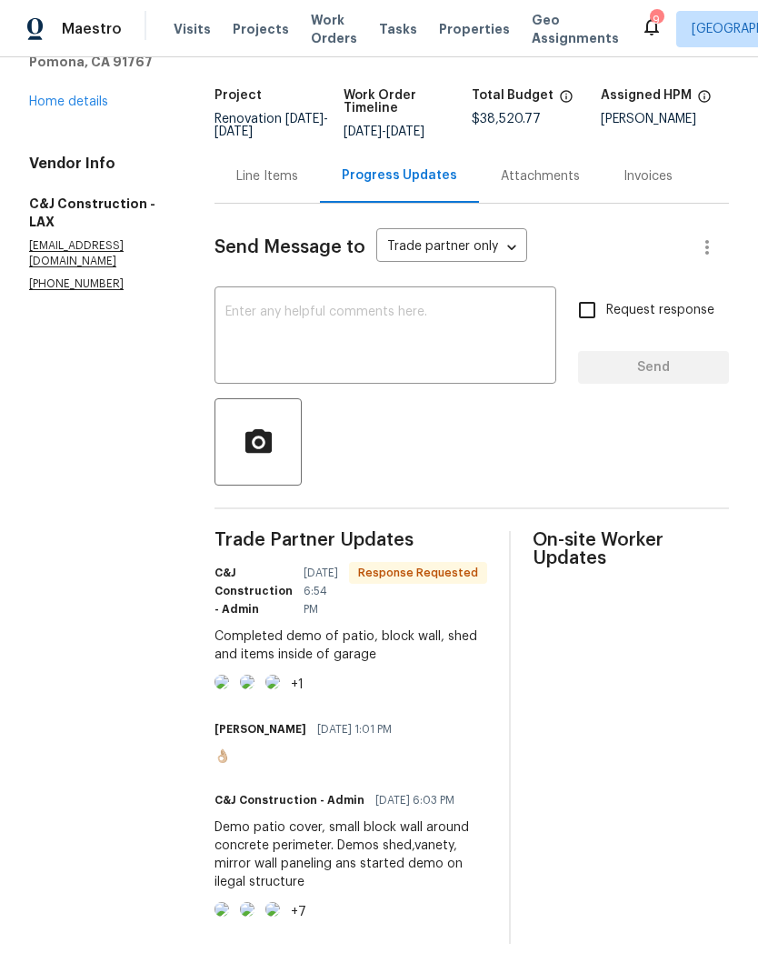
scroll to position [193, 0]
click at [404, 305] on textarea at bounding box center [385, 337] width 320 height 64
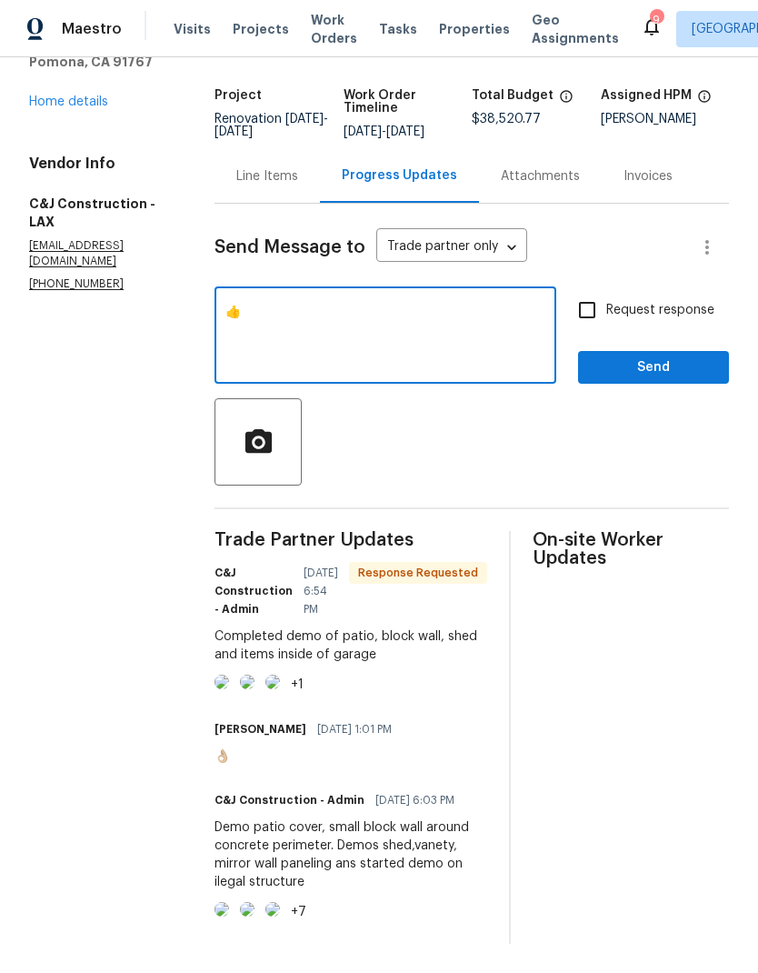
type textarea "👍"
click at [658, 356] on span "Send" at bounding box center [654, 367] width 122 height 23
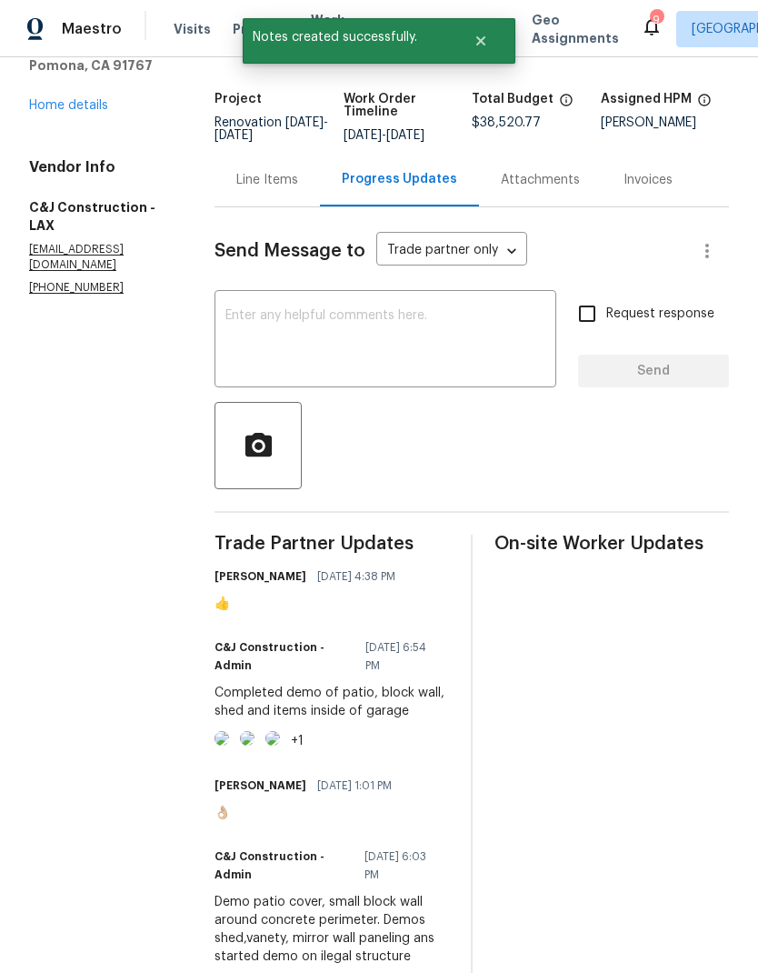
scroll to position [99, 0]
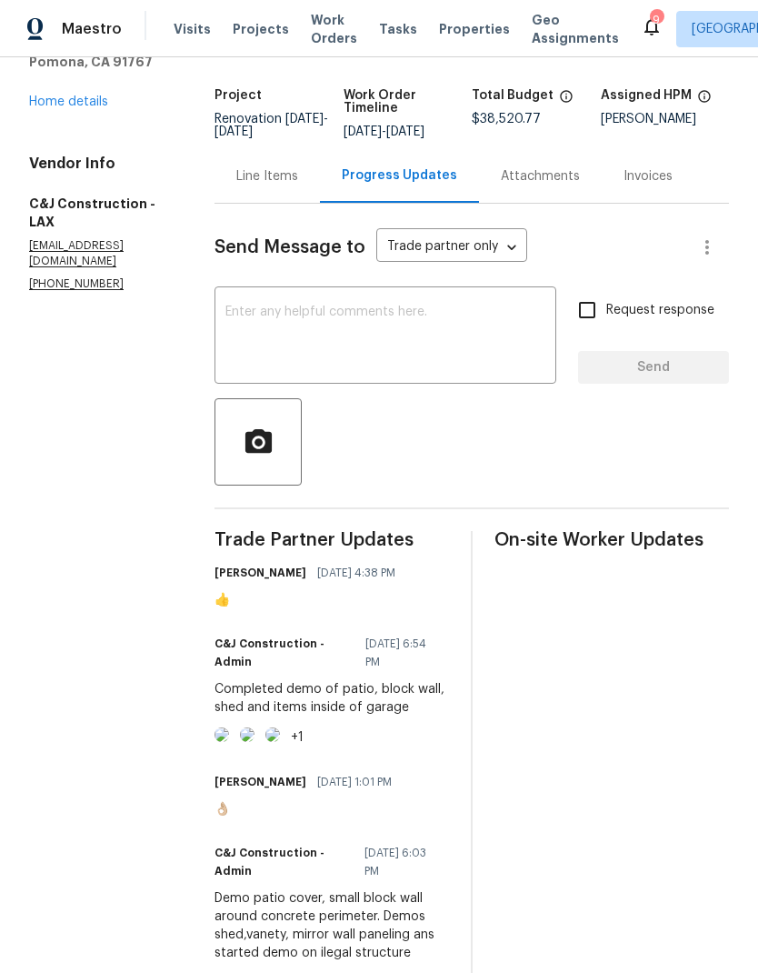
click at [97, 105] on link "Home details" at bounding box center [68, 101] width 79 height 13
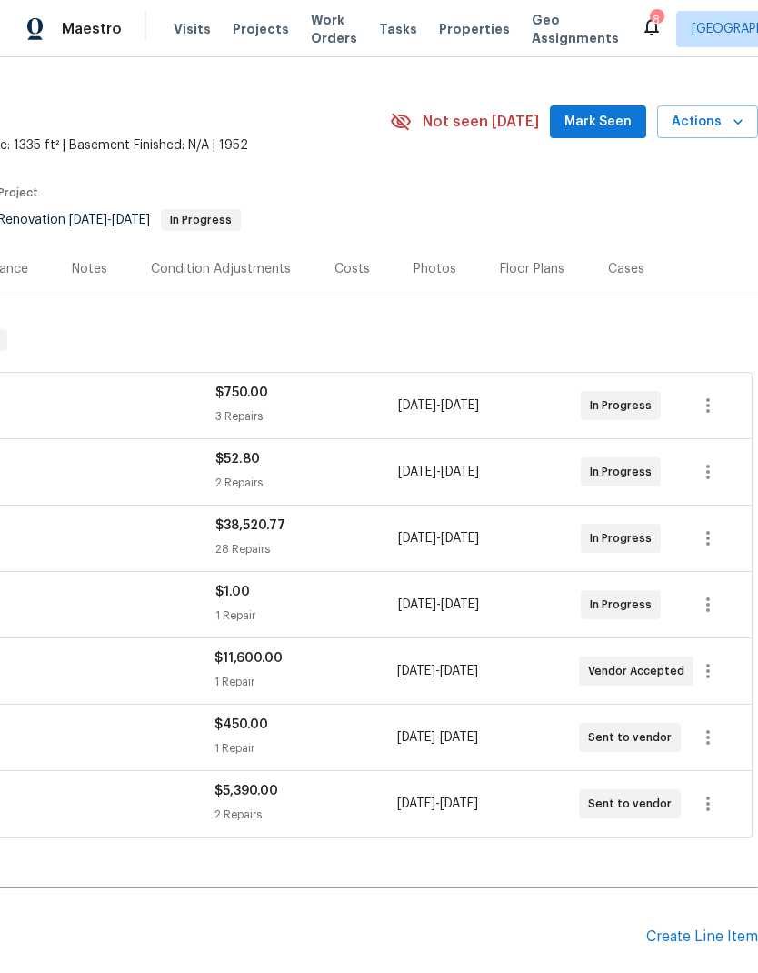
scroll to position [35, 269]
click at [350, 265] on div "Costs" at bounding box center [352, 268] width 35 height 18
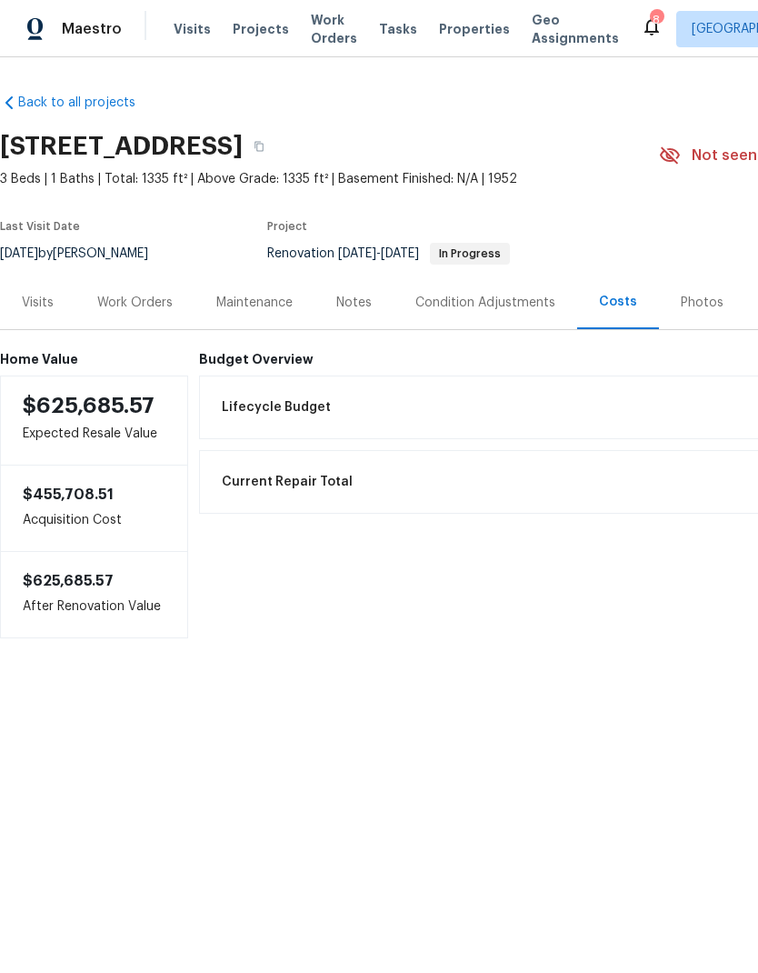
click at [137, 297] on div "Work Orders" at bounding box center [134, 303] width 75 height 18
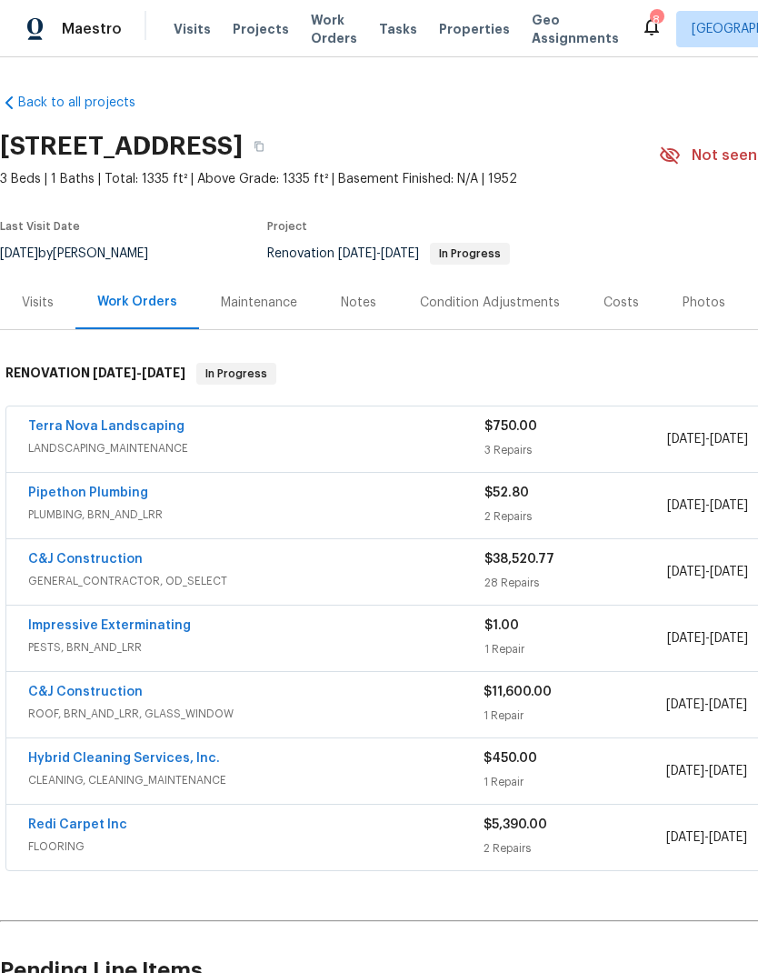
click at [128, 554] on link "C&J Construction" at bounding box center [85, 559] width 115 height 13
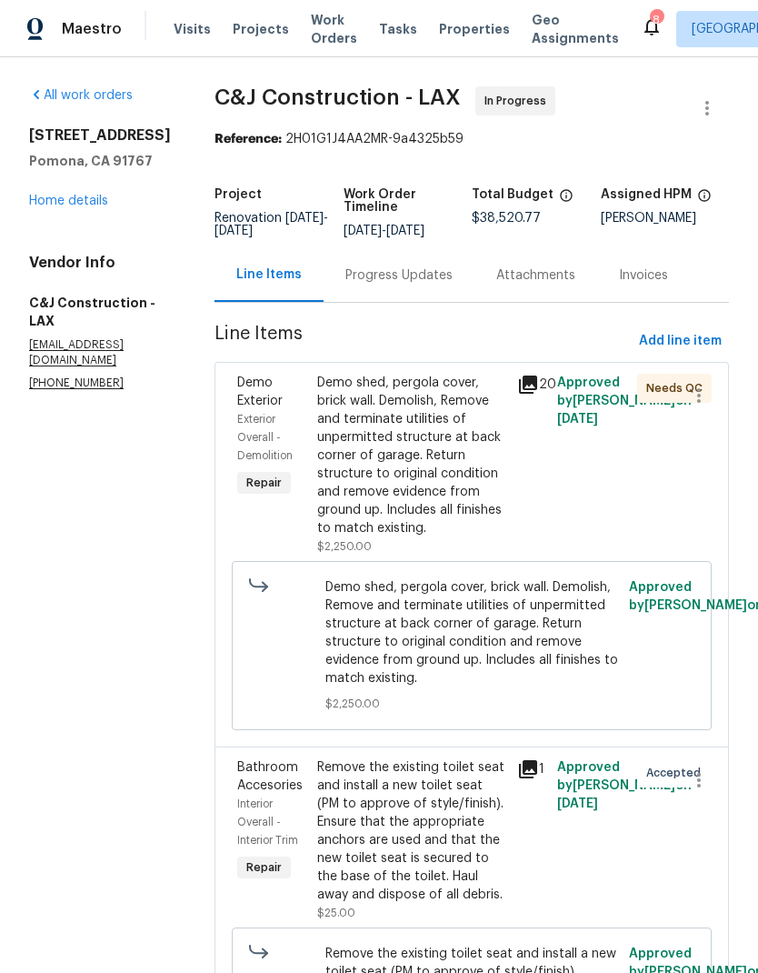
click at [58, 205] on link "Home details" at bounding box center [68, 201] width 79 height 13
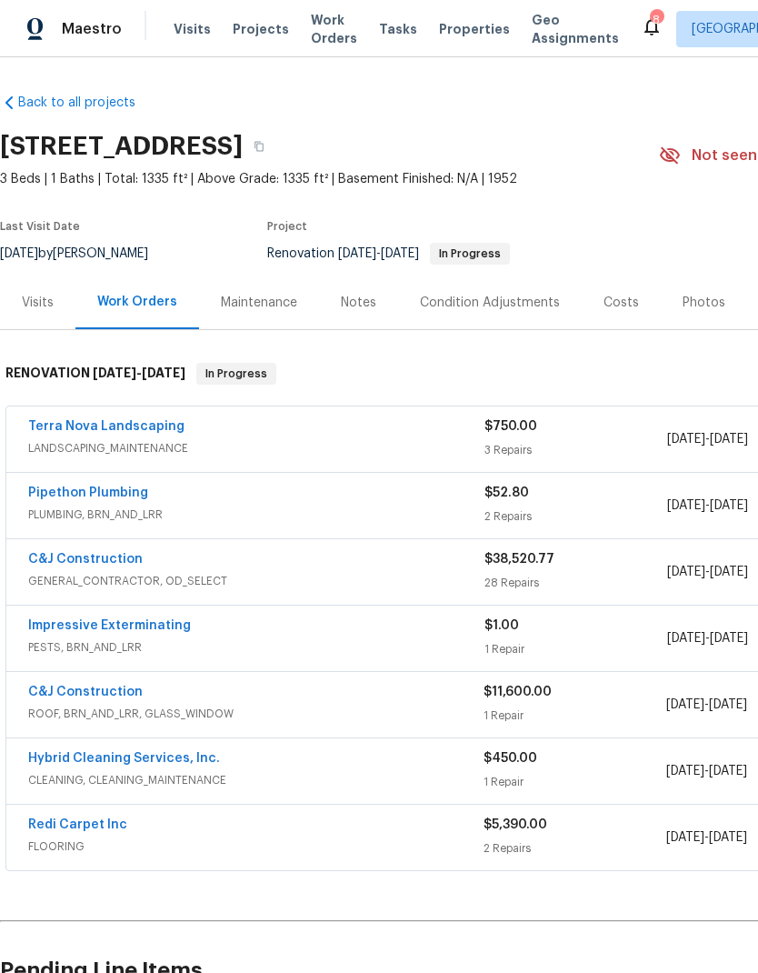
click at [615, 294] on div "Costs" at bounding box center [621, 303] width 35 height 18
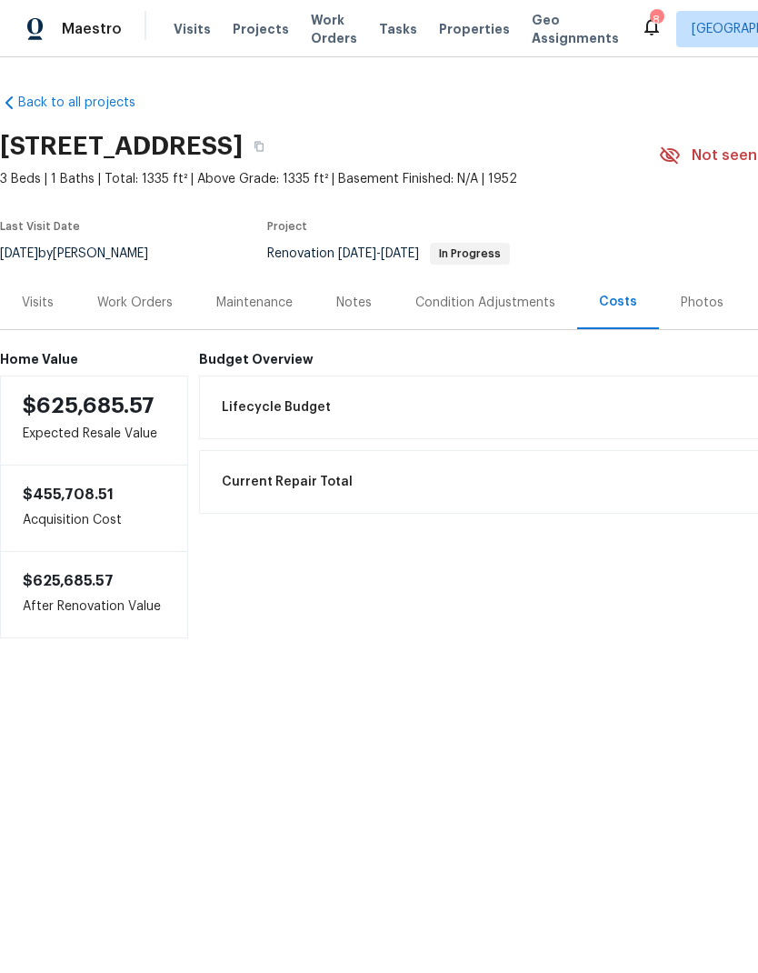
click at [351, 301] on div "Notes" at bounding box center [353, 303] width 35 height 18
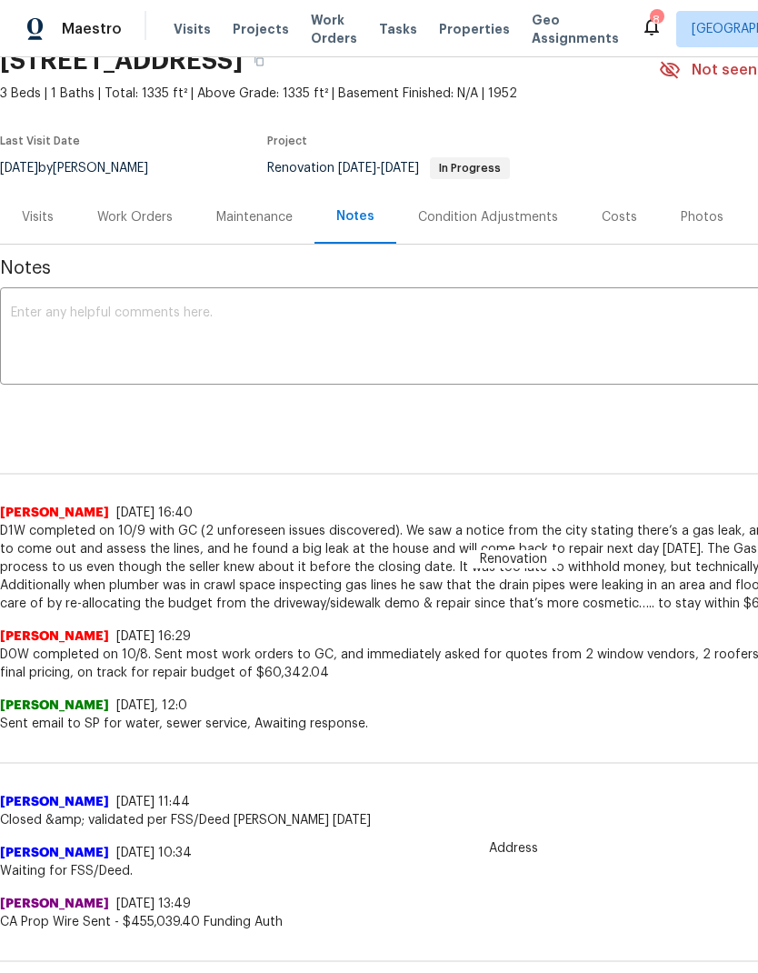
scroll to position [87, 0]
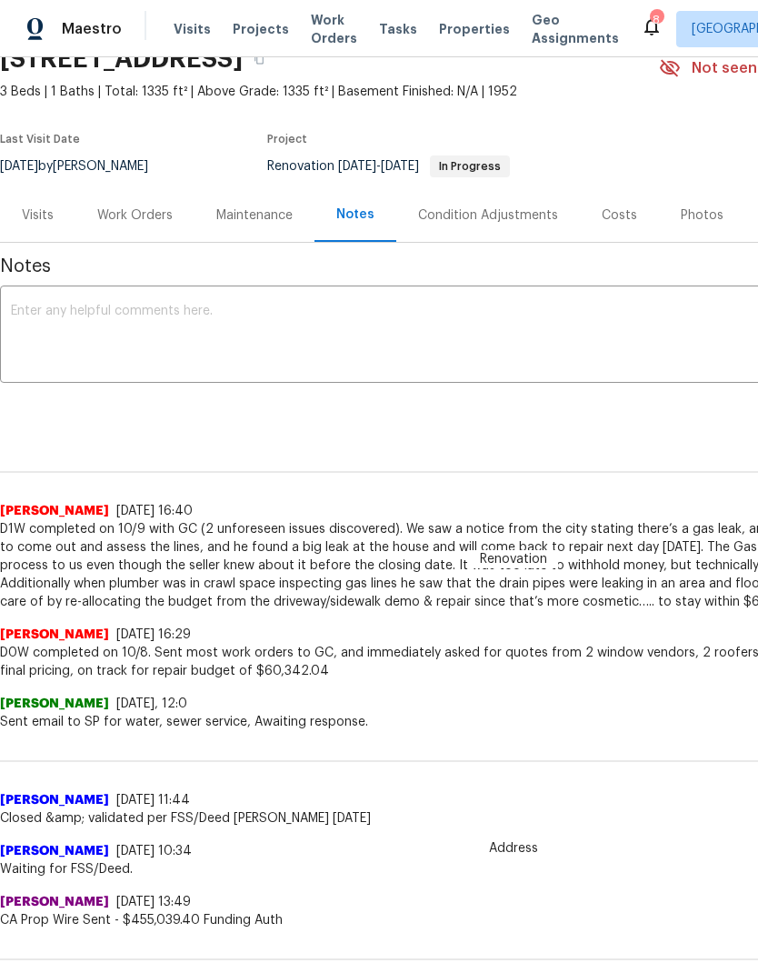
click at [236, 315] on textarea at bounding box center [513, 337] width 1005 height 64
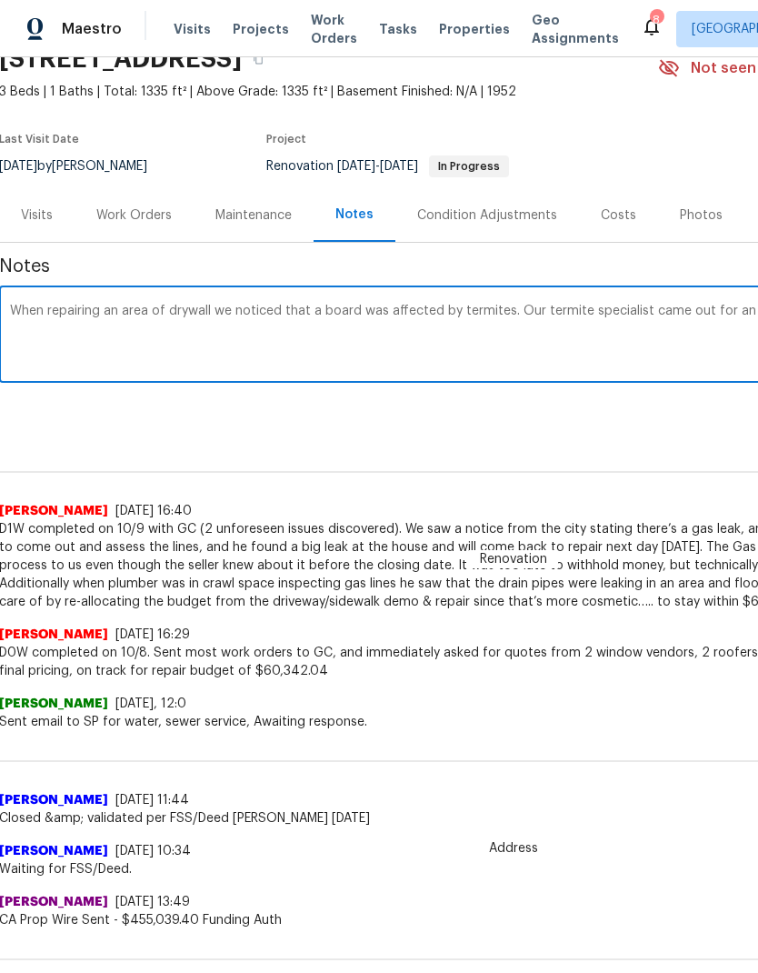
scroll to position [87, 269]
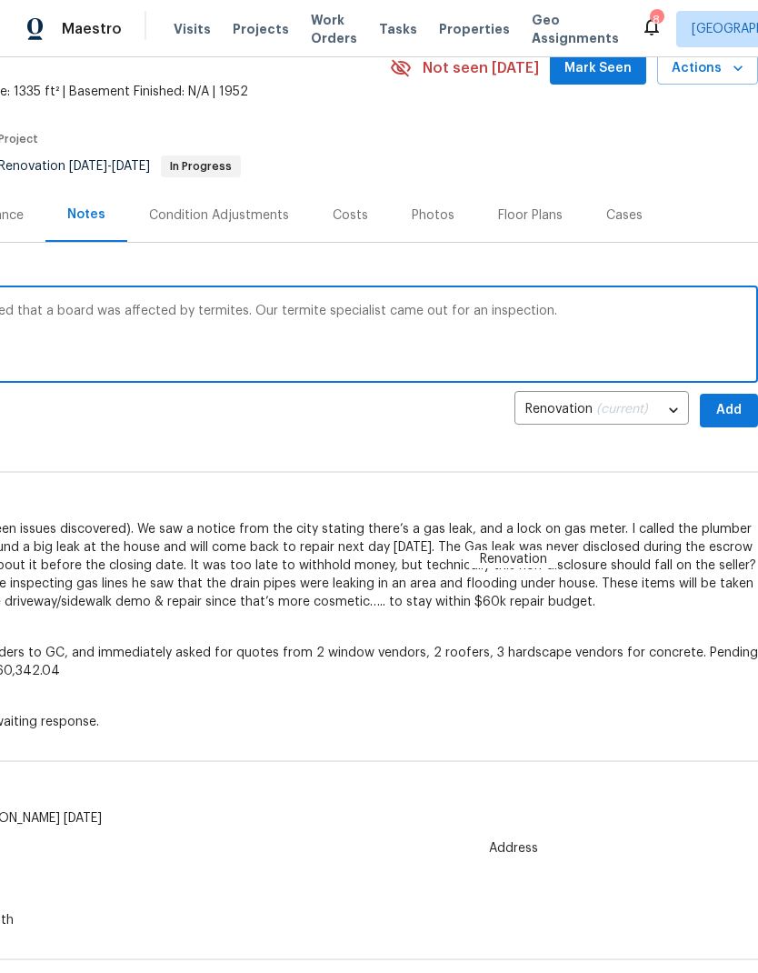
click at [235, 315] on textarea "When repairing an area of drywall we noticed that a board was affected by termi…" at bounding box center [244, 337] width 1005 height 64
click at [583, 305] on textarea "When repairing an area of drywall we noticed that a board was affected by termi…" at bounding box center [244, 337] width 1005 height 64
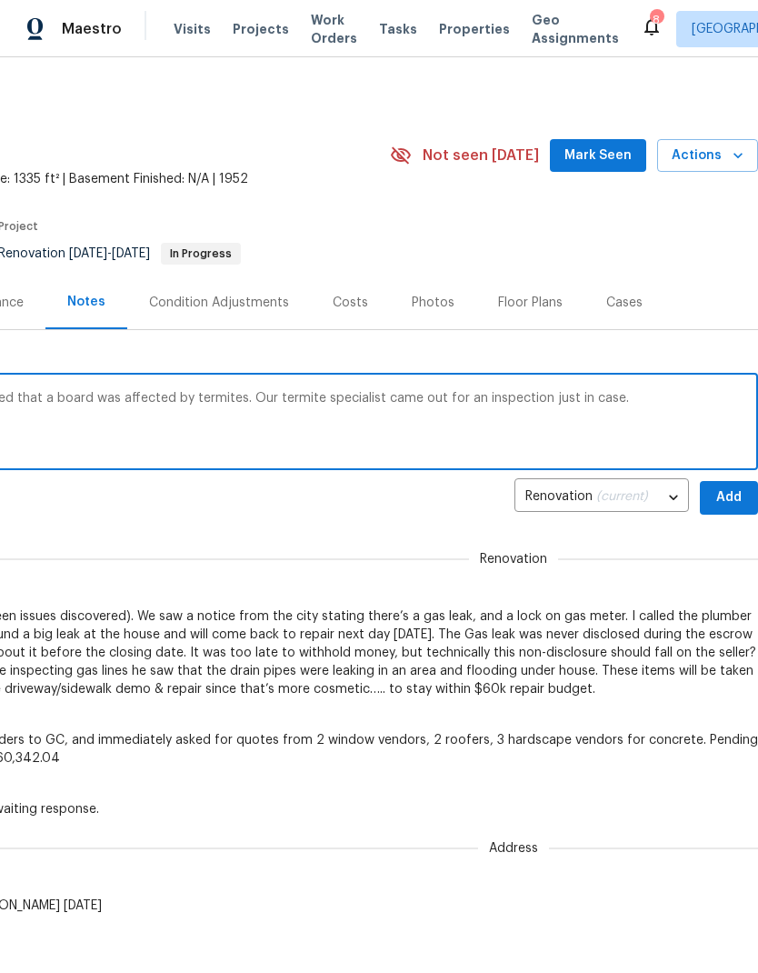
scroll to position [0, 269]
click at [644, 402] on textarea "When repairing an area of drywall we noticed that a board was affected by termi…" at bounding box center [244, 424] width 1005 height 64
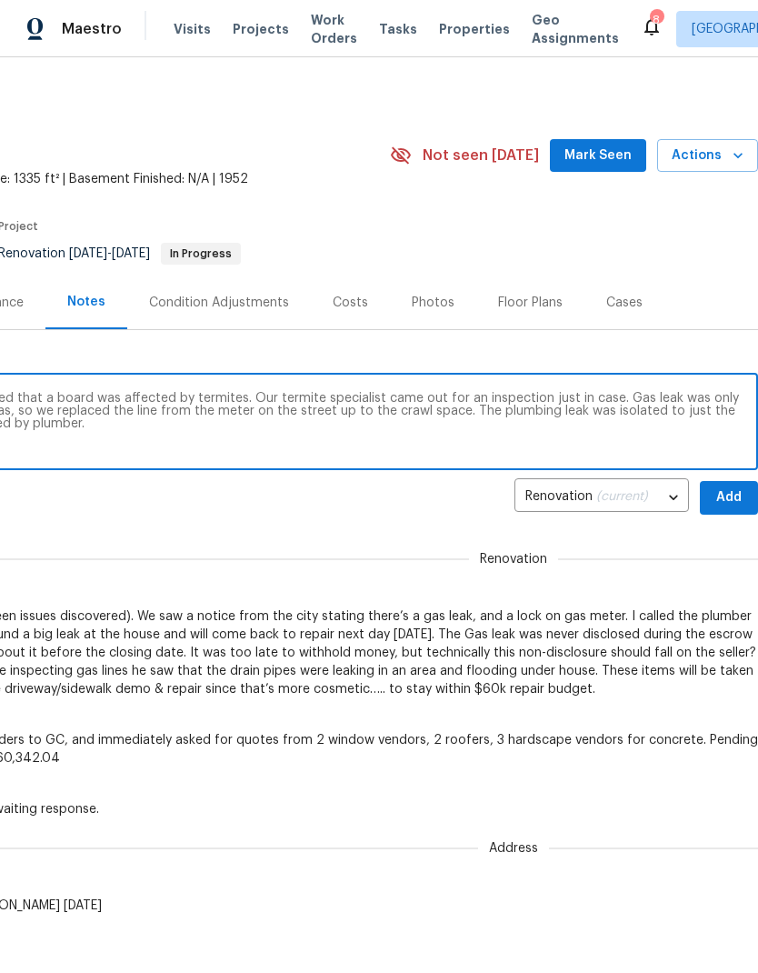
click at [684, 394] on textarea "When repairing an area of drywall we noticed that a board was affected by termi…" at bounding box center [244, 424] width 1005 height 64
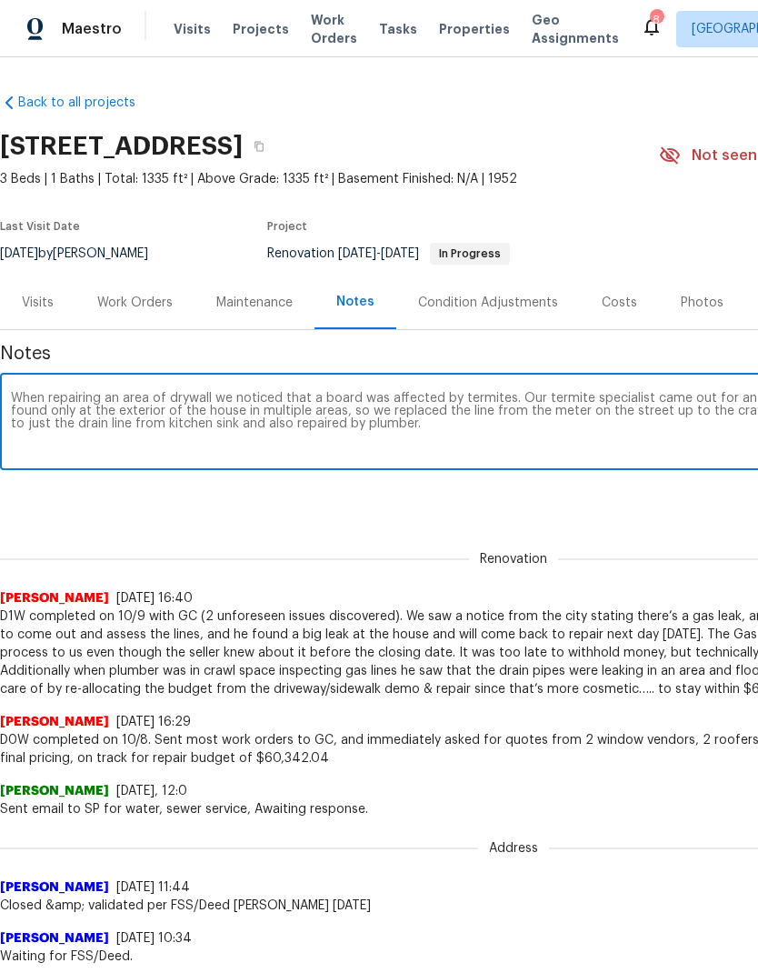
scroll to position [0, 0]
click at [294, 411] on textarea "When repairing an area of drywall we noticed that a board was affected by termi…" at bounding box center [513, 424] width 1005 height 64
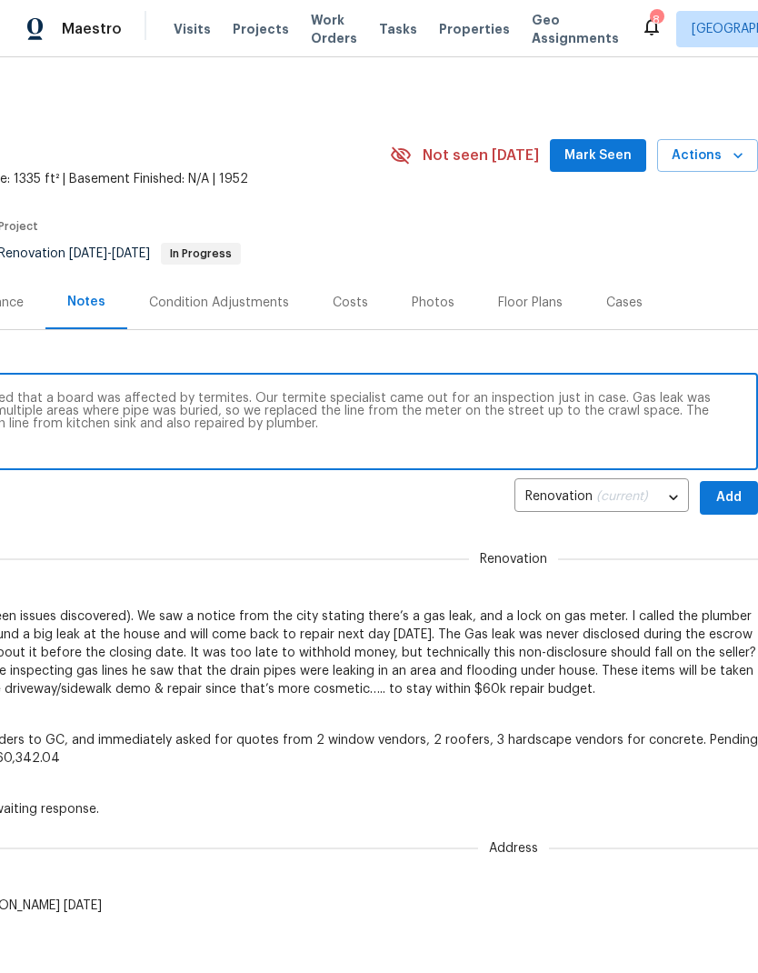
scroll to position [0, 269]
click at [601, 412] on textarea "When repairing an area of drywall we noticed that a board was affected by termi…" at bounding box center [244, 424] width 1005 height 64
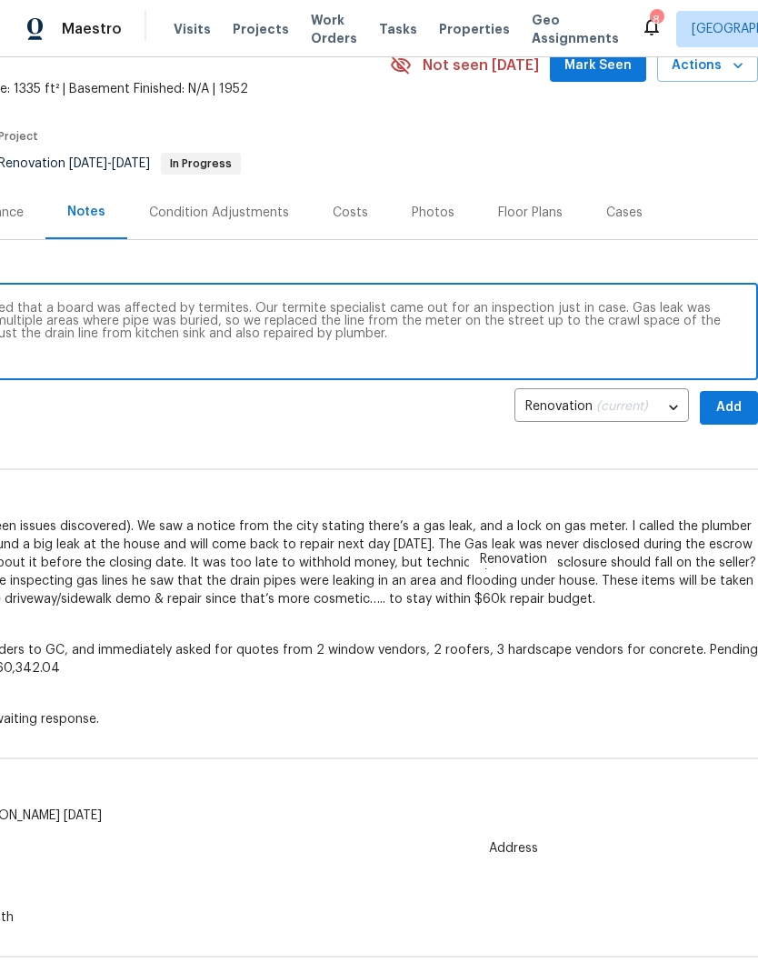
scroll to position [90, 269]
click at [698, 325] on textarea "When repairing an area of drywall we noticed that a board was affected by termi…" at bounding box center [244, 334] width 1005 height 64
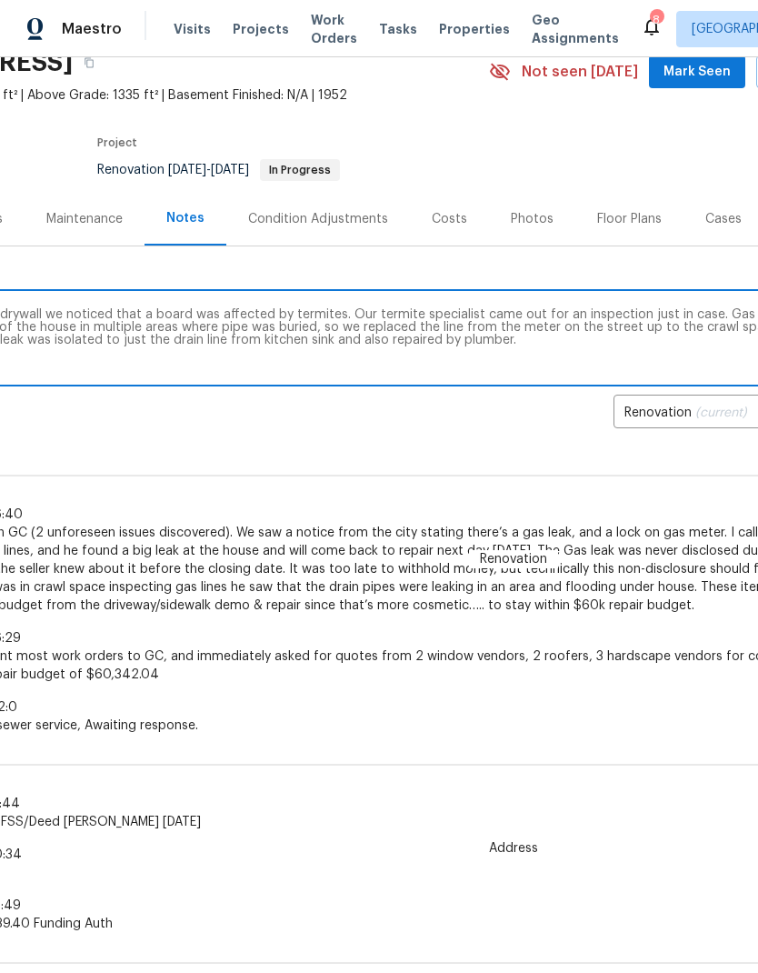
scroll to position [82, 170]
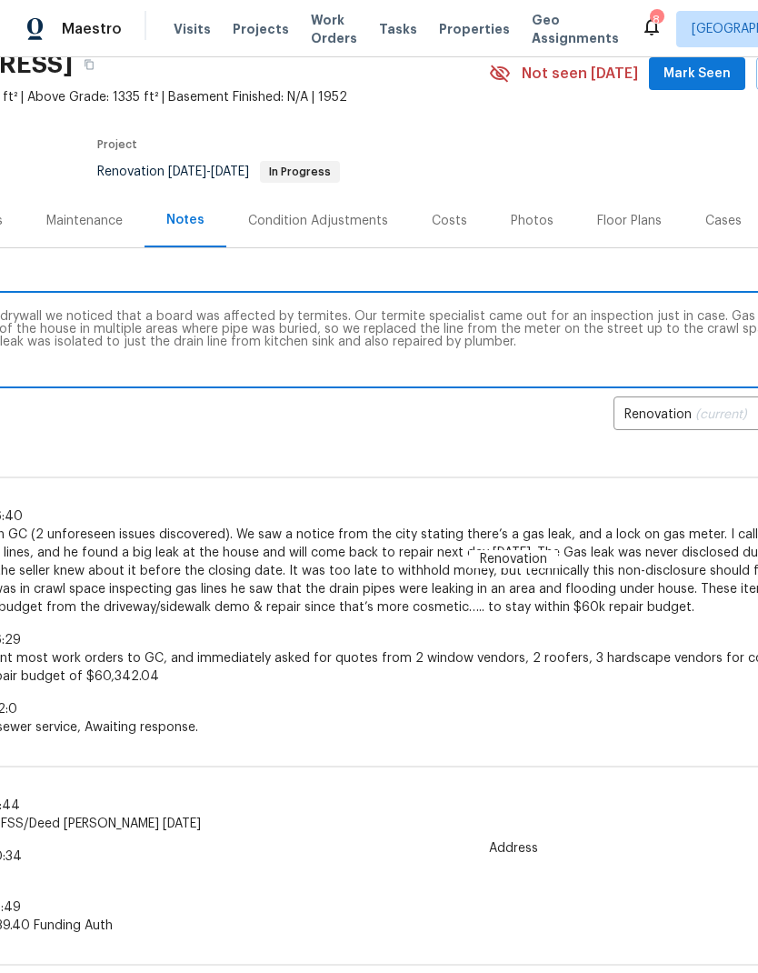
click at [500, 347] on textarea "When repairing an area of drywall we noticed that a board was affected by termi…" at bounding box center [343, 342] width 1005 height 64
click at [479, 440] on div "Notes When repairing an area of drywall we noticed that a board was affected by…" at bounding box center [343, 875] width 1027 height 1254
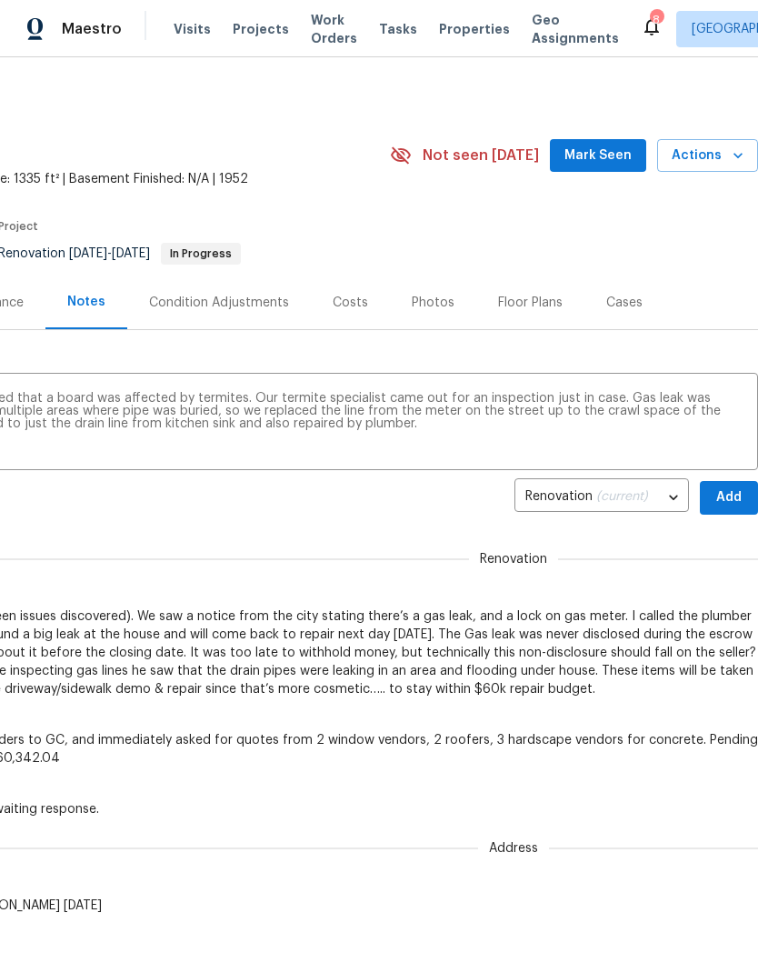
scroll to position [0, 269]
click at [414, 436] on textarea "When repairing an area of drywall we noticed that a board was affected by termi…" at bounding box center [244, 424] width 1005 height 64
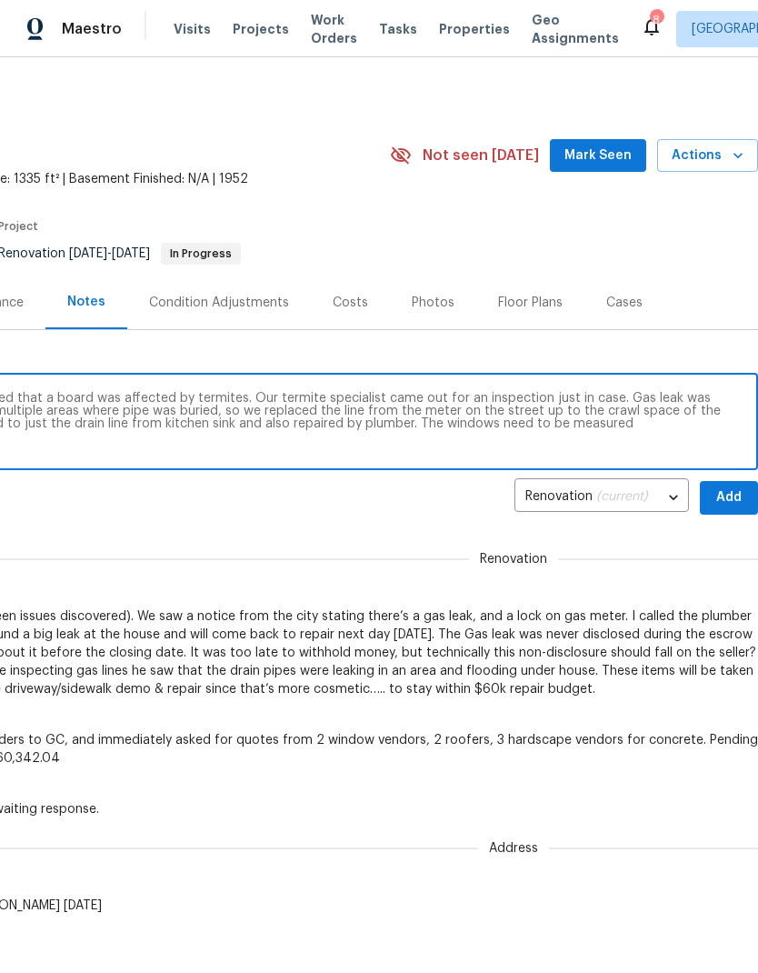
click at [486, 429] on textarea "When repairing an area of drywall we noticed that a board was affected by termi…" at bounding box center [244, 424] width 1005 height 64
click at [609, 426] on textarea "When repairing an area of drywall we noticed that a board was affected by termi…" at bounding box center [244, 424] width 1005 height 64
type textarea "When repairing an area of drywall we noticed that a board was affected by termi…"
click at [738, 495] on span "Add" at bounding box center [728, 497] width 29 height 23
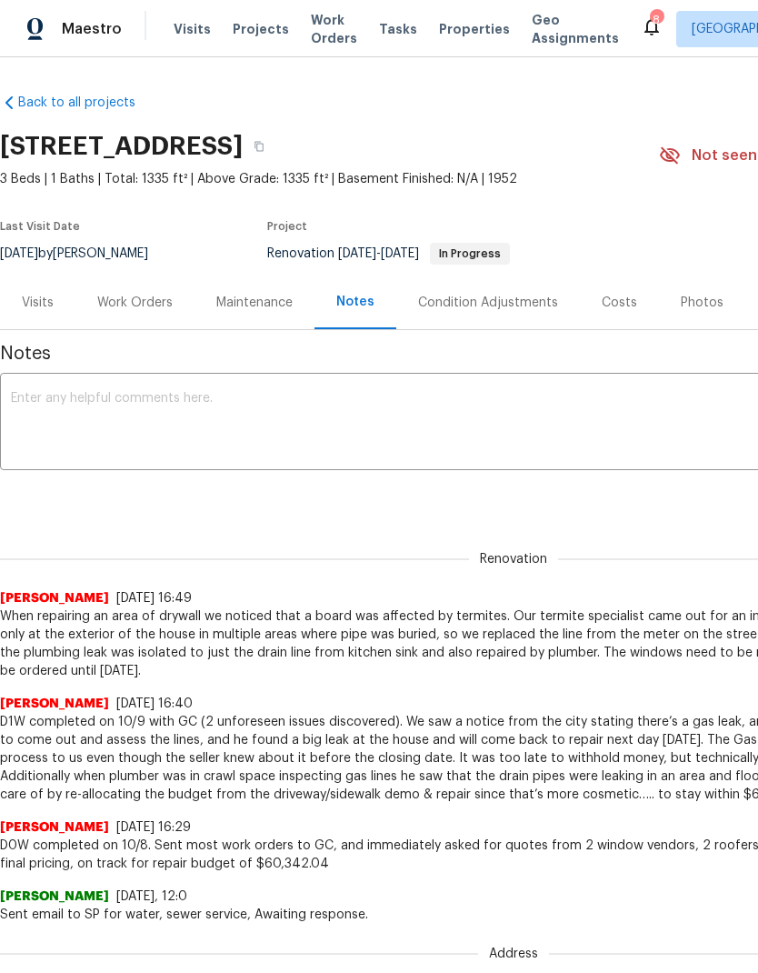
scroll to position [0, 0]
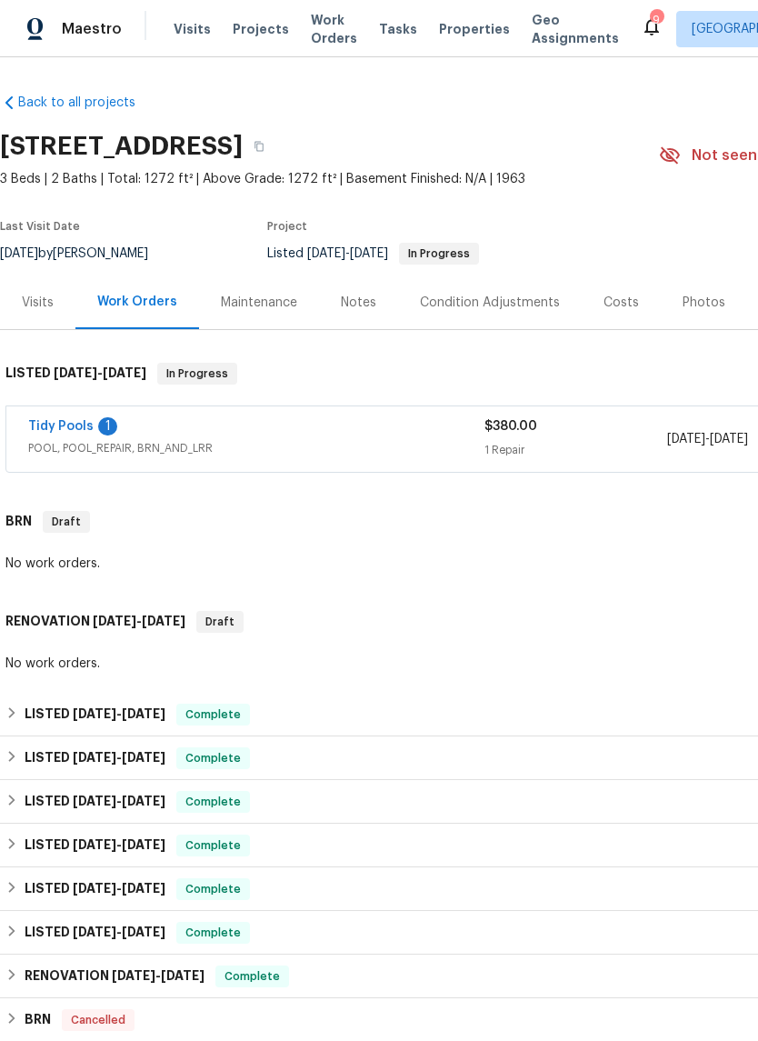
click at [55, 421] on link "Tidy Pools" at bounding box center [60, 426] width 65 height 13
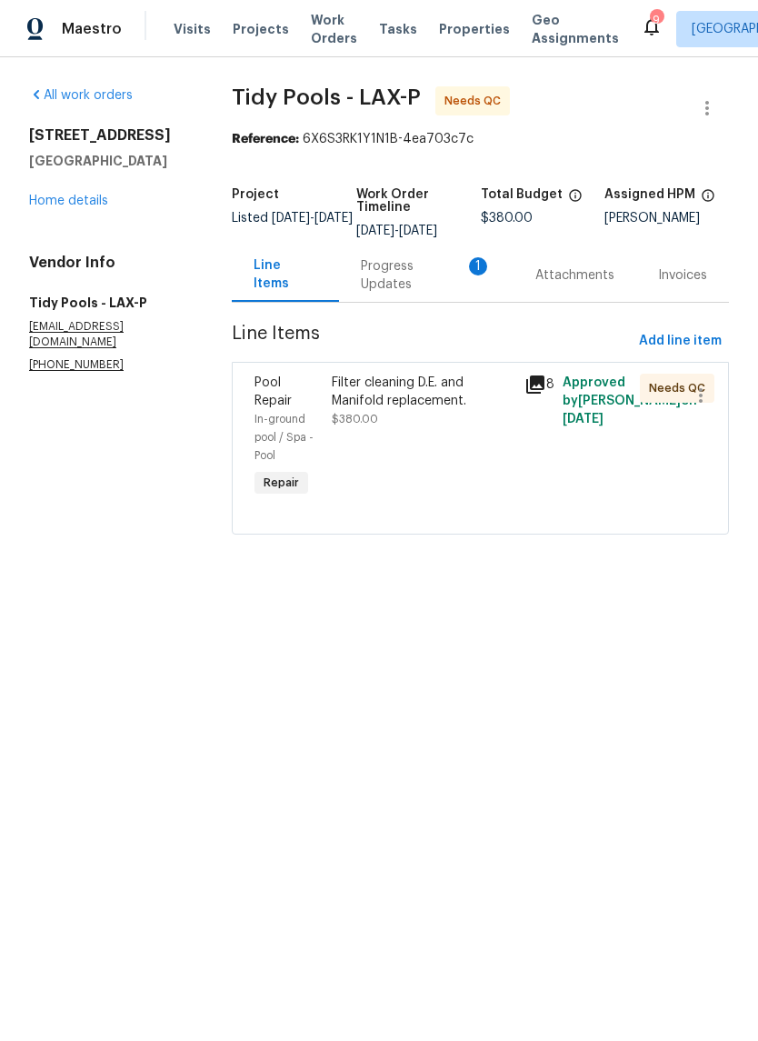
click at [405, 394] on div "Filter cleaning D.E. and Manifold replacement." at bounding box center [423, 392] width 182 height 36
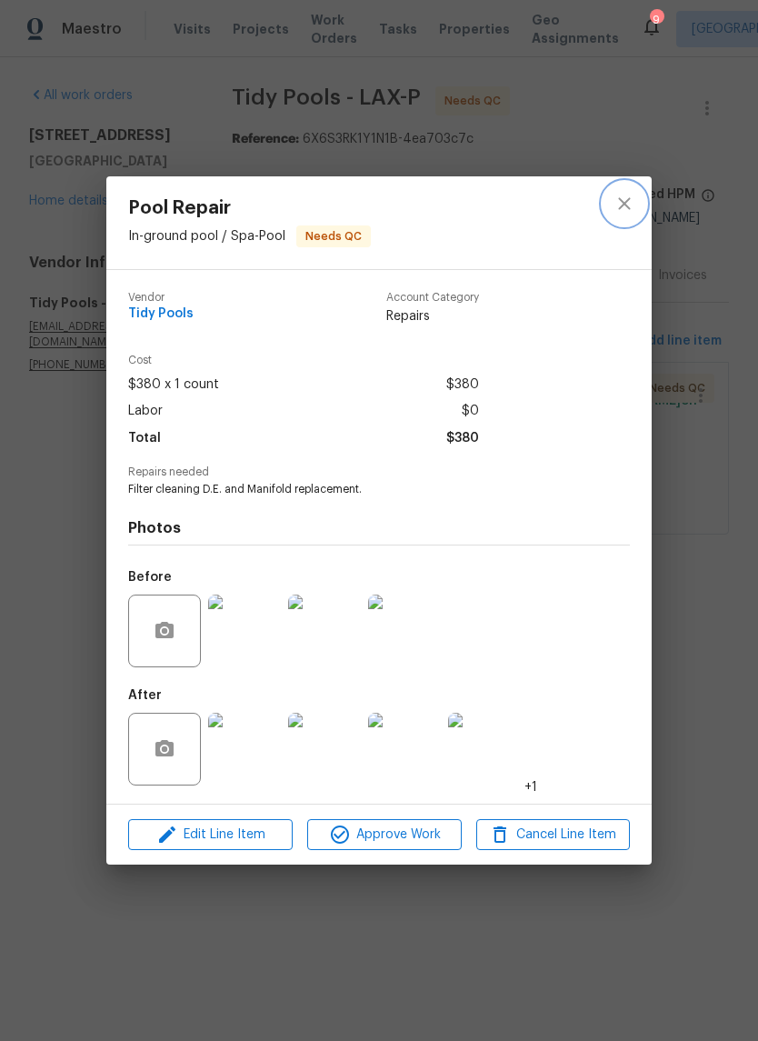
click at [629, 200] on icon "close" at bounding box center [625, 204] width 22 height 22
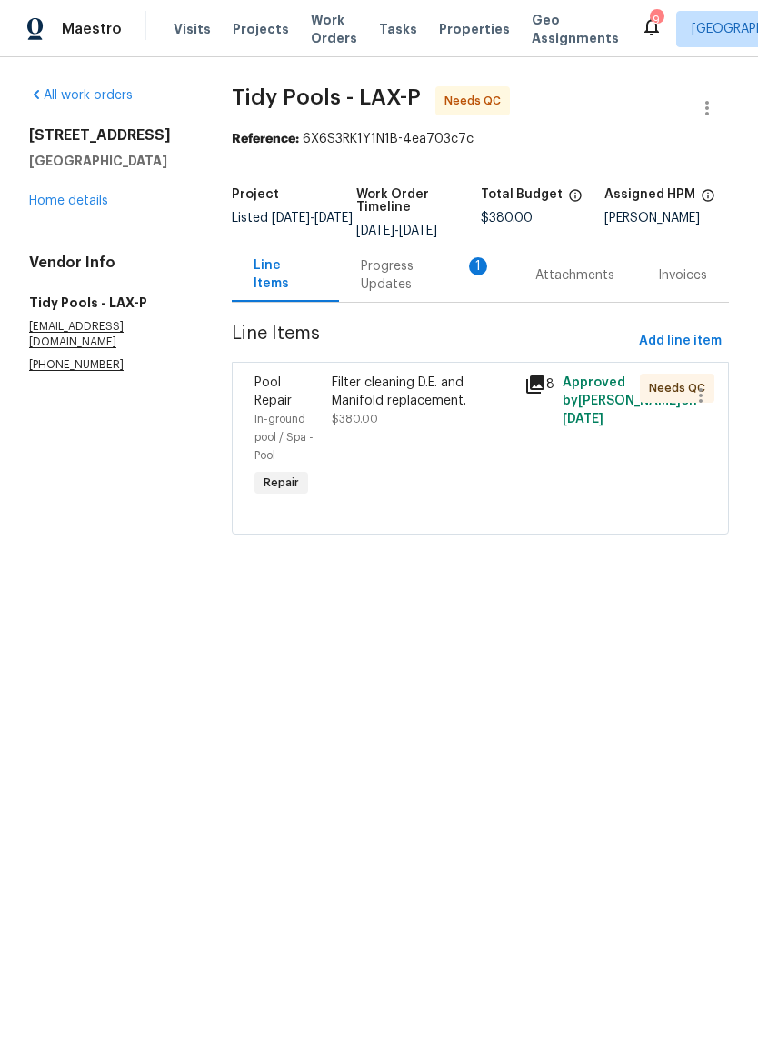
click at [438, 279] on div "Progress Updates 1" at bounding box center [426, 275] width 131 height 36
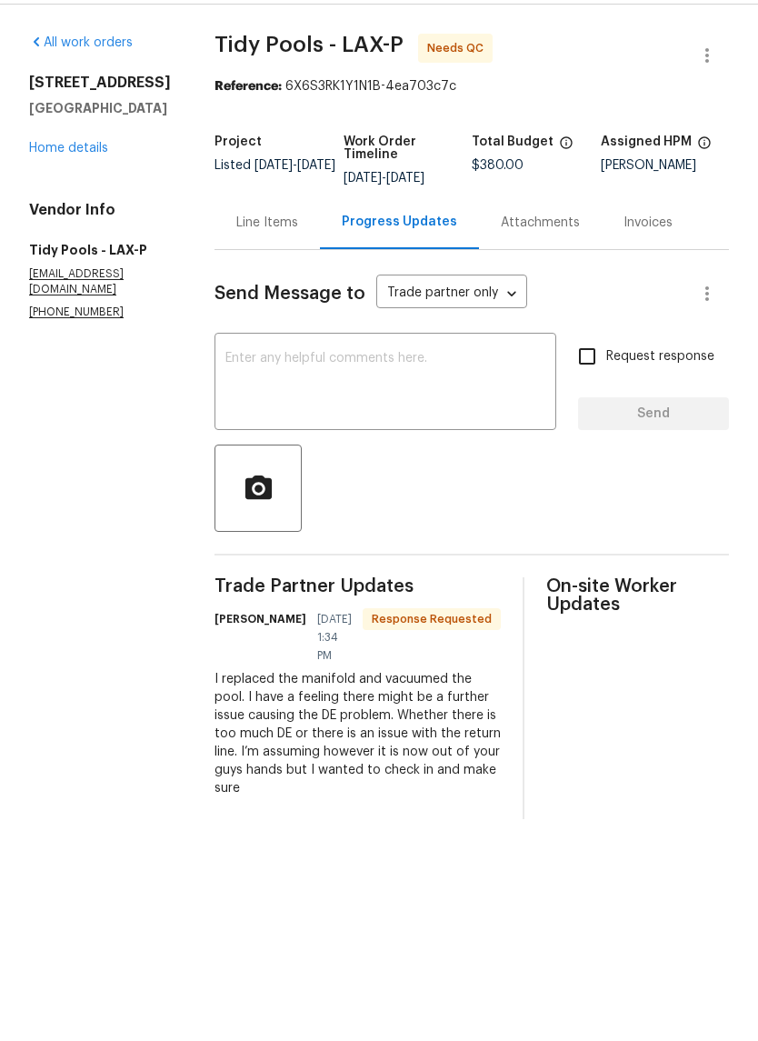
click at [265, 266] on div "Line Items" at bounding box center [267, 275] width 62 height 18
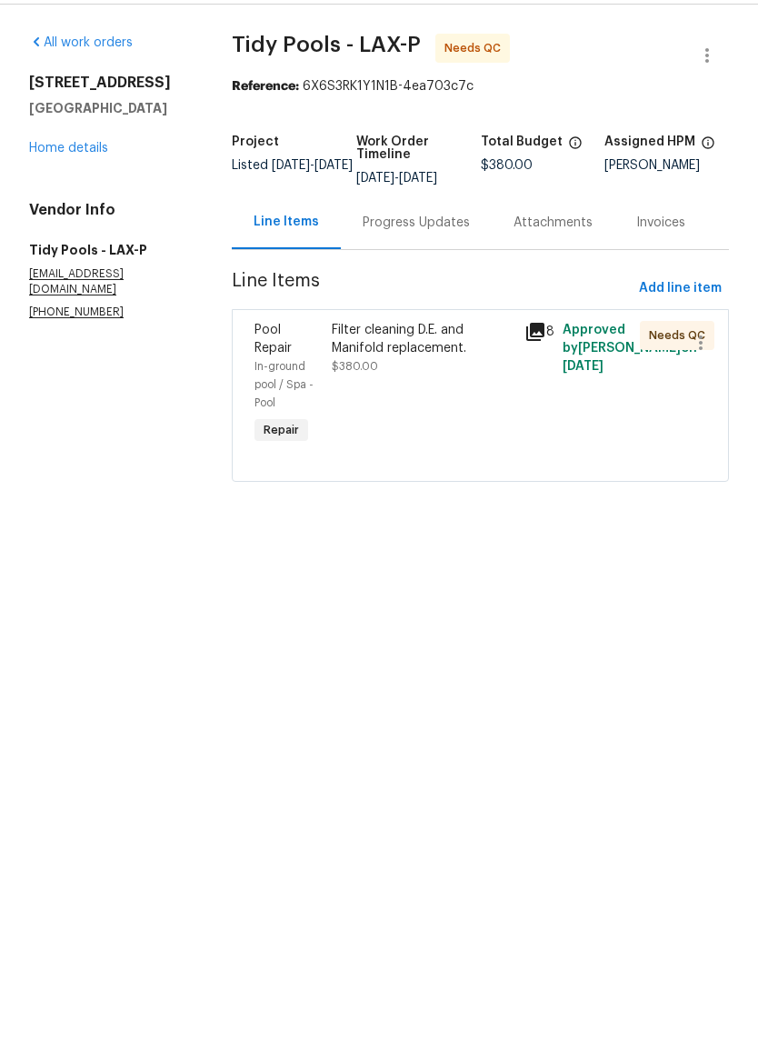
click at [433, 374] on div "Filter cleaning D.E. and Manifold replacement. $380.00" at bounding box center [423, 401] width 182 height 55
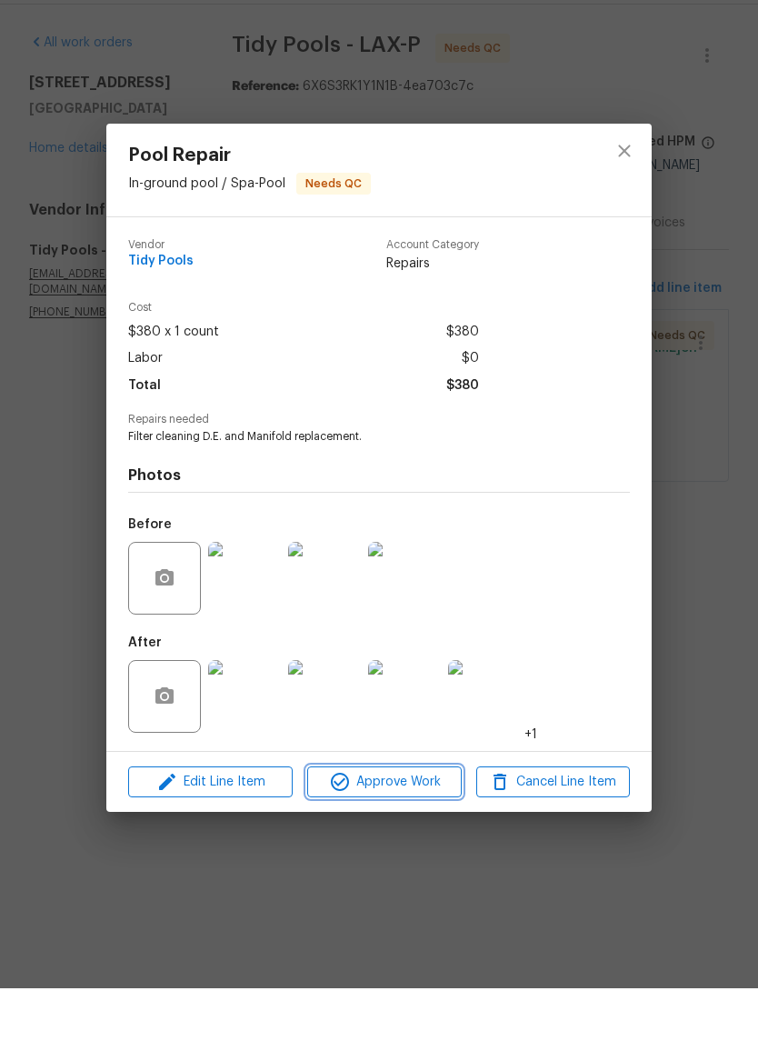
click at [403, 824] on span "Approve Work" at bounding box center [384, 835] width 143 height 23
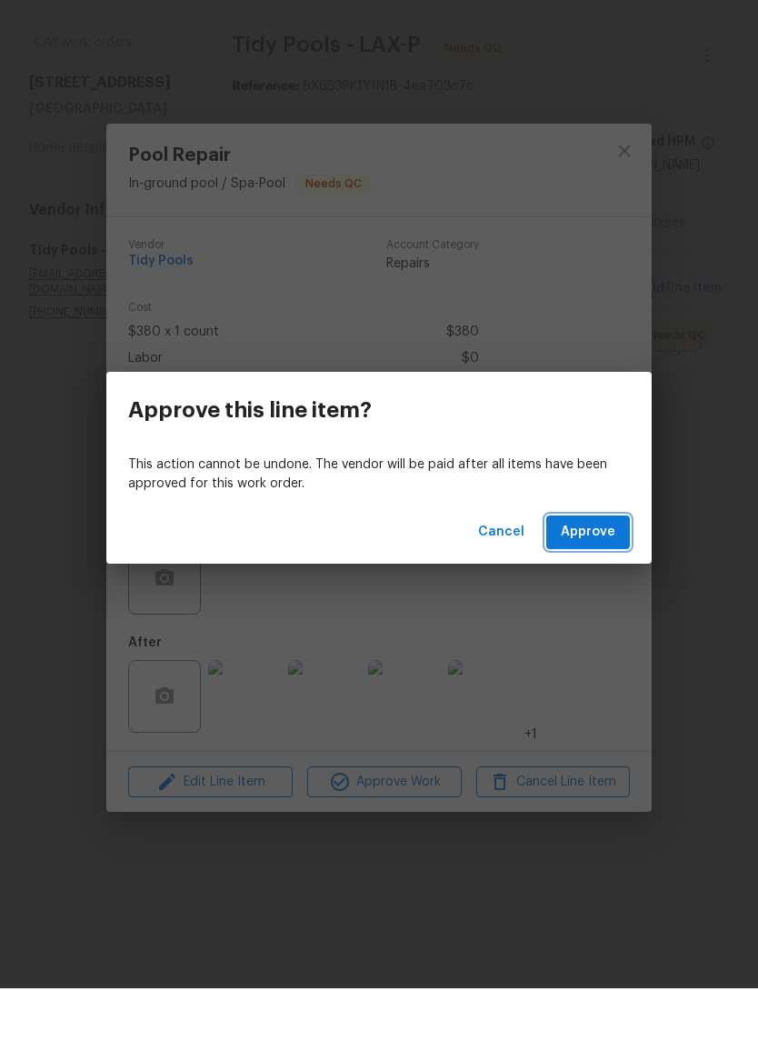
click at [603, 574] on span "Approve" at bounding box center [588, 585] width 55 height 23
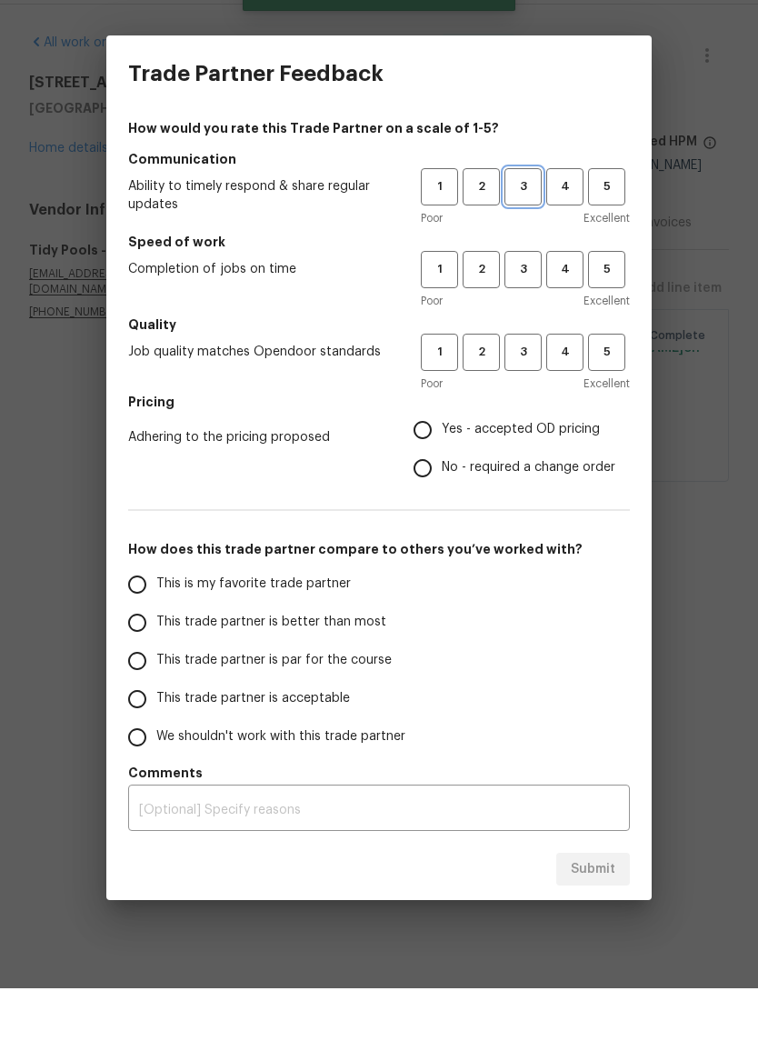
click at [521, 229] on span "3" at bounding box center [523, 239] width 34 height 21
click at [527, 312] on span "3" at bounding box center [523, 322] width 34 height 21
click at [537, 395] on span "3" at bounding box center [523, 405] width 34 height 21
click at [527, 473] on span "Yes - accepted OD pricing" at bounding box center [521, 482] width 158 height 19
click at [442, 464] on input "Yes - accepted OD pricing" at bounding box center [423, 483] width 38 height 38
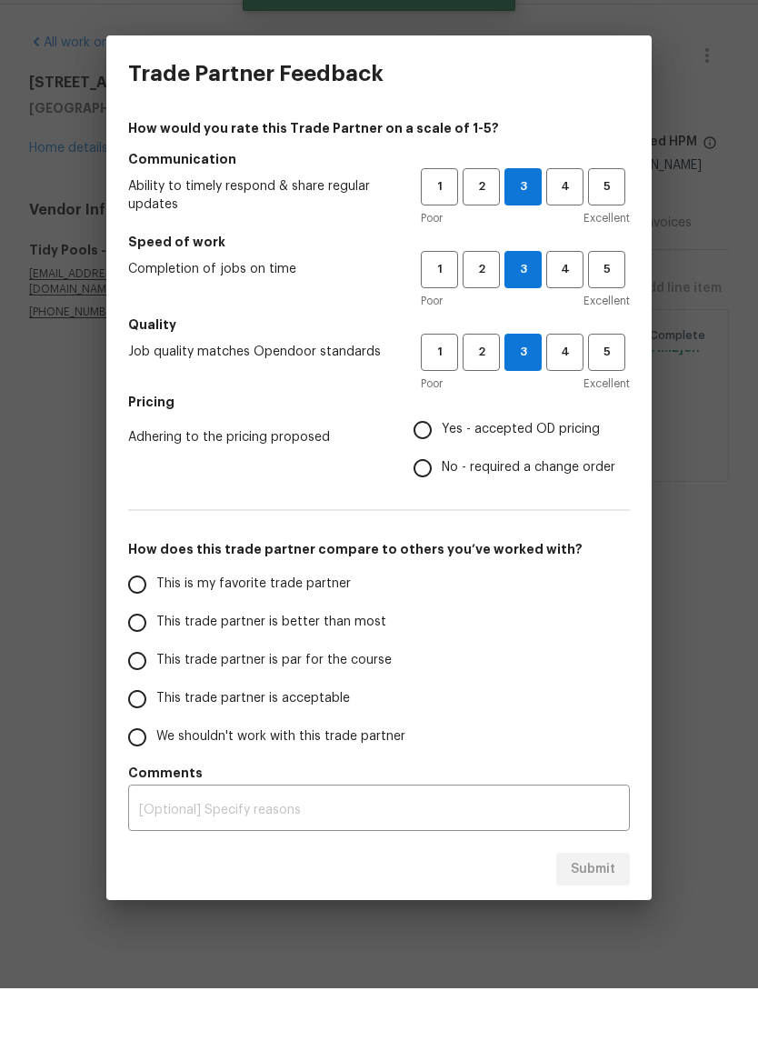
radio input "true"
click at [347, 704] on span "This trade partner is par for the course" at bounding box center [273, 713] width 235 height 19
click at [156, 694] on input "This trade partner is par for the course" at bounding box center [137, 713] width 38 height 38
click at [605, 911] on span "Submit" at bounding box center [593, 922] width 45 height 23
radio input "true"
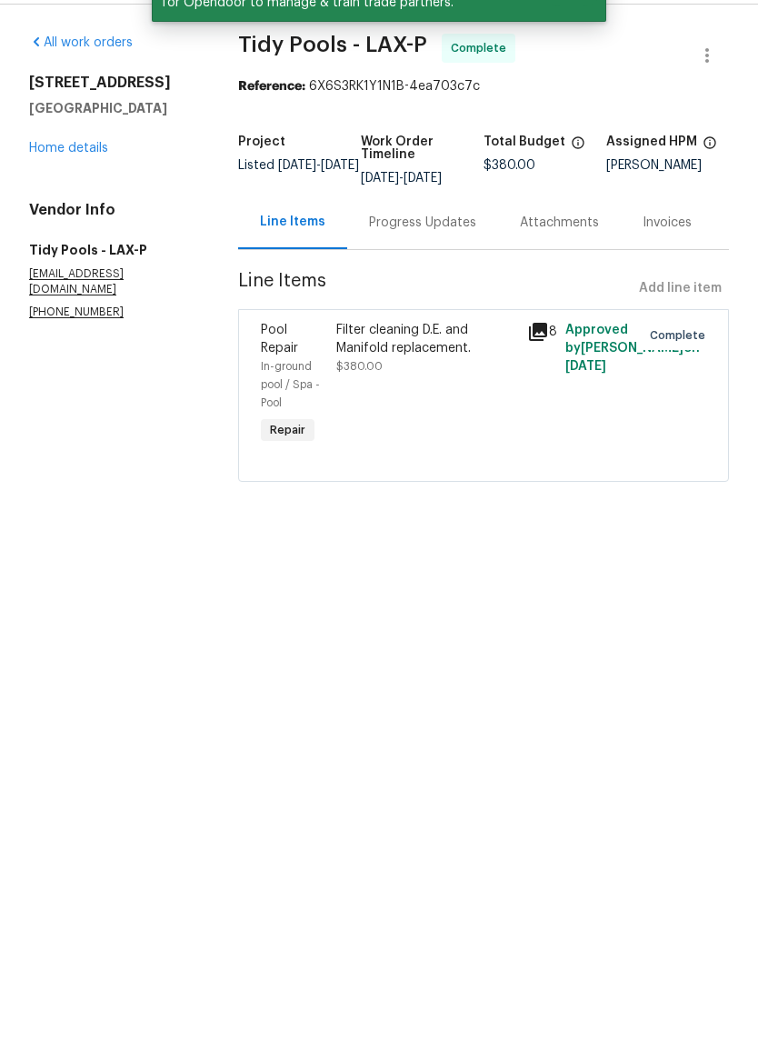
click at [91, 195] on link "Home details" at bounding box center [68, 201] width 79 height 13
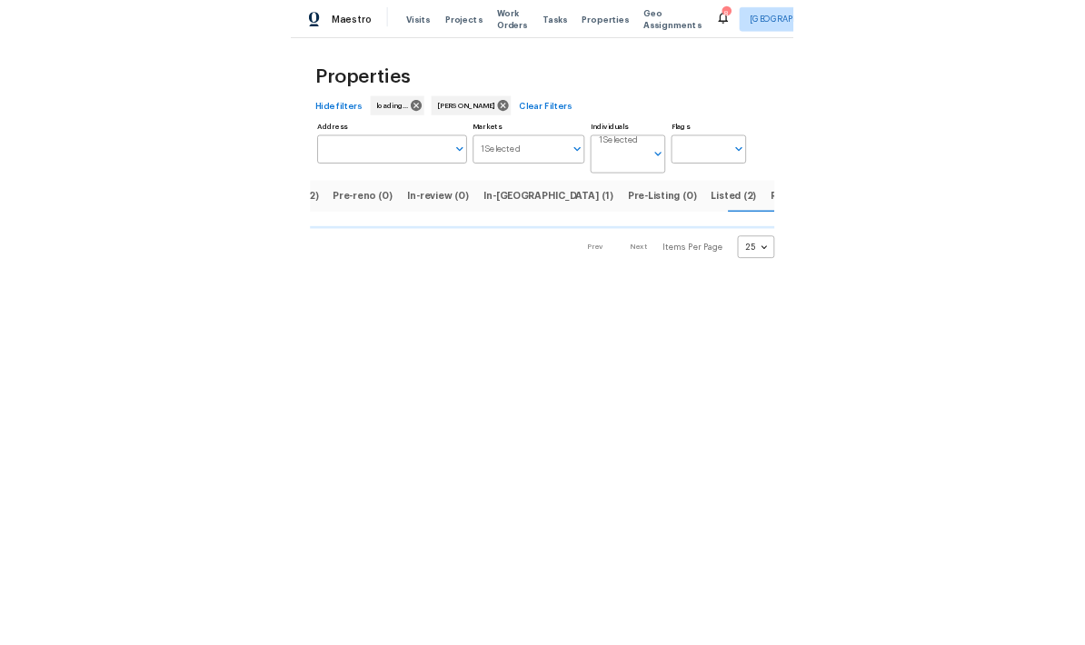
scroll to position [0, 114]
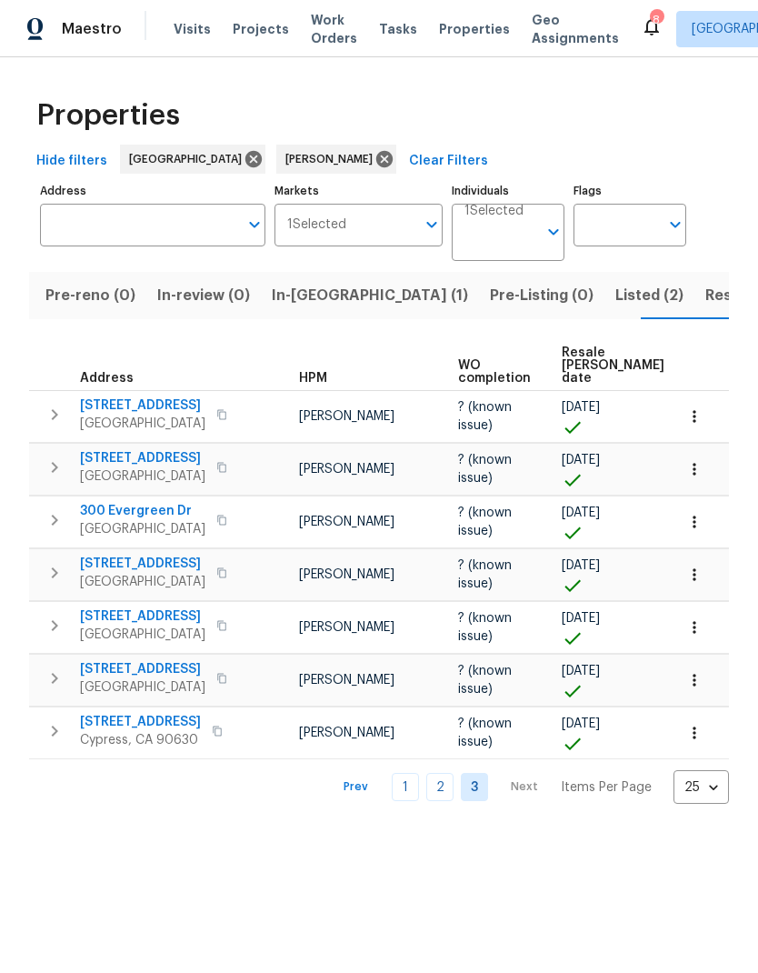
click at [276, 300] on span "In-reno (1)" at bounding box center [370, 295] width 196 height 25
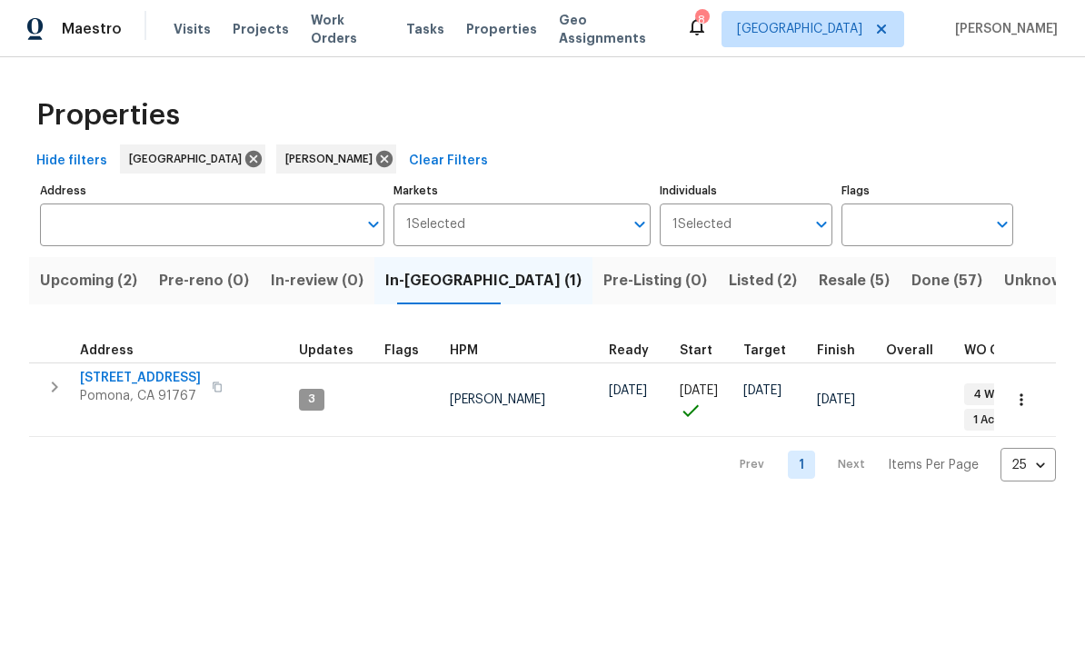
click at [110, 277] on span "Upcoming (2)" at bounding box center [88, 280] width 97 height 25
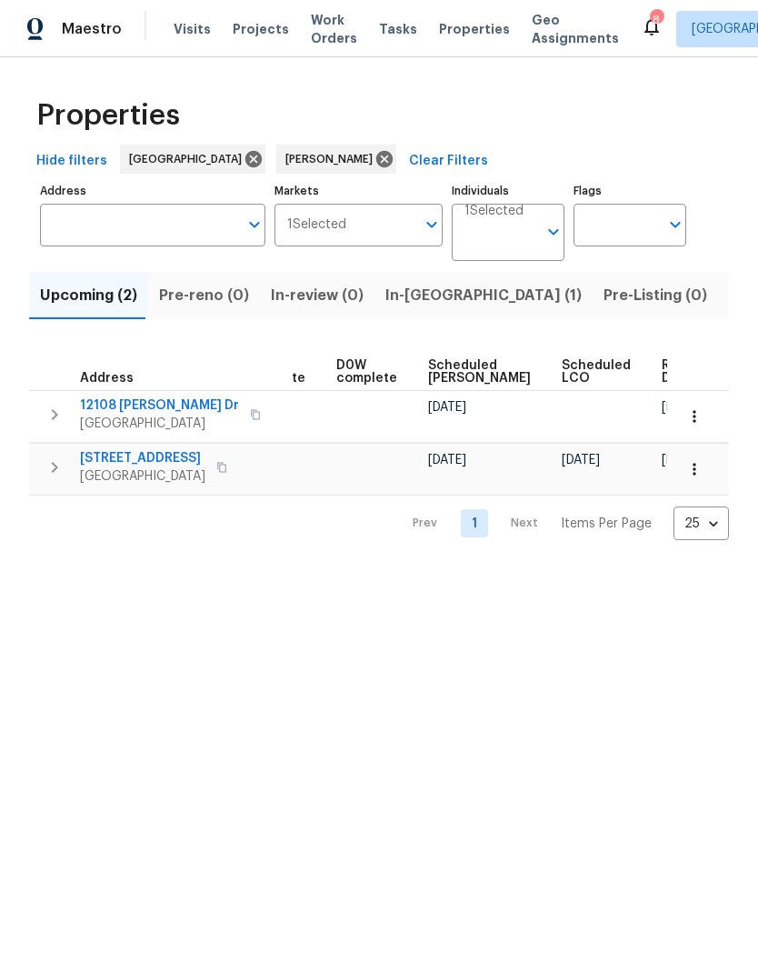
scroll to position [0, 457]
click at [427, 302] on span "In-reno (1)" at bounding box center [483, 295] width 196 height 25
